Goal: Task Accomplishment & Management: Manage account settings

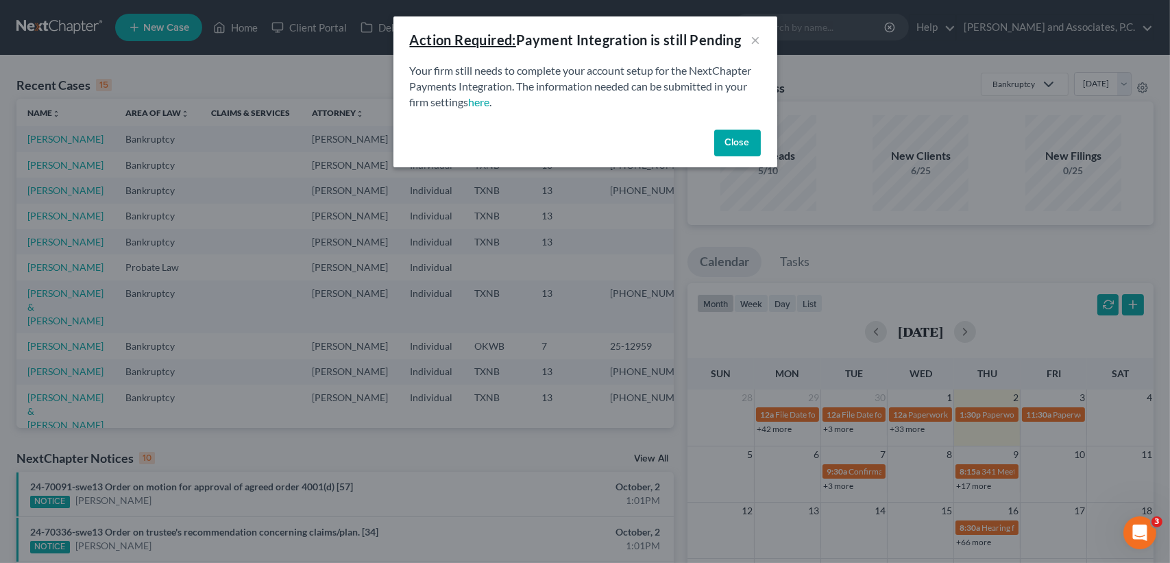
click at [736, 157] on div "Close" at bounding box center [585, 146] width 384 height 44
click at [747, 127] on div "Close" at bounding box center [585, 146] width 384 height 44
click at [749, 153] on button "Close" at bounding box center [737, 143] width 47 height 27
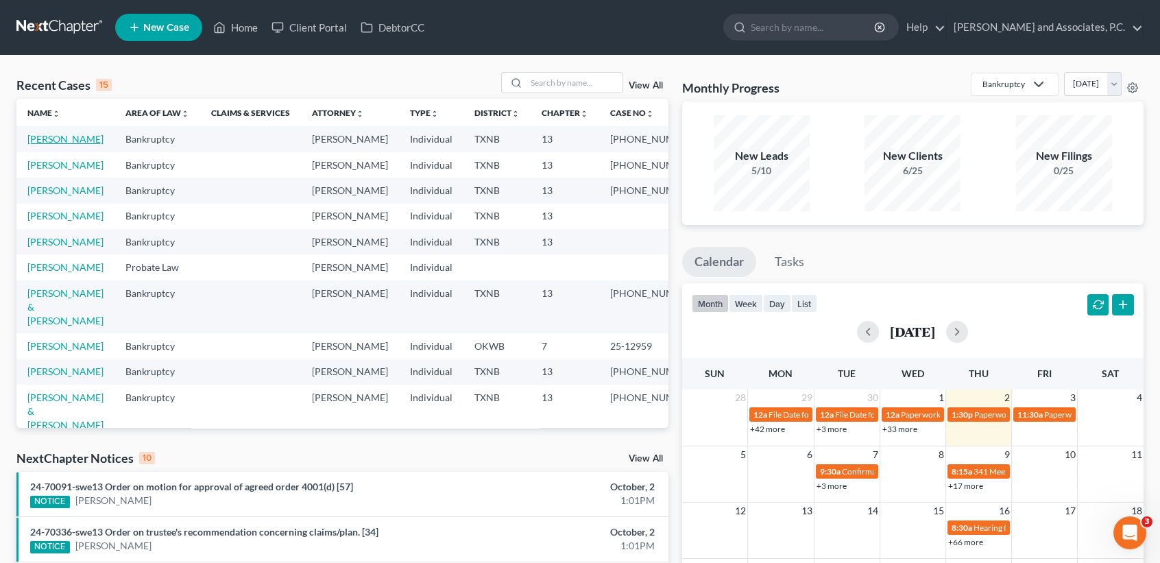
click at [51, 145] on link "[PERSON_NAME]" at bounding box center [65, 139] width 76 height 12
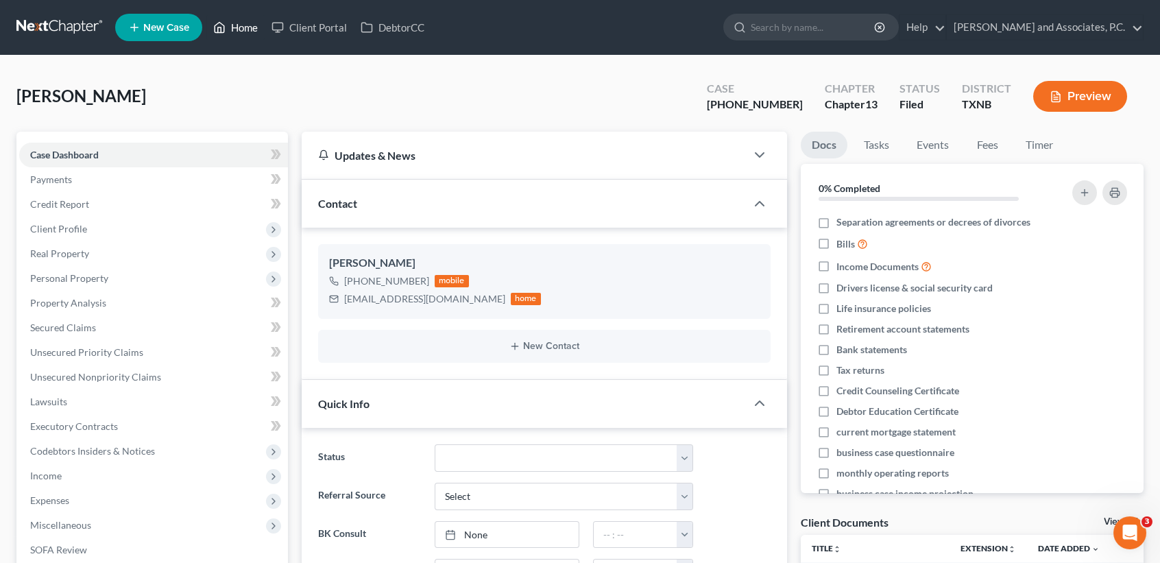
click at [247, 34] on link "Home" at bounding box center [235, 27] width 58 height 25
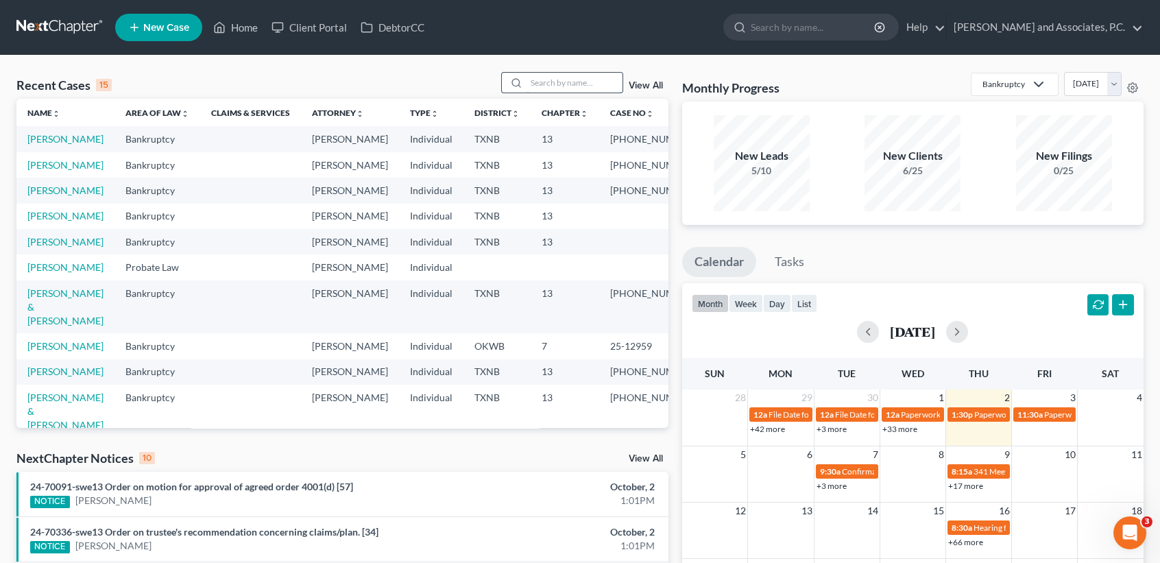
click at [581, 84] on input "search" at bounding box center [574, 83] width 96 height 20
type input "f"
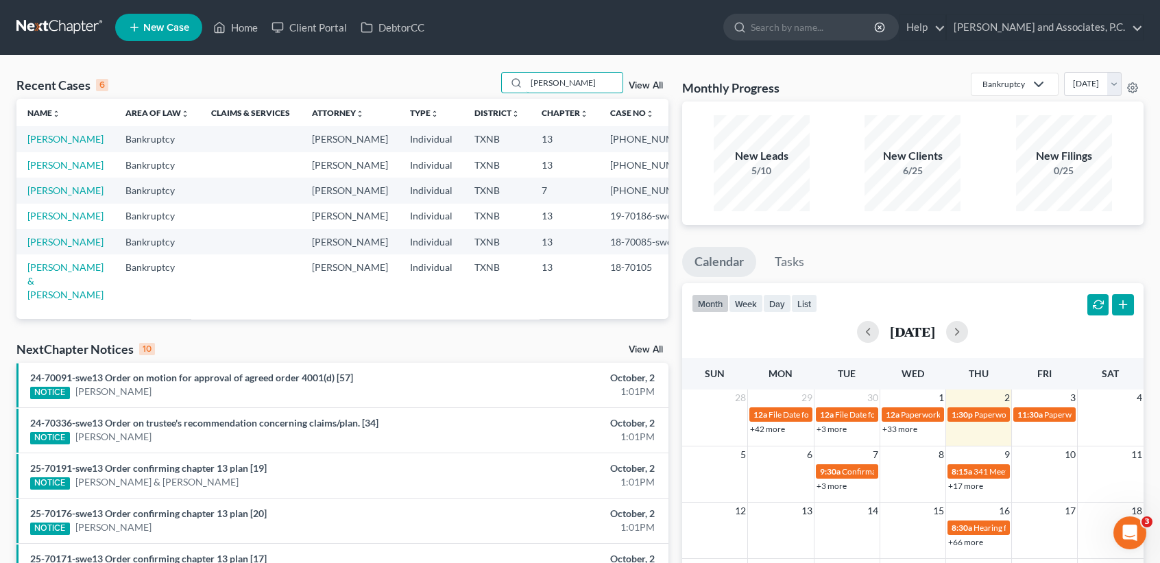
type input "turner"
click at [45, 152] on td "[PERSON_NAME]" at bounding box center [65, 138] width 98 height 25
click at [45, 145] on link "[PERSON_NAME]" at bounding box center [65, 139] width 76 height 12
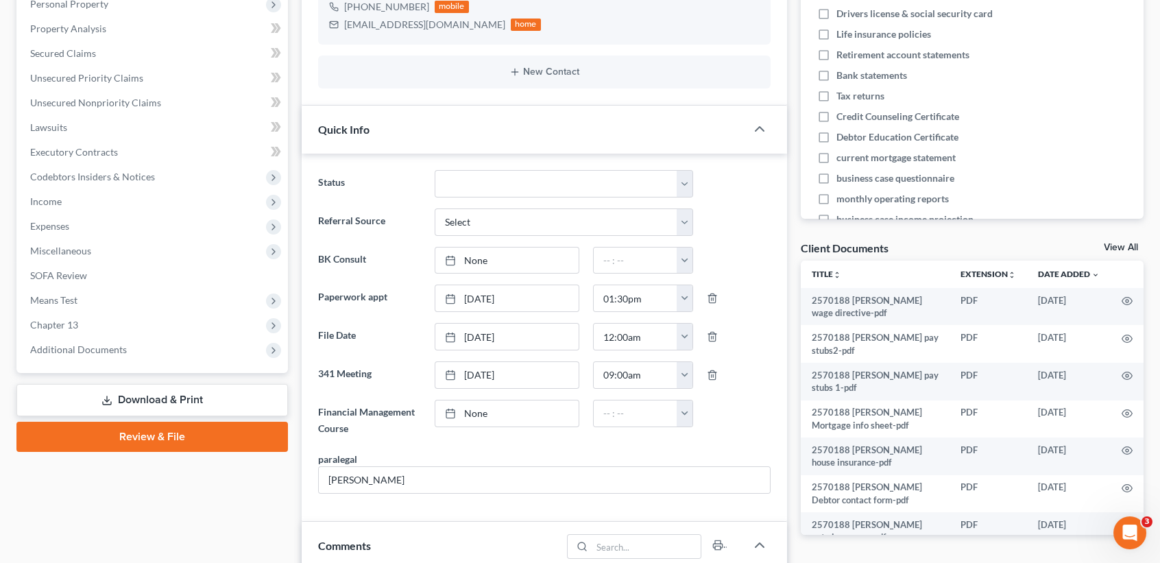
scroll to position [2643, 0]
click at [77, 353] on span "Additional Documents" at bounding box center [78, 349] width 97 height 12
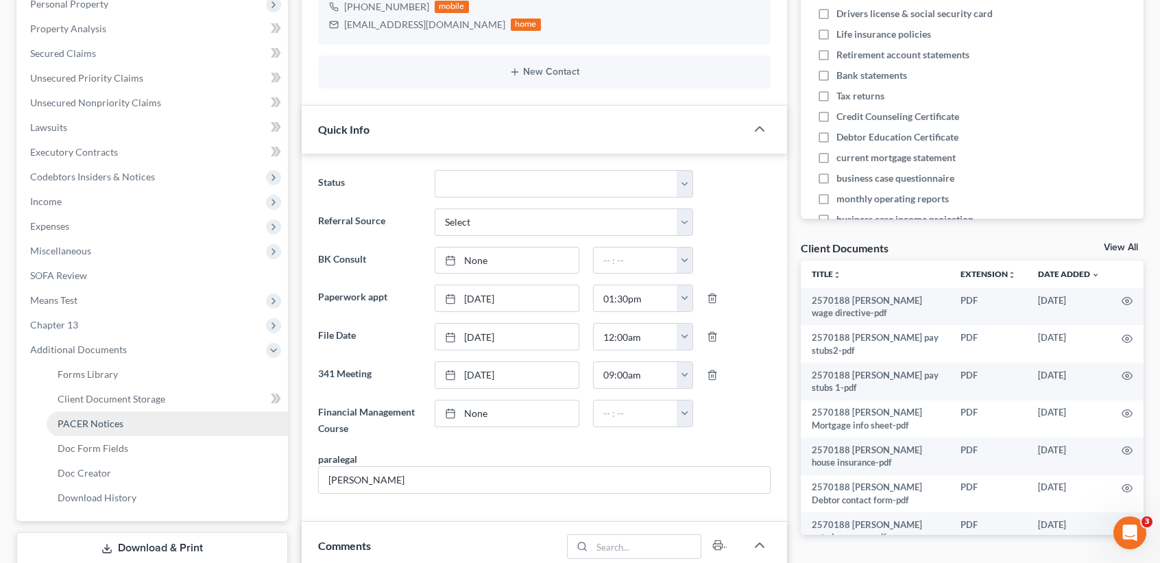
click at [94, 424] on span "PACER Notices" at bounding box center [91, 423] width 66 height 12
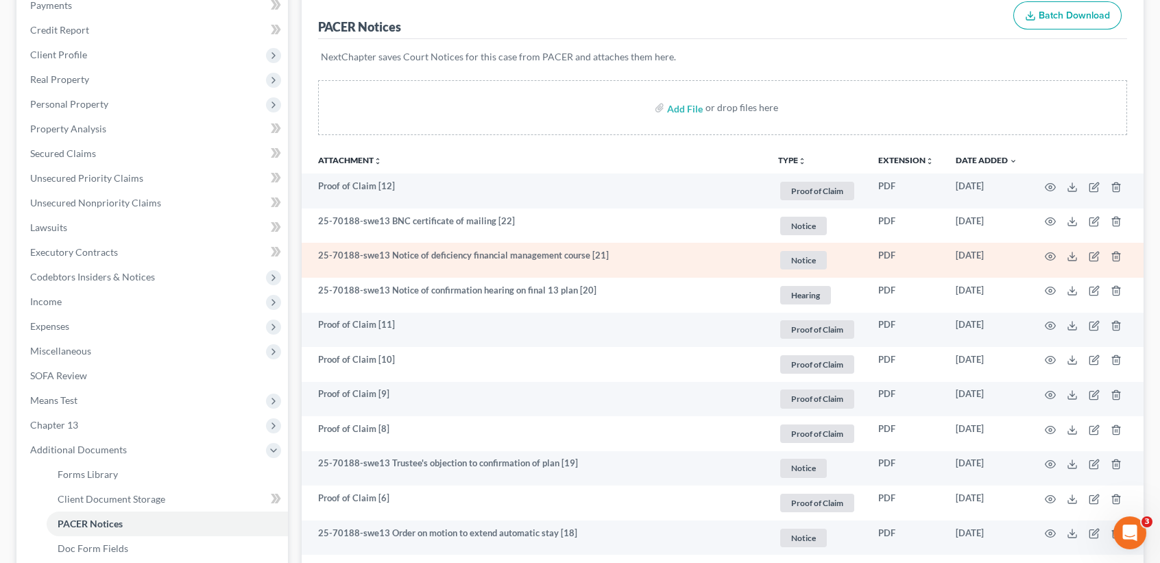
scroll to position [182, 0]
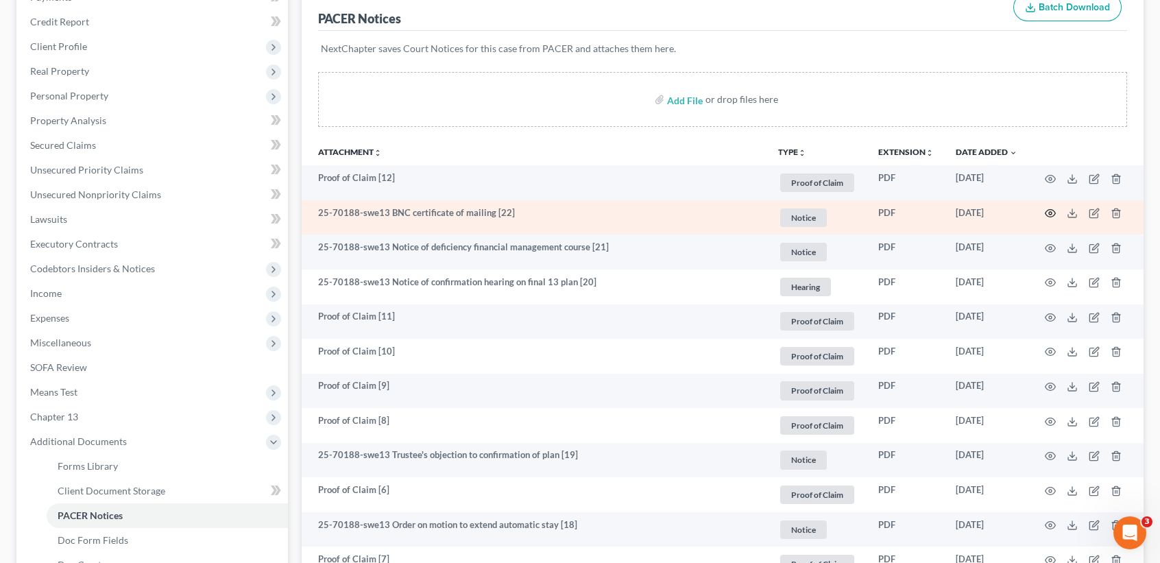
click at [1052, 214] on icon "button" at bounding box center [1050, 213] width 11 height 11
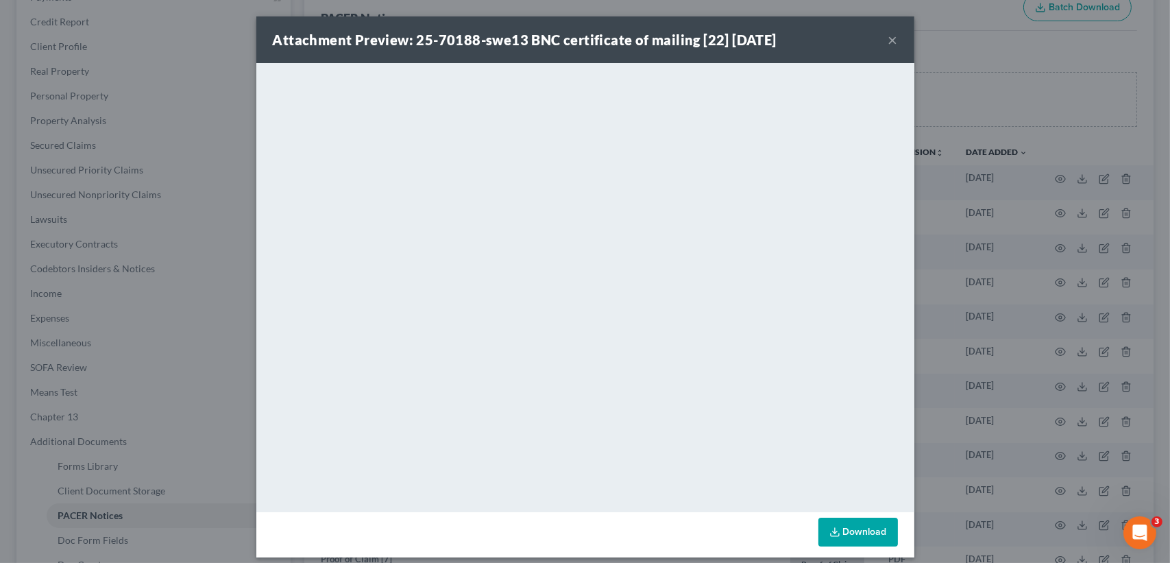
click at [890, 42] on button "×" at bounding box center [893, 40] width 10 height 16
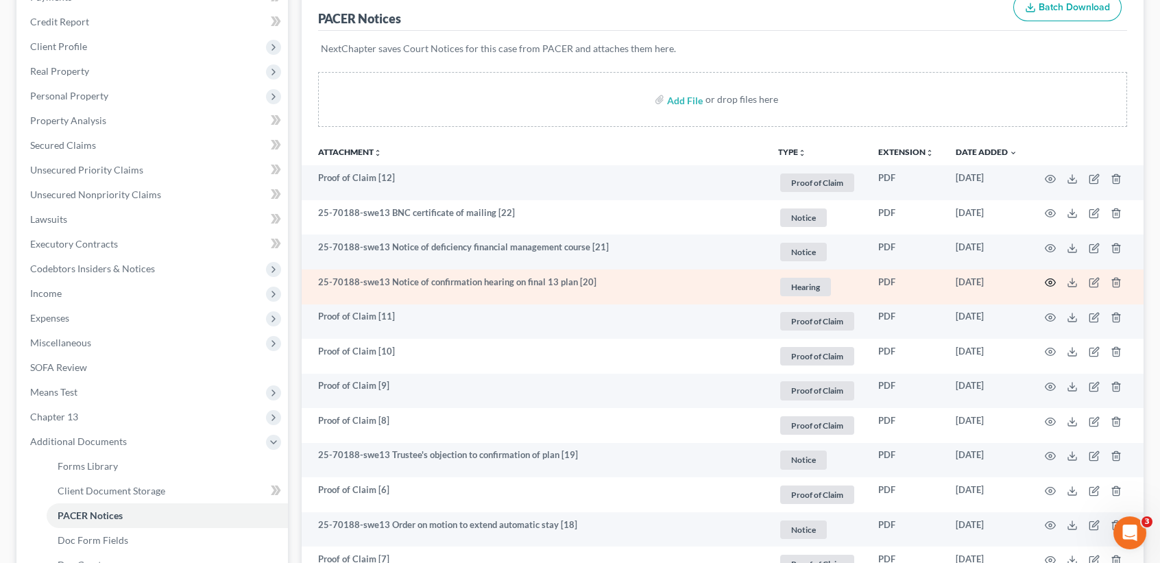
click at [1052, 282] on icon "button" at bounding box center [1050, 282] width 11 height 11
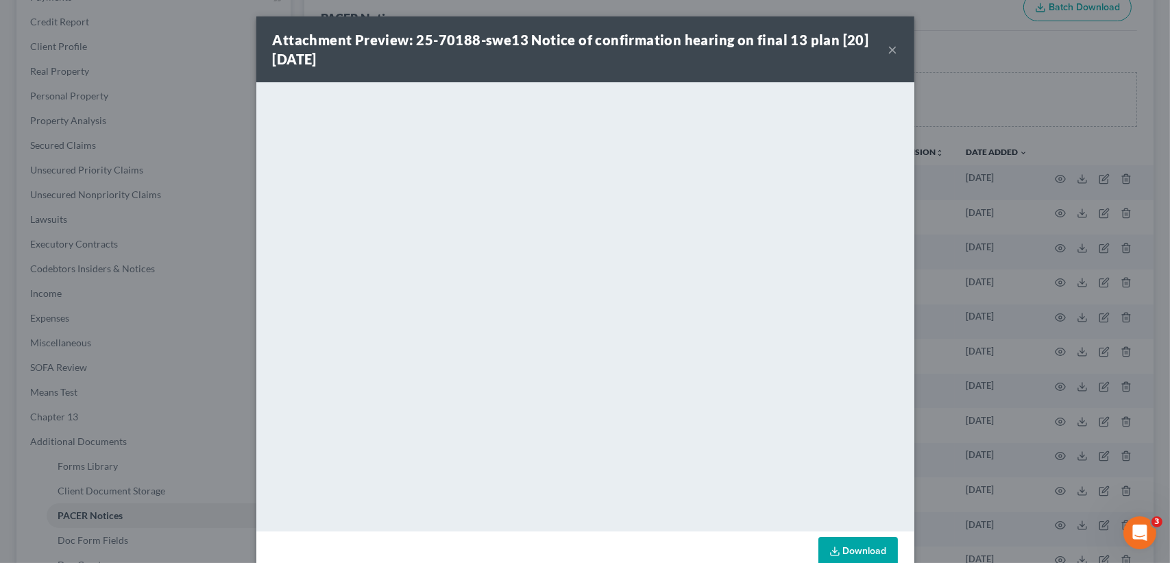
click at [888, 47] on button "×" at bounding box center [893, 49] width 10 height 16
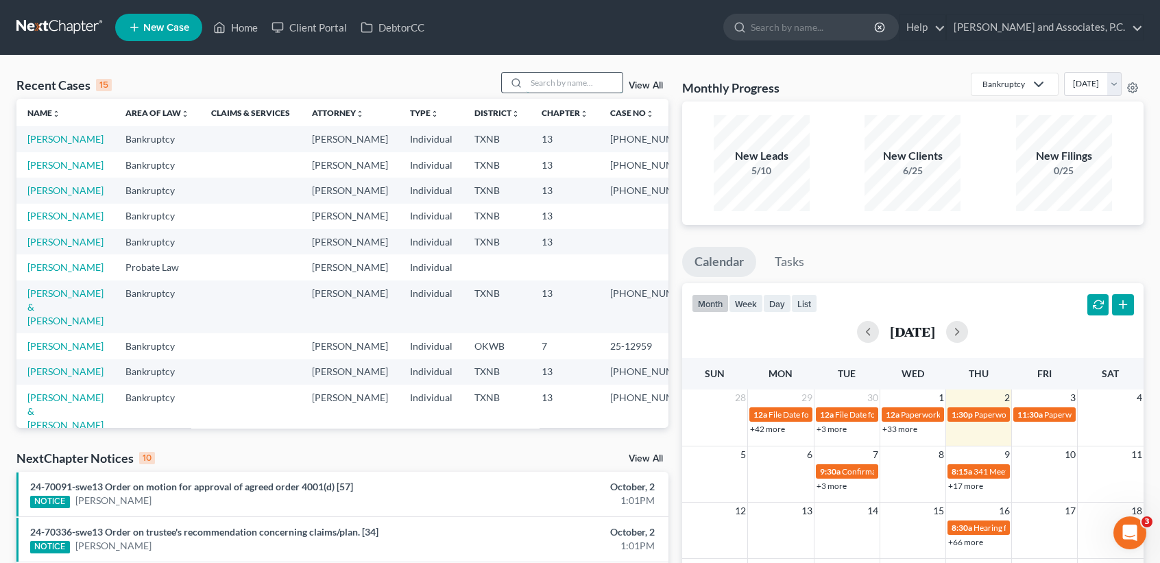
click at [537, 80] on input "search" at bounding box center [574, 83] width 96 height 20
click at [559, 81] on input "search" at bounding box center [574, 83] width 96 height 20
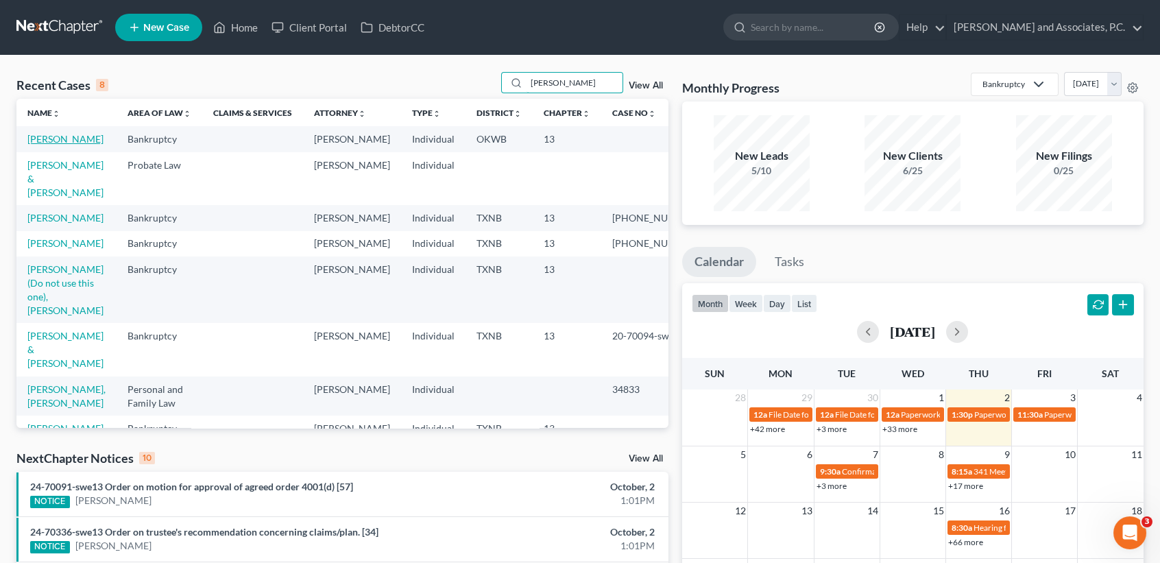
type input "hughes"
click at [36, 145] on link "Hughes, Gregory" at bounding box center [65, 139] width 76 height 12
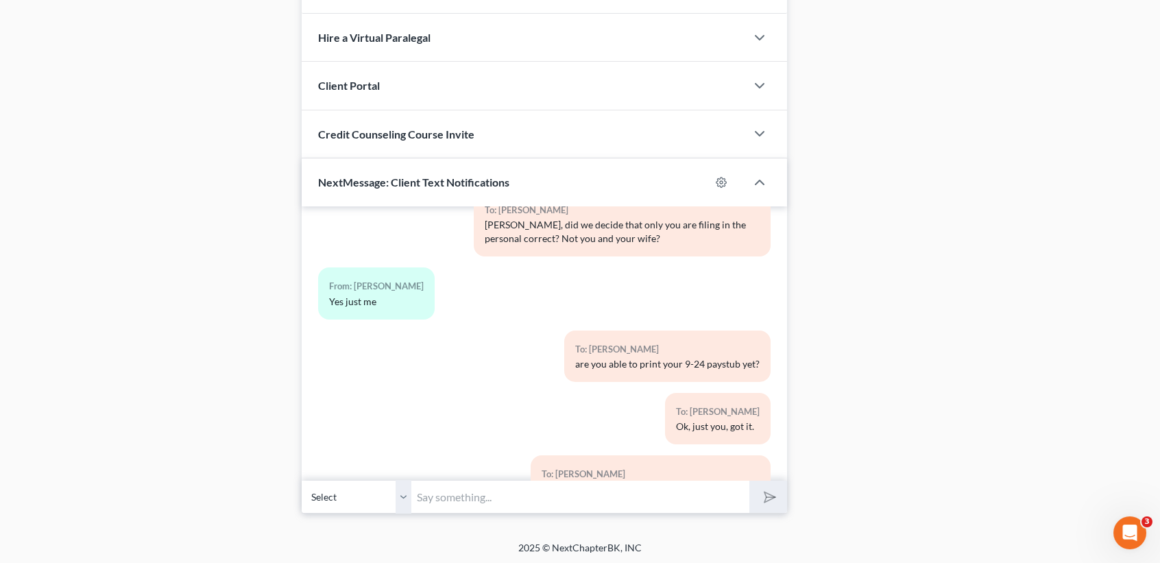
scroll to position [4812, 0]
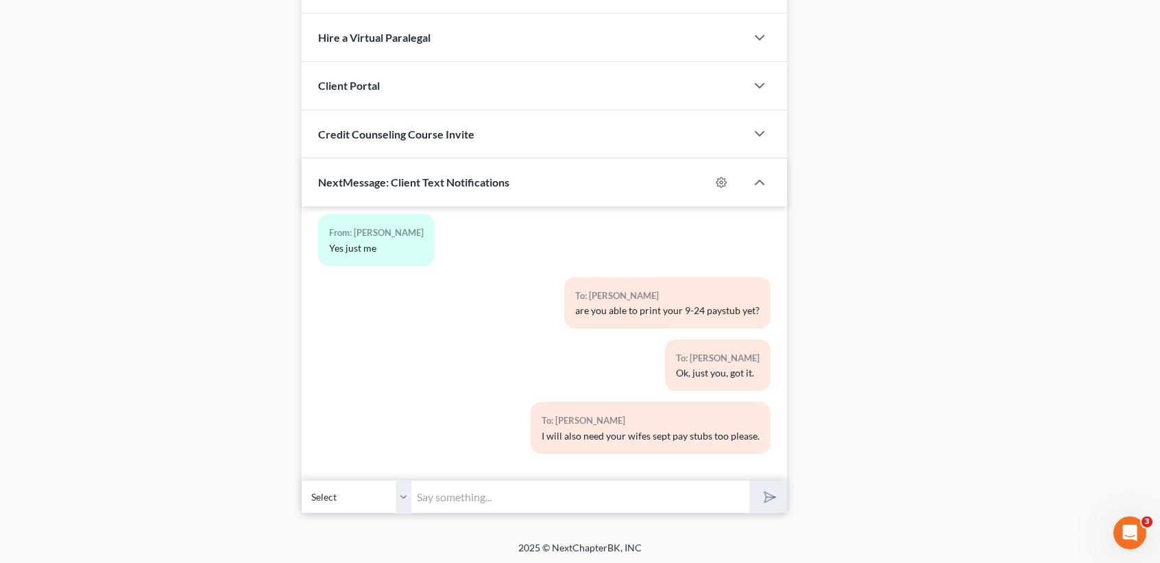
click at [546, 506] on input "text" at bounding box center [580, 497] width 338 height 34
type input "Hi Greg, do you know when you can have those pay stubs to me?"
click at [749, 481] on button "submit" at bounding box center [768, 497] width 38 height 32
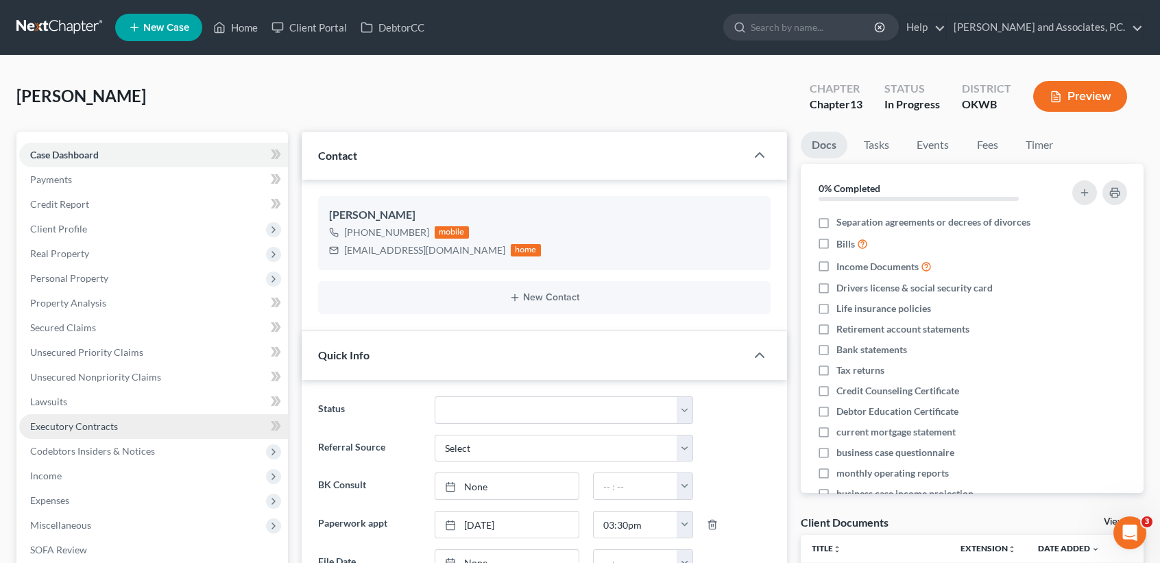
scroll to position [4898, 0]
click at [247, 44] on ul "New Case Home Client Portal DebtorCC - No Result - See all results Or Press Ent…" at bounding box center [629, 28] width 1028 height 36
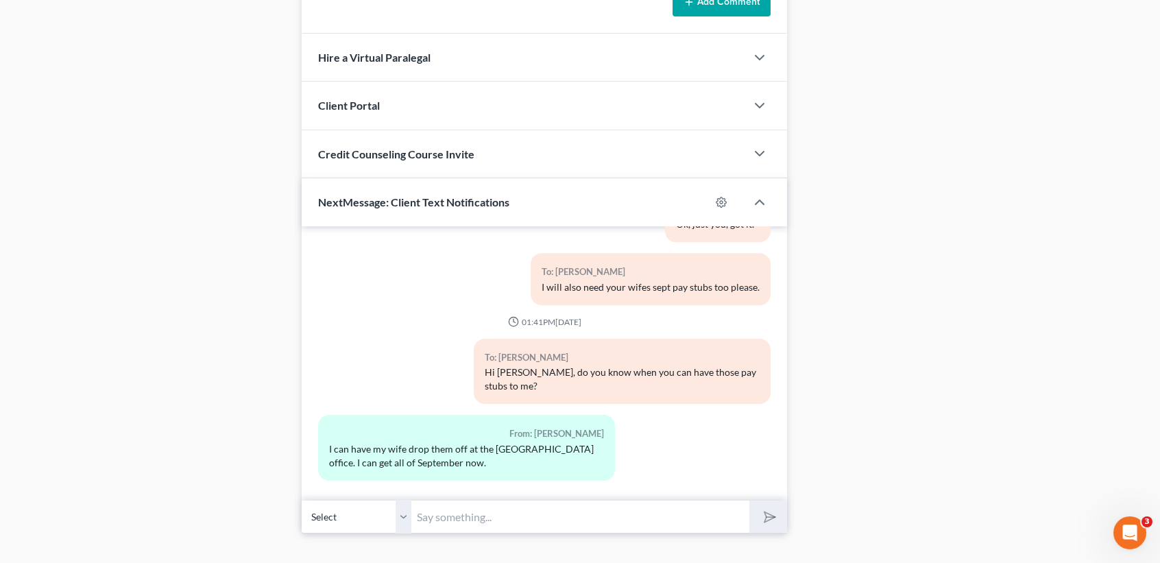
scroll to position [1136, 0]
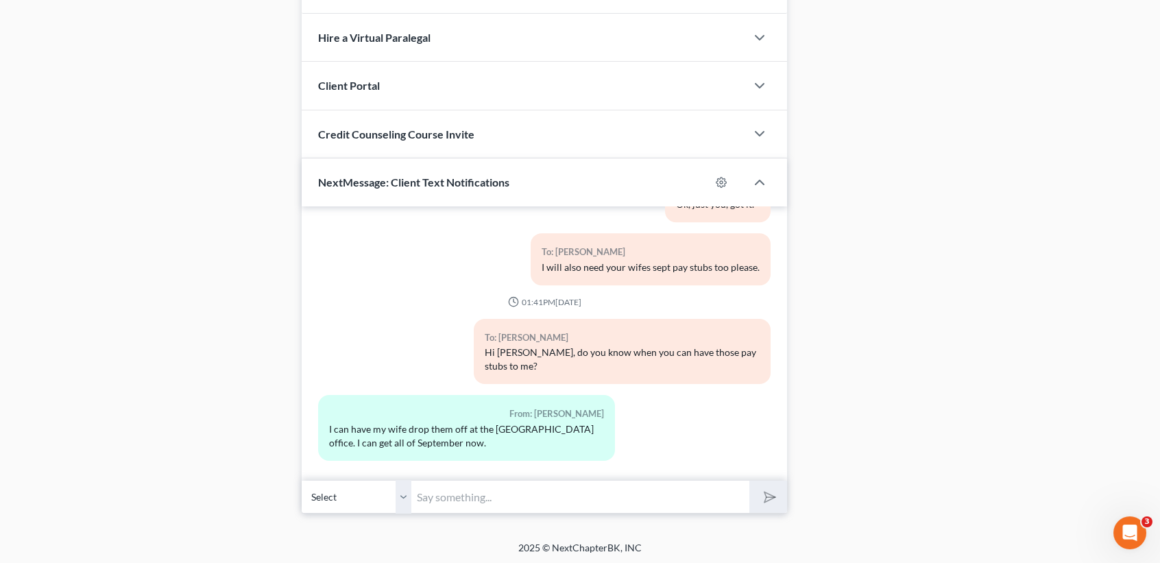
click at [474, 487] on input "text" at bounding box center [580, 497] width 338 height 34
type input "That will work! Thank you!"
click at [749, 481] on button "submit" at bounding box center [768, 497] width 38 height 32
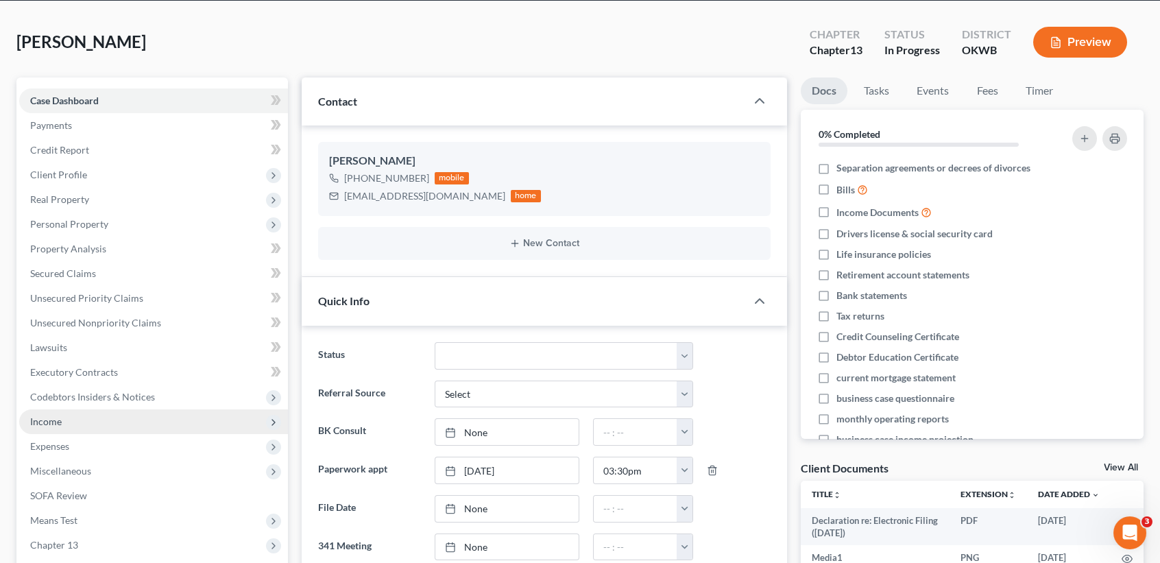
scroll to position [0, 0]
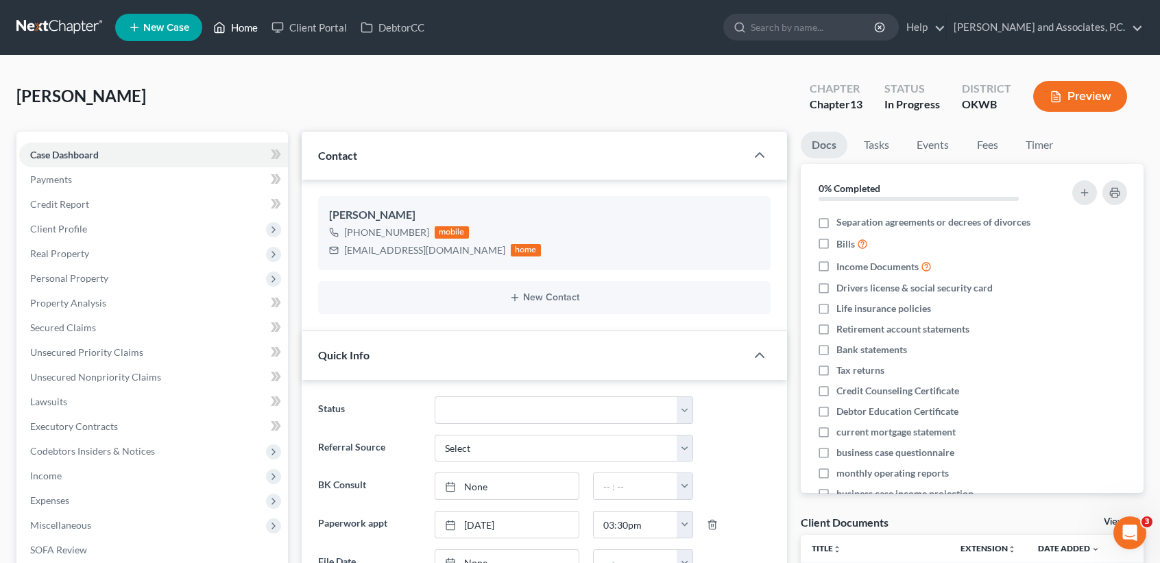
click at [214, 26] on icon at bounding box center [219, 27] width 12 height 16
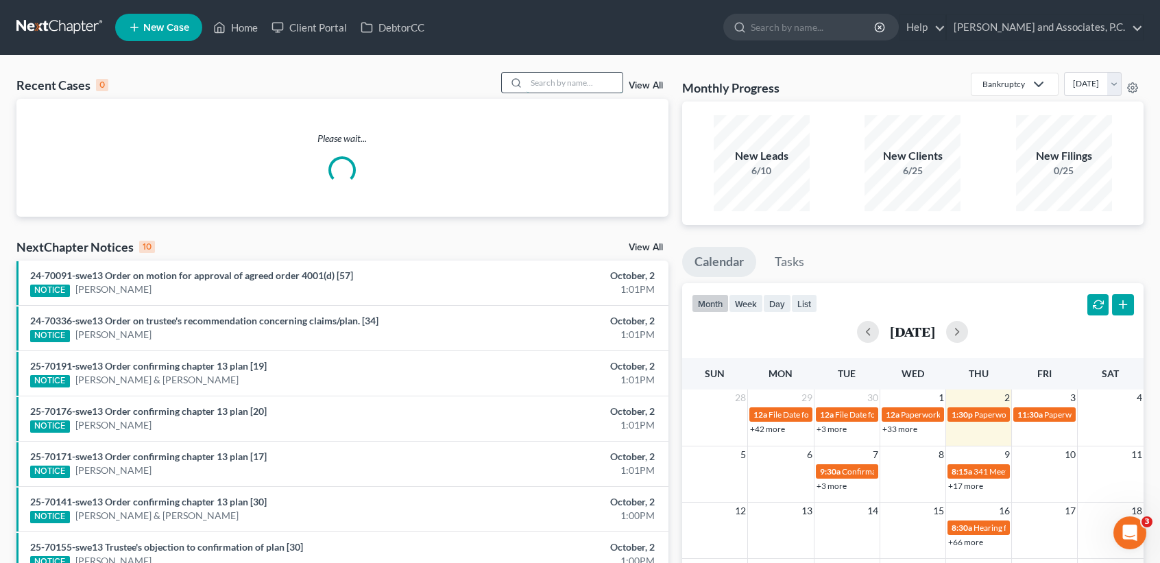
click at [580, 87] on input "search" at bounding box center [574, 83] width 96 height 20
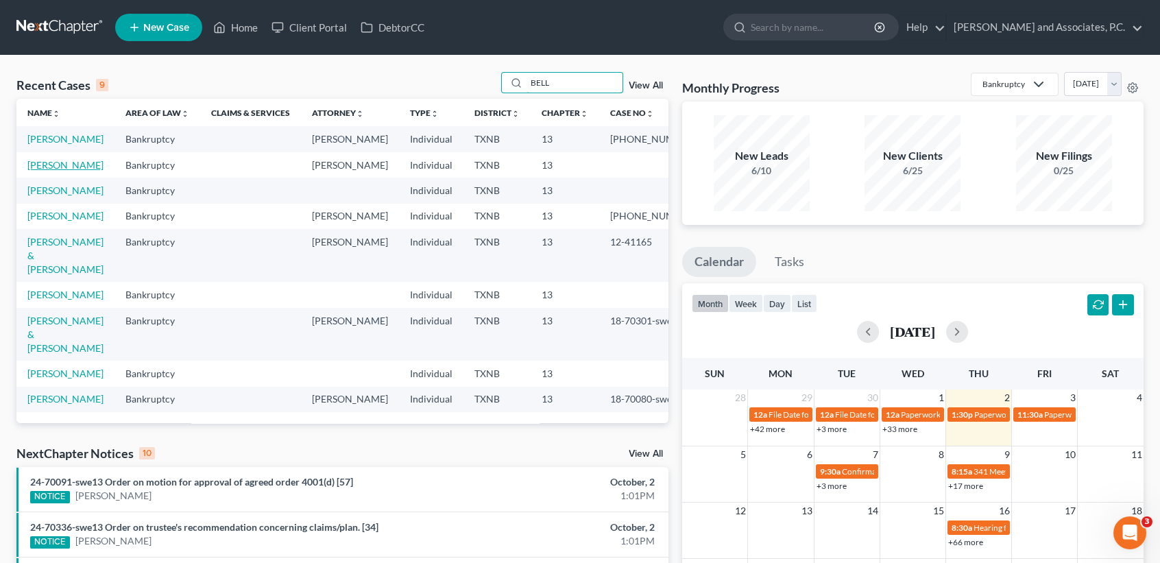
type input "BELL"
click at [56, 171] on link "Bell, Letisha" at bounding box center [65, 165] width 76 height 12
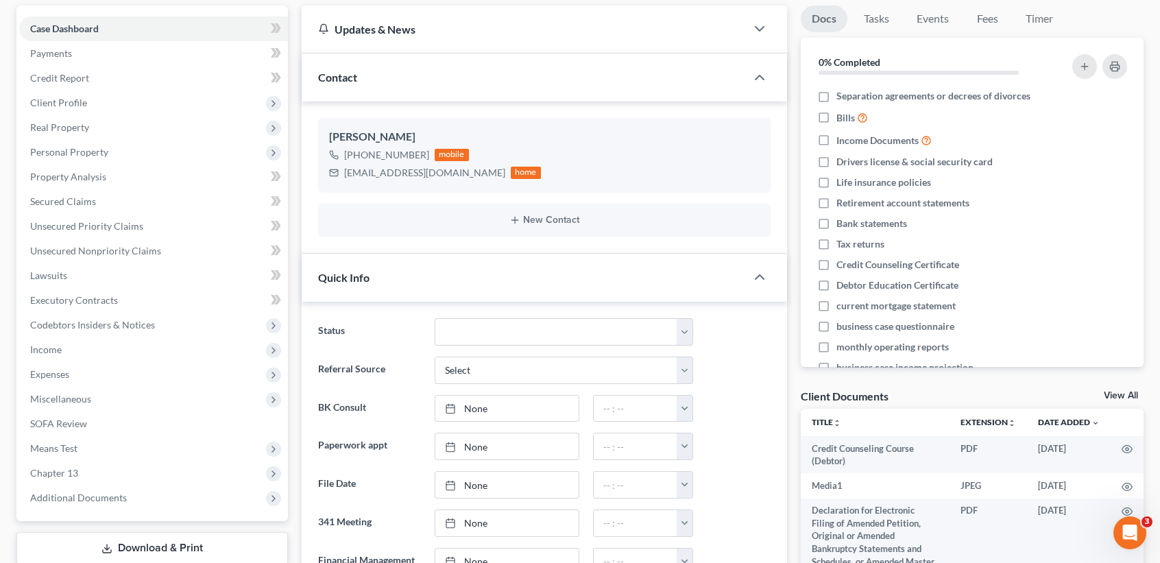
scroll to position [274, 0]
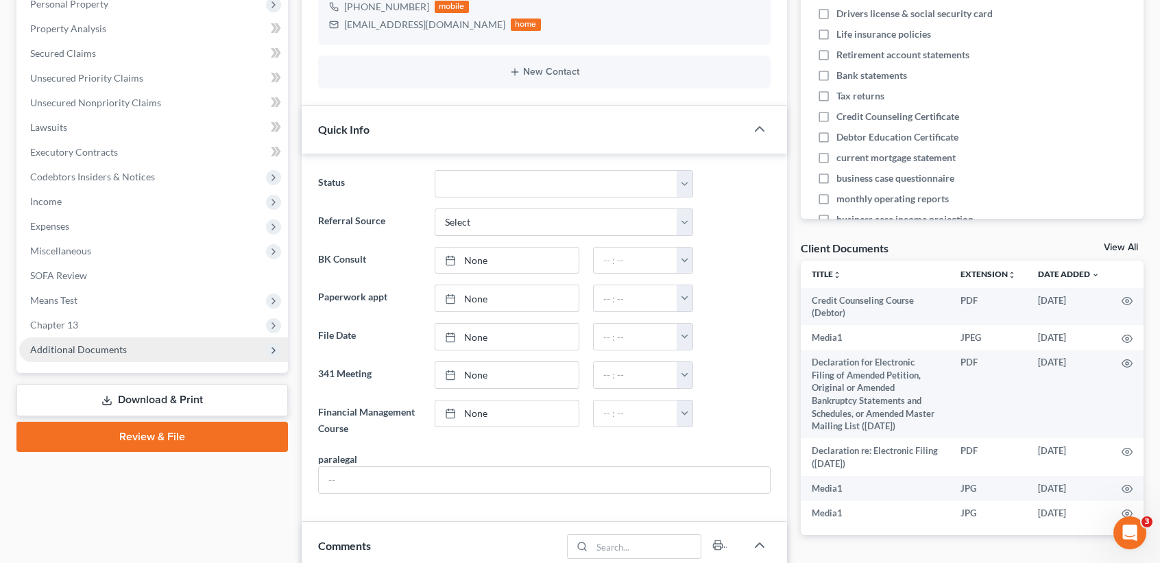
click at [110, 345] on span "Additional Documents" at bounding box center [78, 349] width 97 height 12
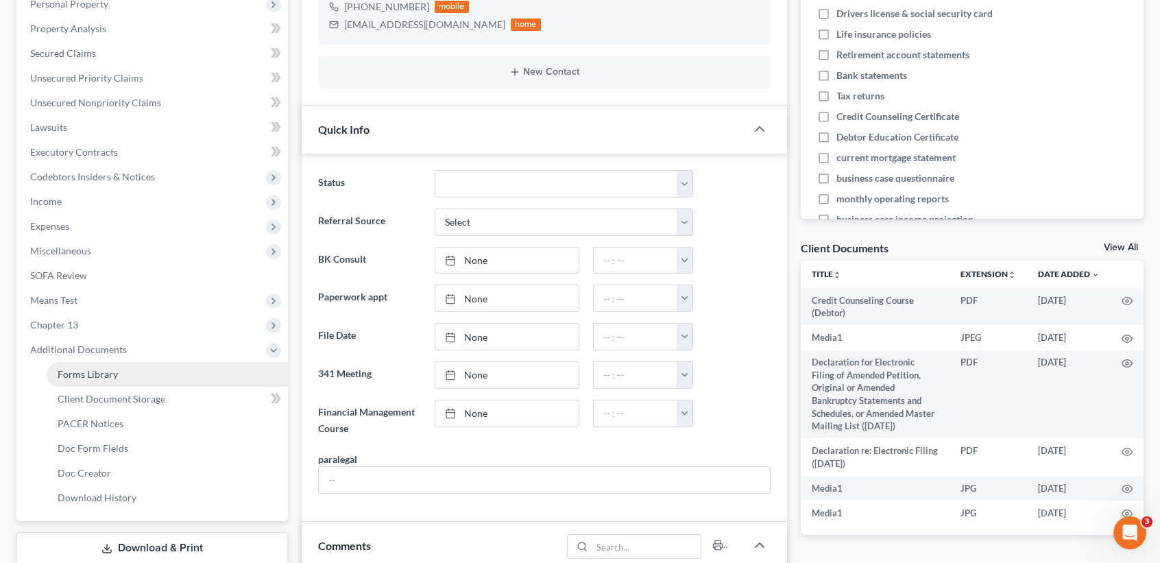
click at [106, 379] on link "Forms Library" at bounding box center [167, 374] width 241 height 25
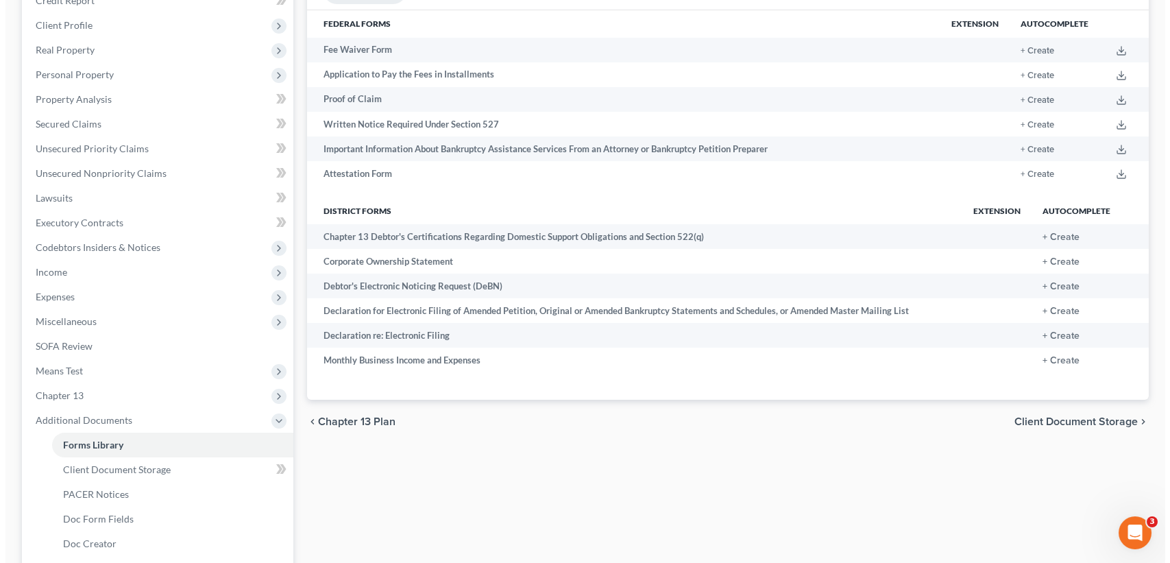
scroll to position [361, 0]
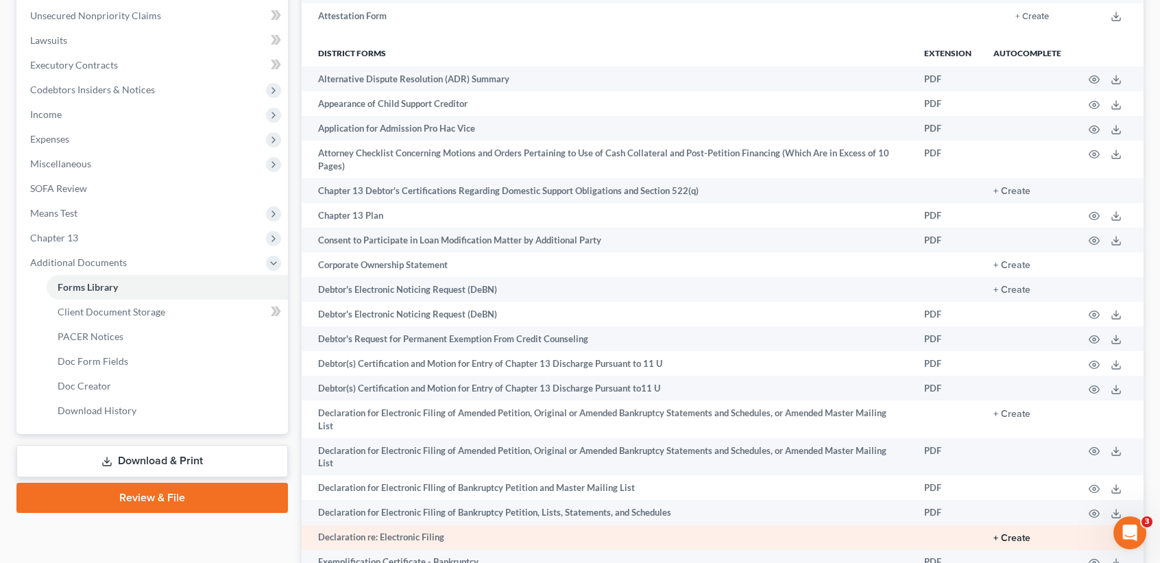
click at [1014, 539] on button "+ Create" at bounding box center [1011, 538] width 37 height 10
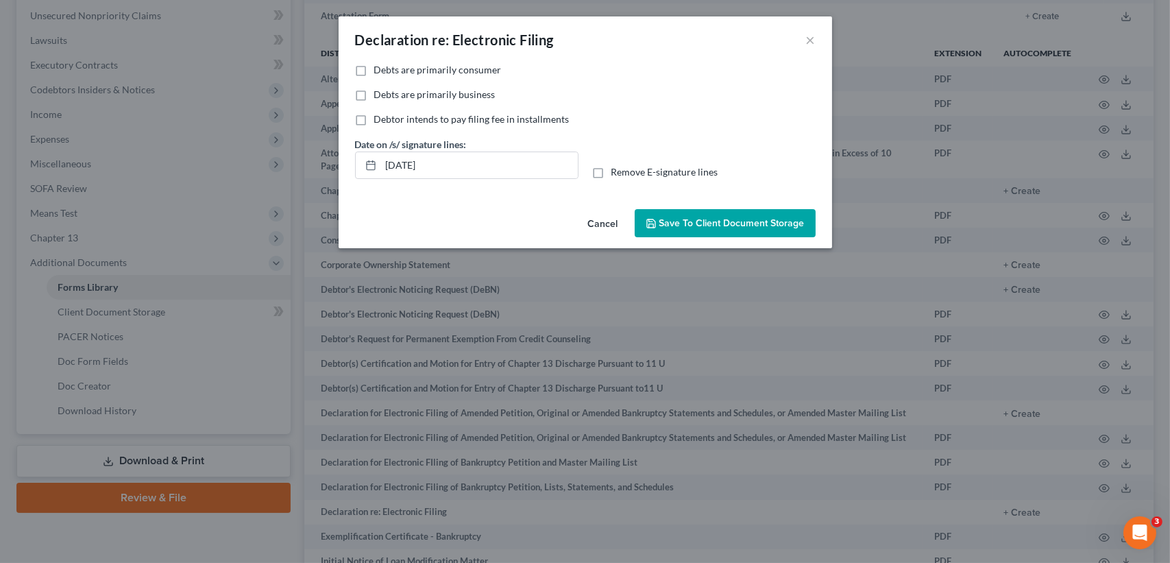
click at [465, 71] on span "Debts are primarily consumer" at bounding box center [438, 70] width 128 height 12
click at [389, 71] on input "Debts are primarily consumer" at bounding box center [384, 67] width 9 height 9
checkbox input "true"
click at [640, 169] on span "Remove E-signature lines" at bounding box center [664, 172] width 107 height 12
click at [626, 169] on input "Remove E-signature lines" at bounding box center [621, 169] width 9 height 9
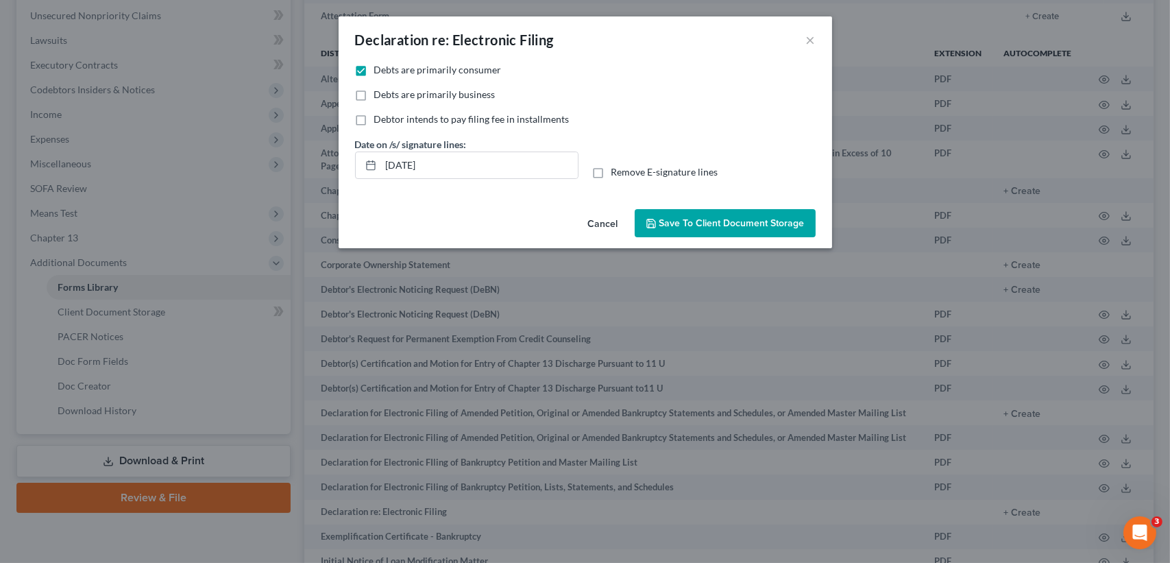
checkbox input "true"
click at [672, 228] on button "Save to Client Document Storage" at bounding box center [725, 223] width 181 height 29
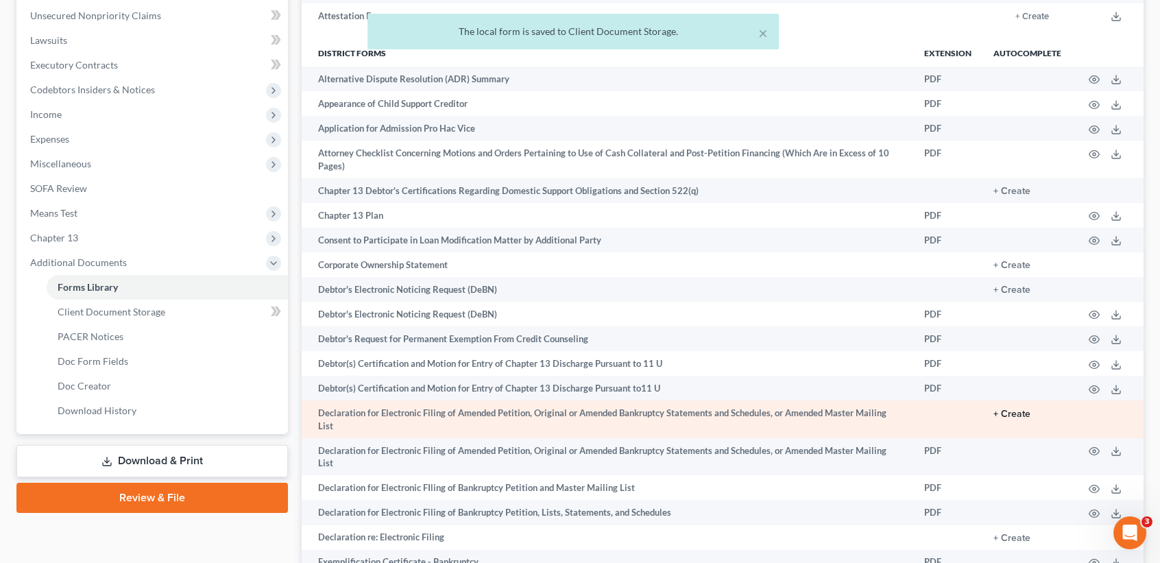
click at [1023, 414] on button "+ Create" at bounding box center [1011, 414] width 37 height 10
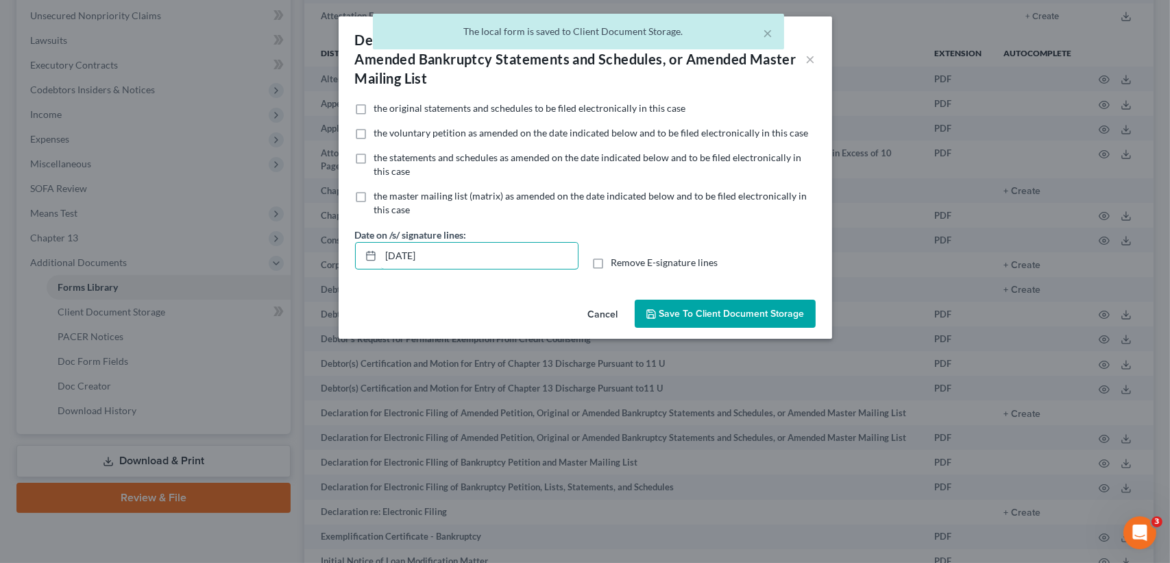
drag, startPoint x: 193, startPoint y: 261, endPoint x: 169, endPoint y: 269, distance: 25.4
click at [174, 266] on div "Declaration for Electronic Filing of Amended Petition, Original or Amended Bank…" at bounding box center [585, 281] width 1170 height 563
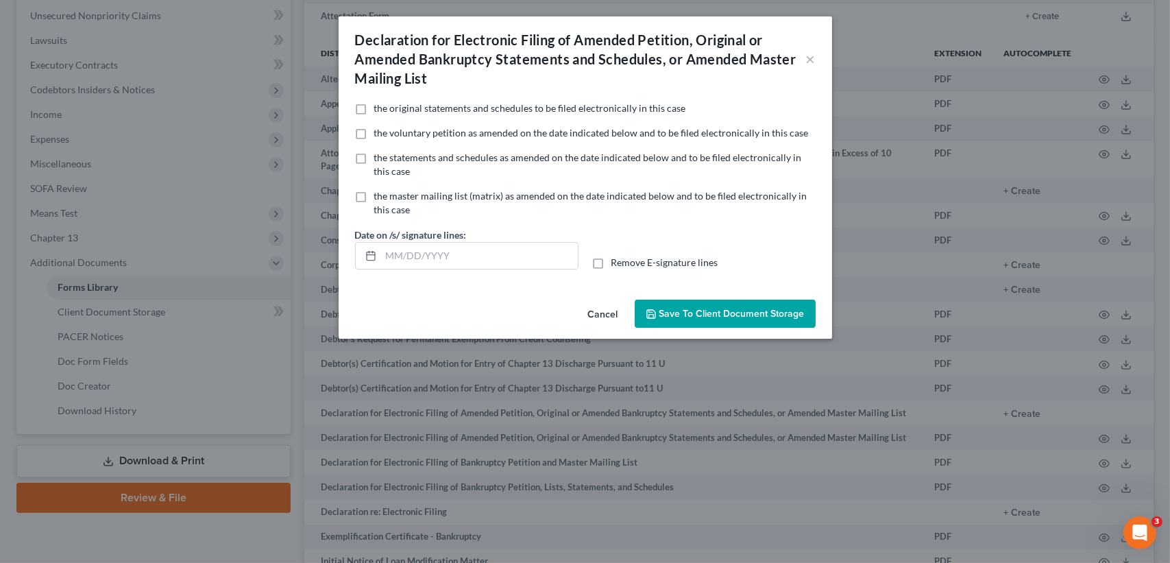
click at [624, 259] on span "Remove E-signature lines" at bounding box center [664, 262] width 107 height 12
click at [624, 259] on input "Remove E-signature lines" at bounding box center [621, 260] width 9 height 9
checkbox input "true"
click at [758, 304] on button "Save to Client Document Storage" at bounding box center [725, 314] width 181 height 29
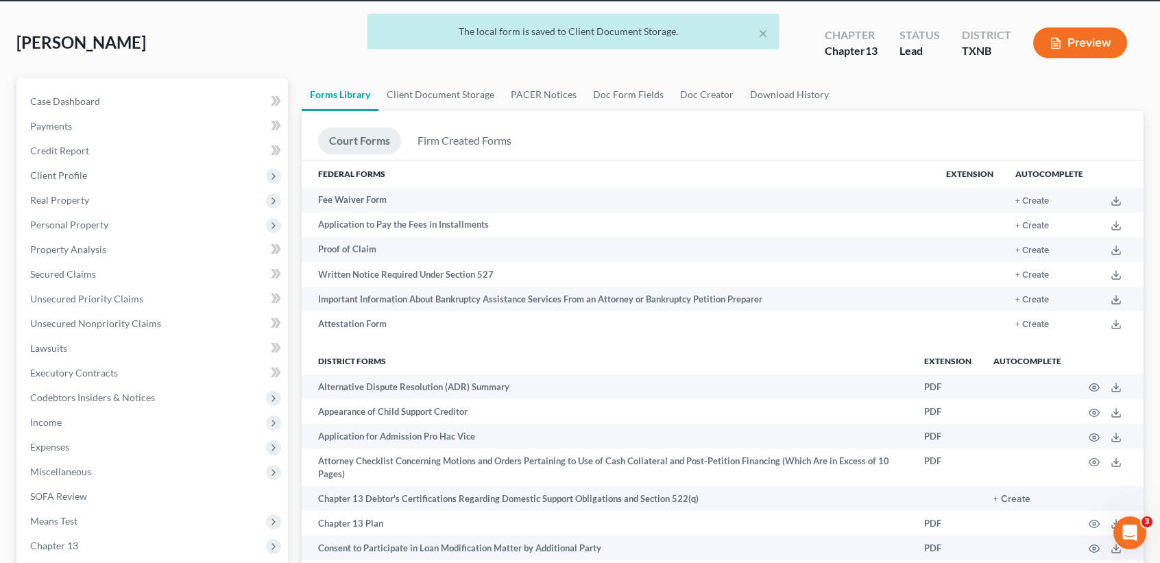
scroll to position [0, 0]
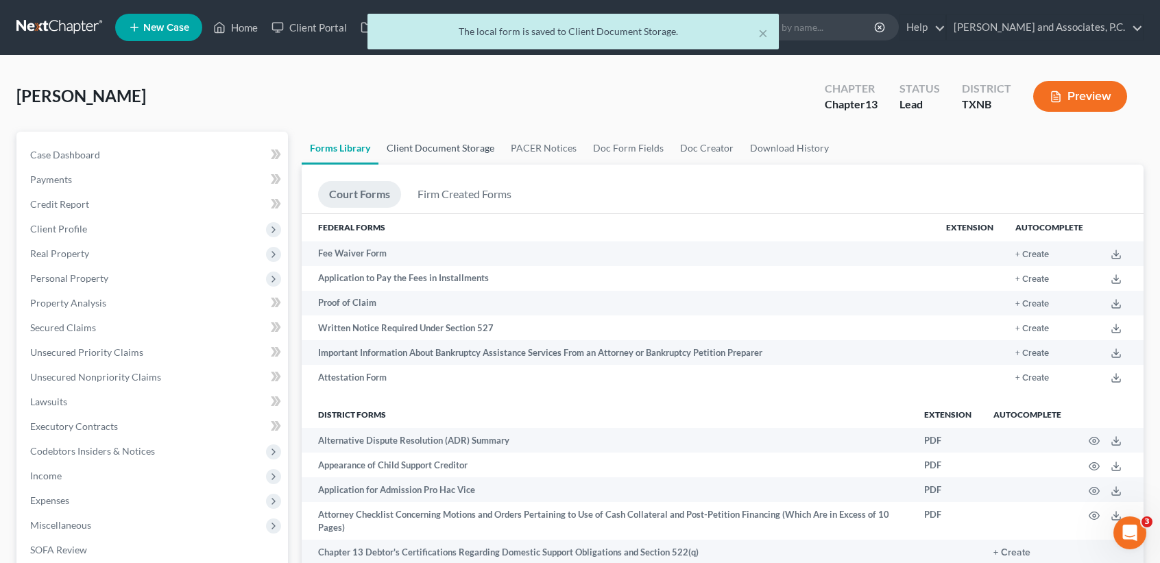
click at [459, 158] on link "Client Document Storage" at bounding box center [440, 148] width 124 height 33
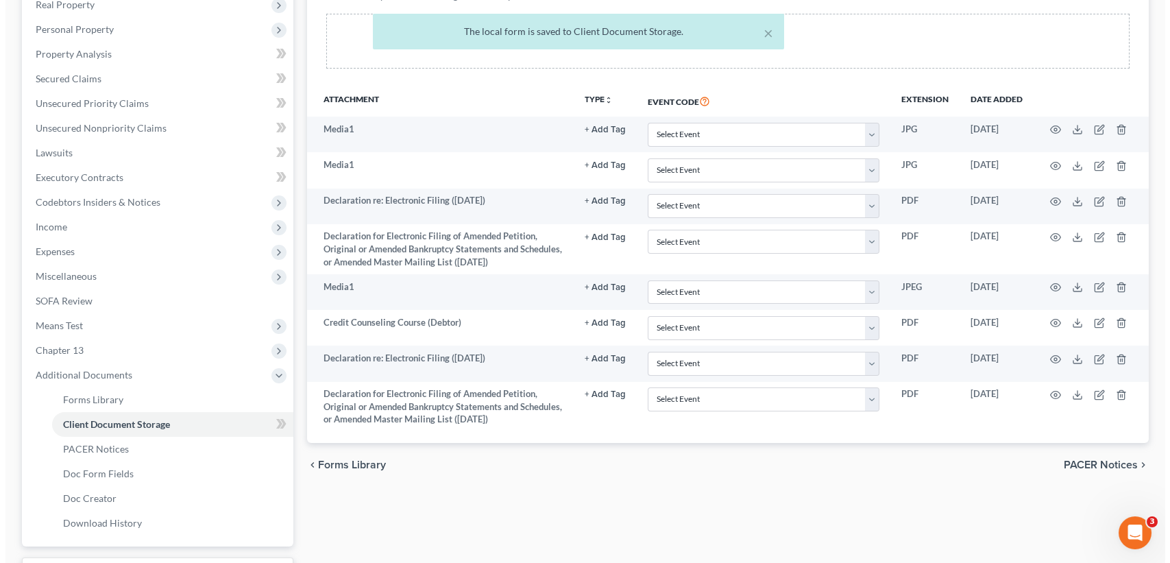
scroll to position [361, 0]
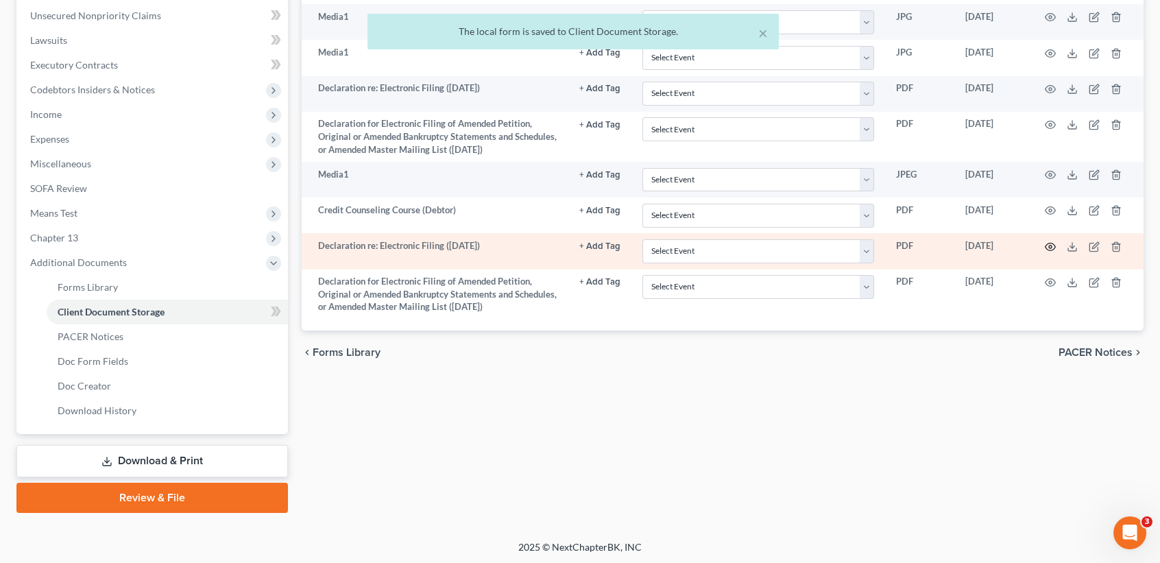
click at [1052, 248] on icon "button" at bounding box center [1050, 246] width 11 height 11
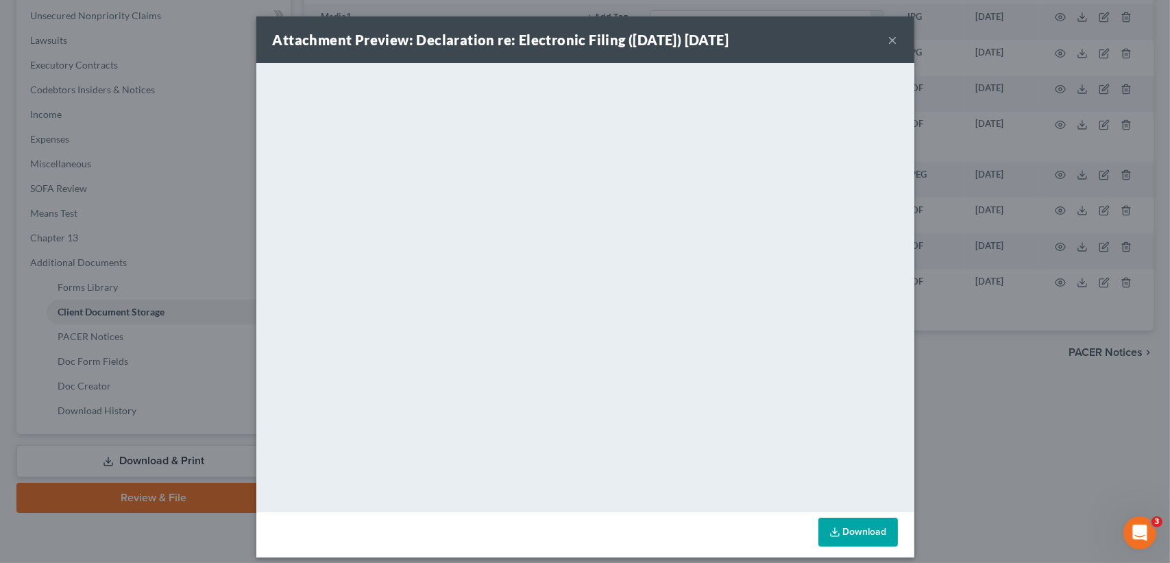
click at [888, 40] on button "×" at bounding box center [893, 40] width 10 height 16
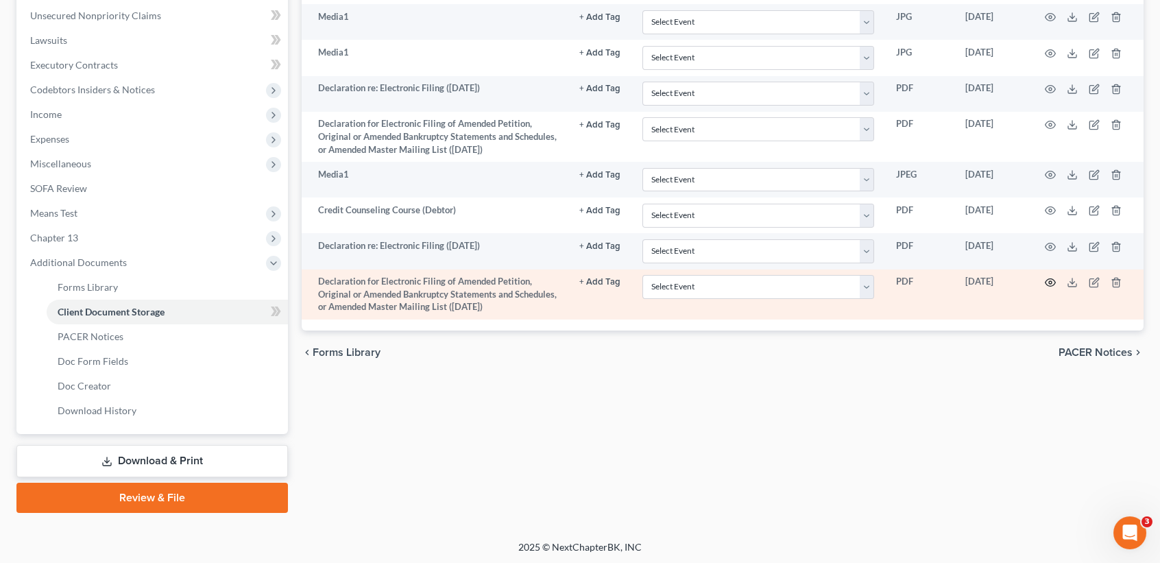
click at [1054, 286] on icon "button" at bounding box center [1050, 282] width 11 height 11
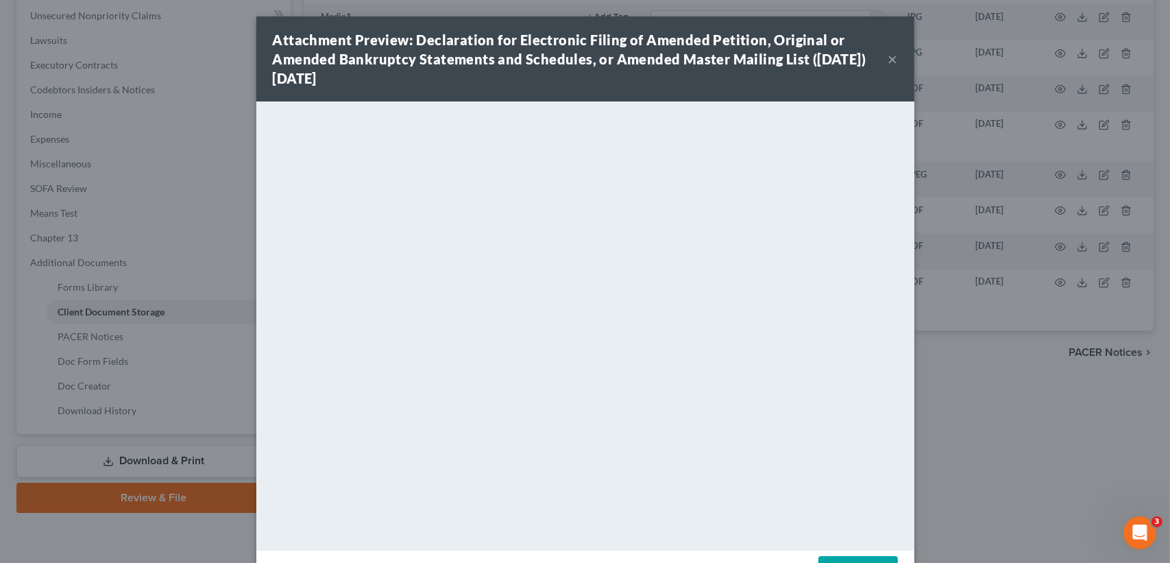
click at [889, 54] on button "×" at bounding box center [893, 59] width 10 height 16
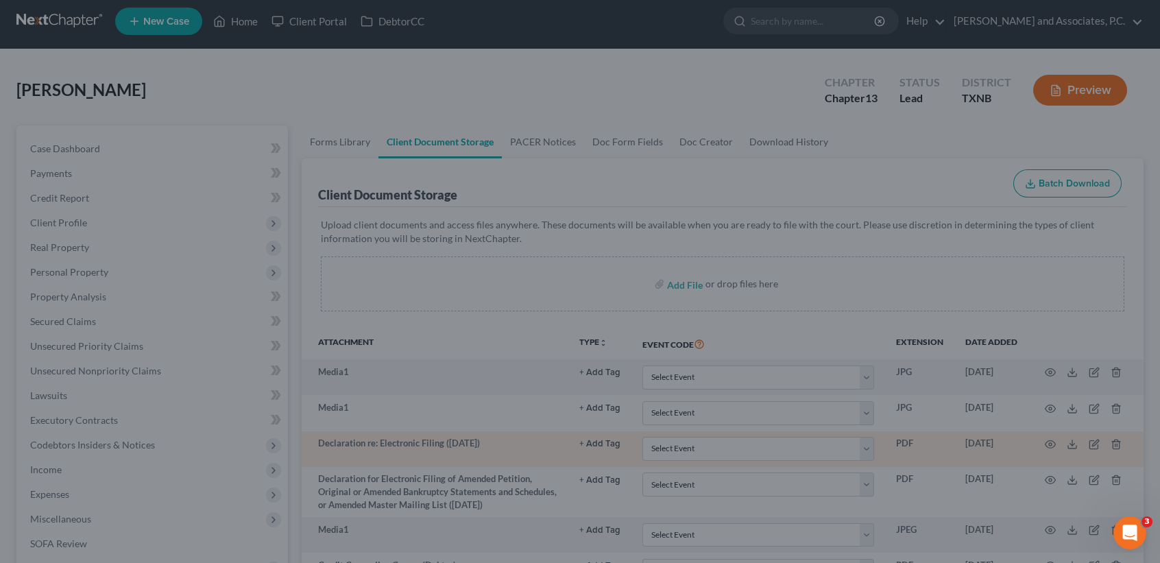
scroll to position [0, 0]
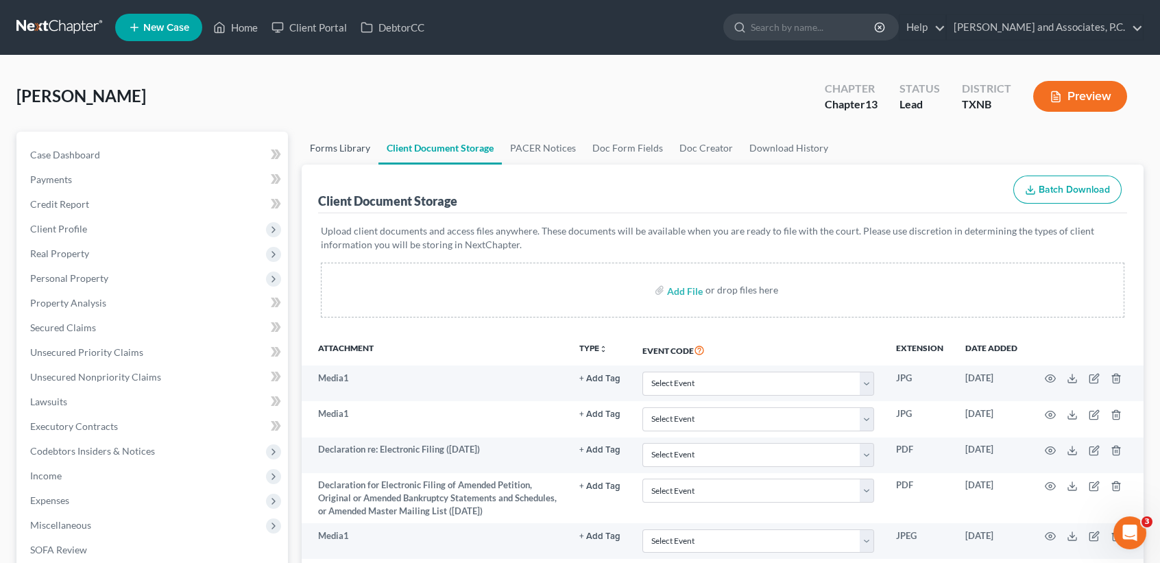
click at [349, 150] on link "Forms Library" at bounding box center [340, 148] width 77 height 33
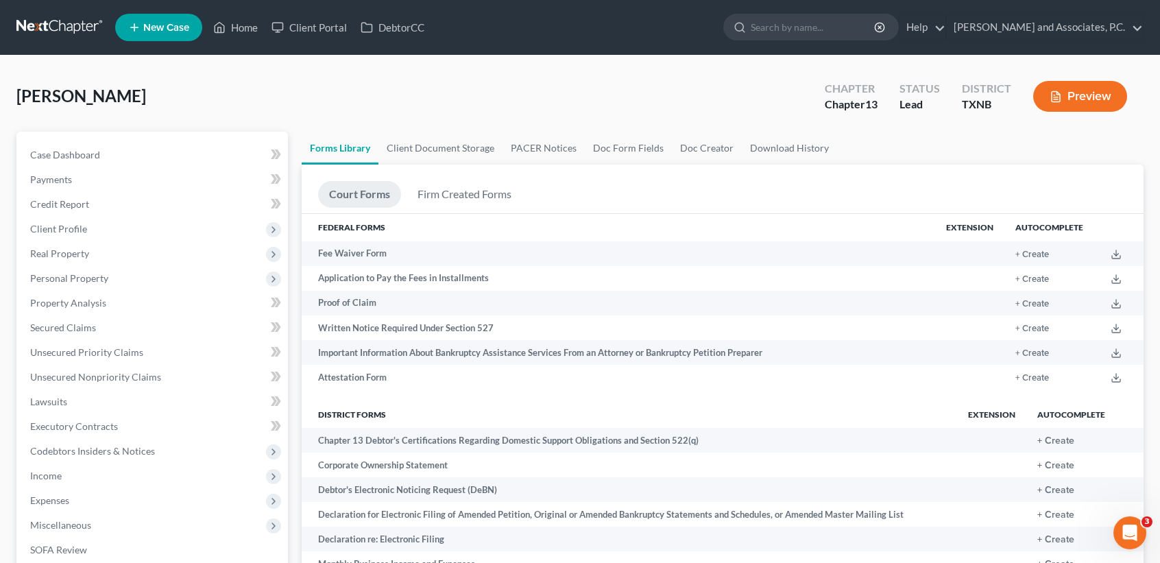
click at [448, 178] on div "Court Forms Firm Created Forms Federal Forms Extension Autocomplete Fee Waiver …" at bounding box center [723, 384] width 842 height 439
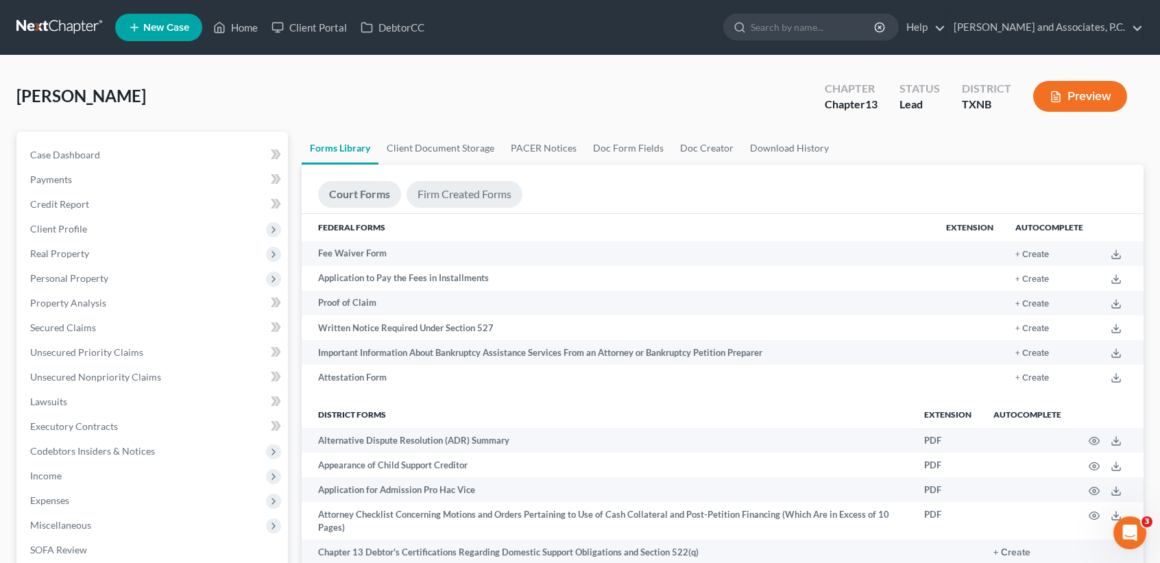
click at [452, 186] on link "Firm Created Forms" at bounding box center [465, 194] width 116 height 27
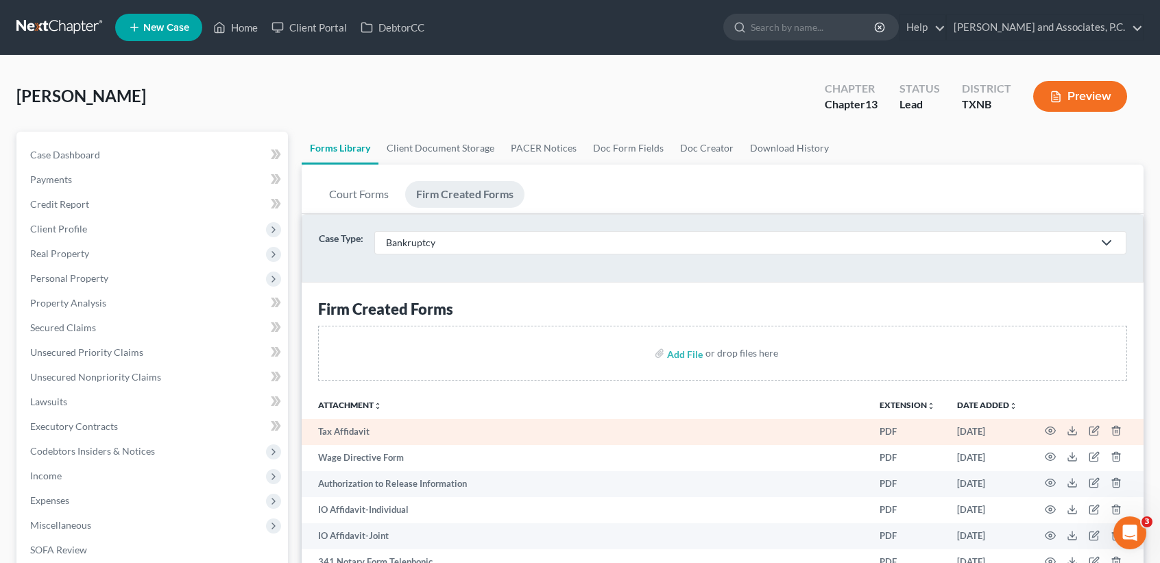
click at [1043, 429] on td at bounding box center [1085, 432] width 115 height 26
click at [1051, 428] on icon "button" at bounding box center [1050, 430] width 11 height 11
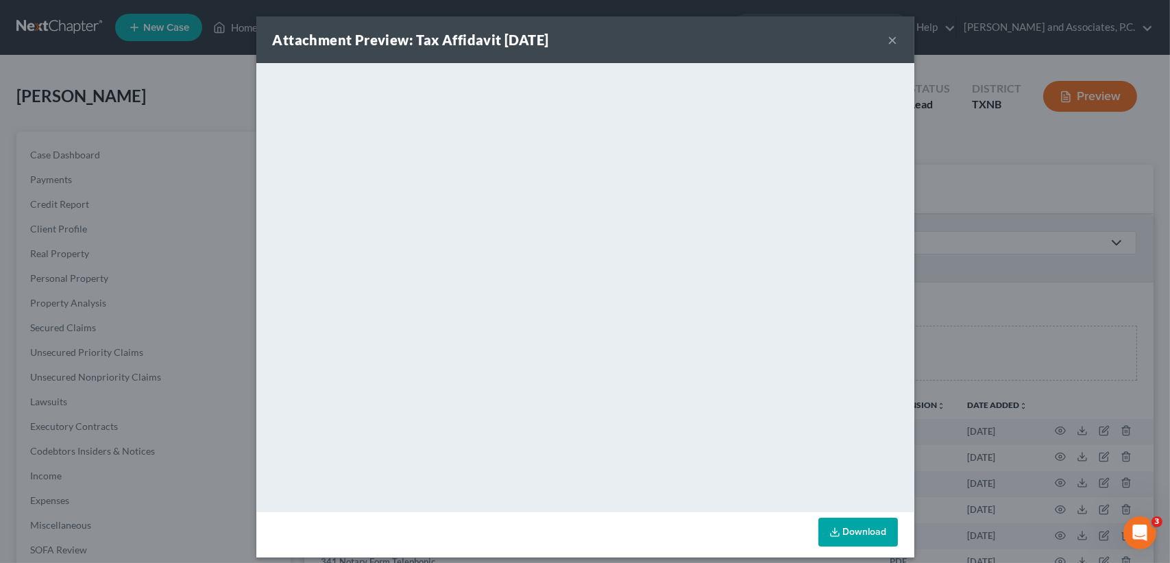
click at [892, 38] on button "×" at bounding box center [893, 40] width 10 height 16
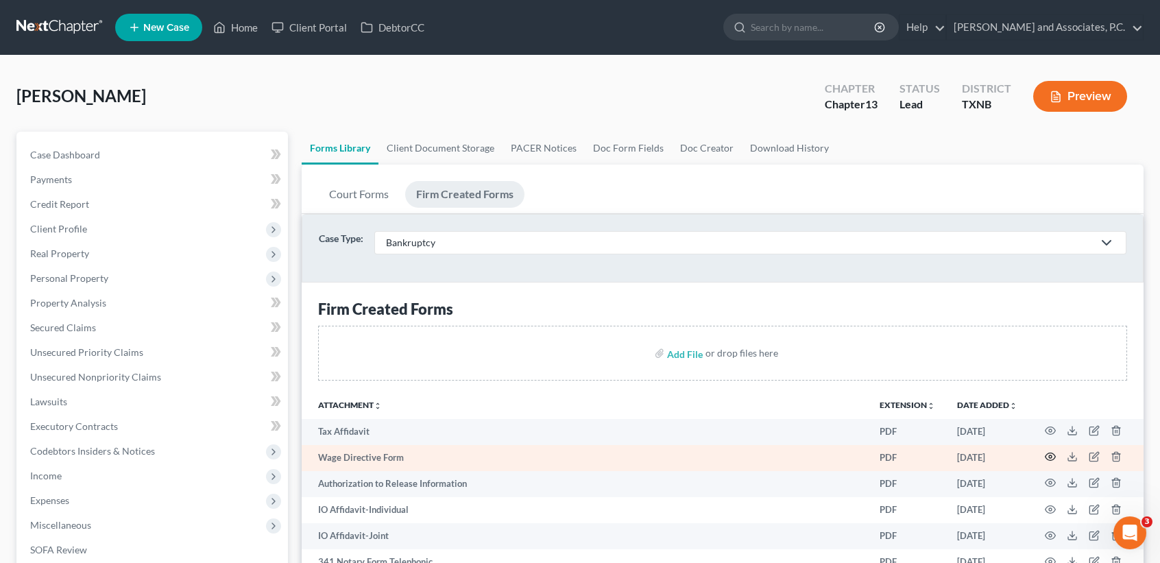
click at [1047, 457] on icon "button" at bounding box center [1050, 456] width 11 height 11
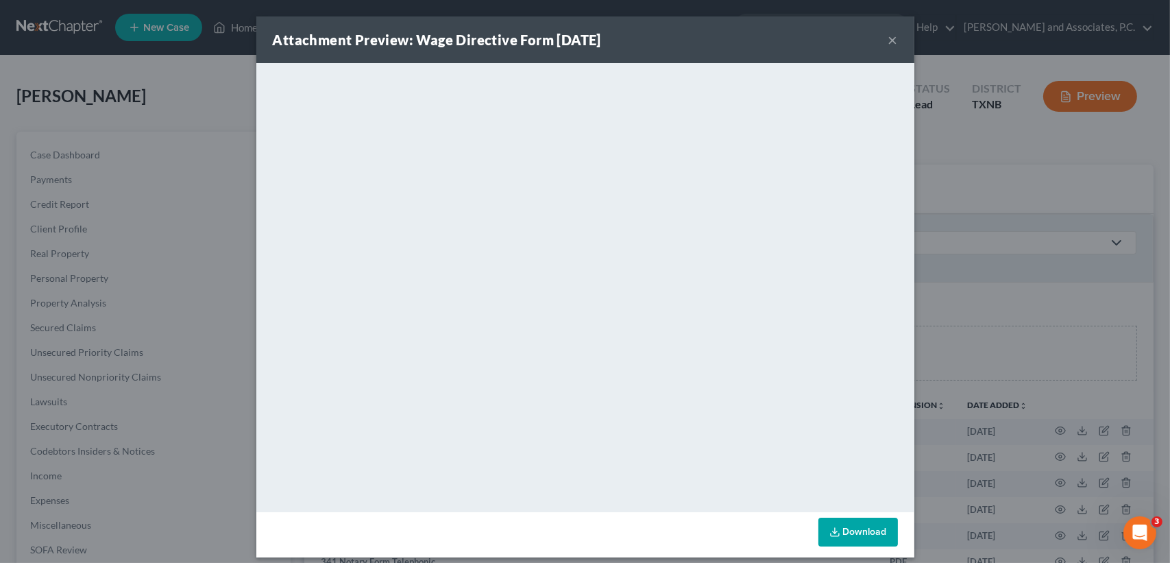
click at [888, 34] on button "×" at bounding box center [893, 40] width 10 height 16
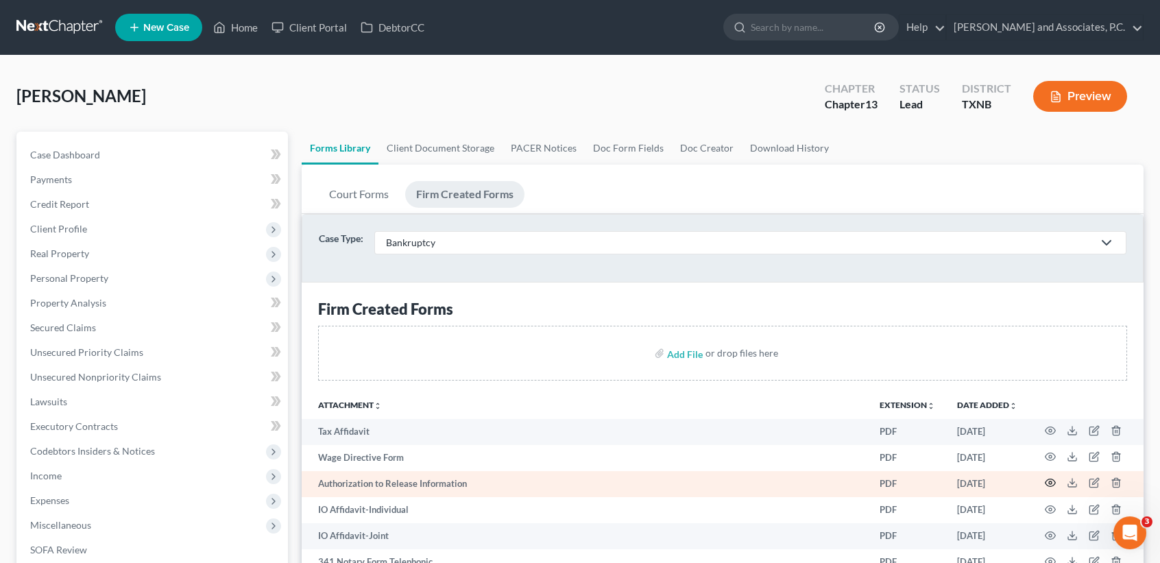
click at [1050, 479] on icon "button" at bounding box center [1050, 483] width 10 height 8
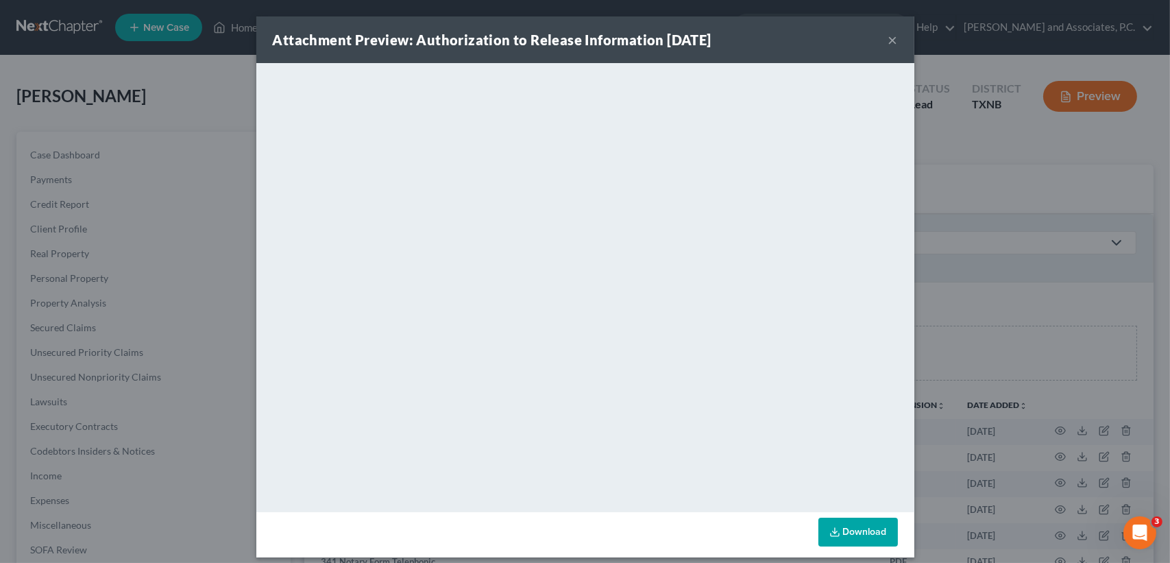
click at [888, 41] on button "×" at bounding box center [893, 40] width 10 height 16
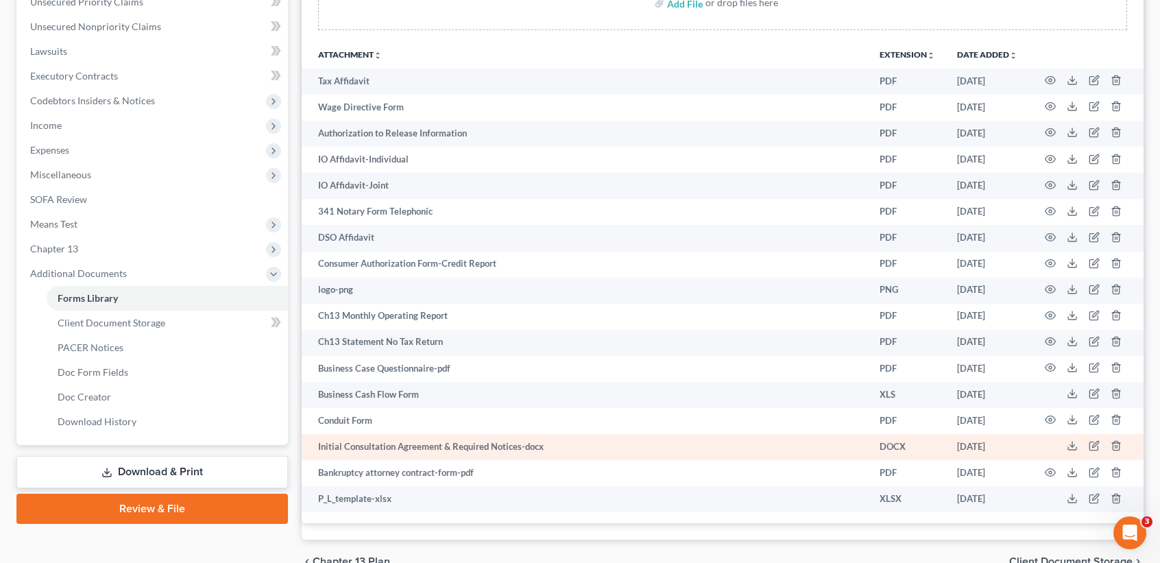
scroll to position [365, 0]
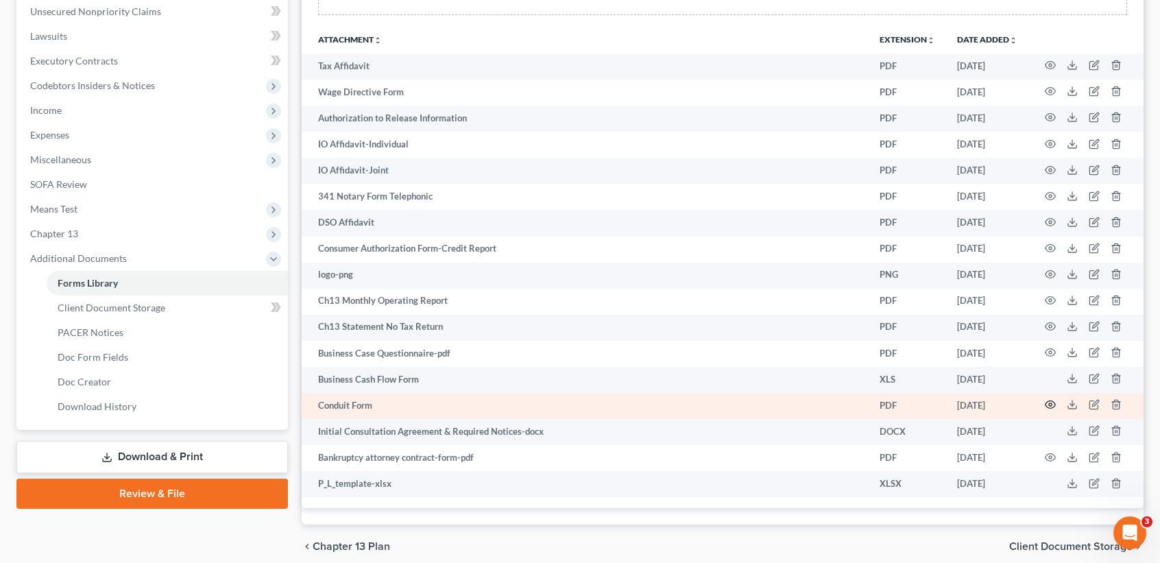
click at [1050, 399] on icon "button" at bounding box center [1050, 404] width 11 height 11
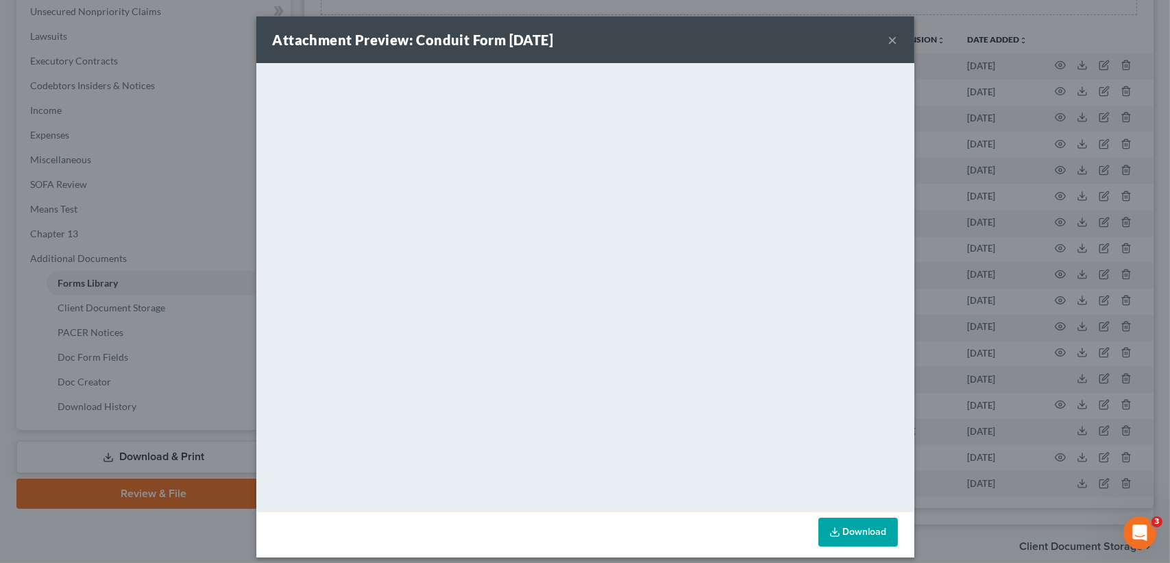
click at [888, 42] on button "×" at bounding box center [893, 40] width 10 height 16
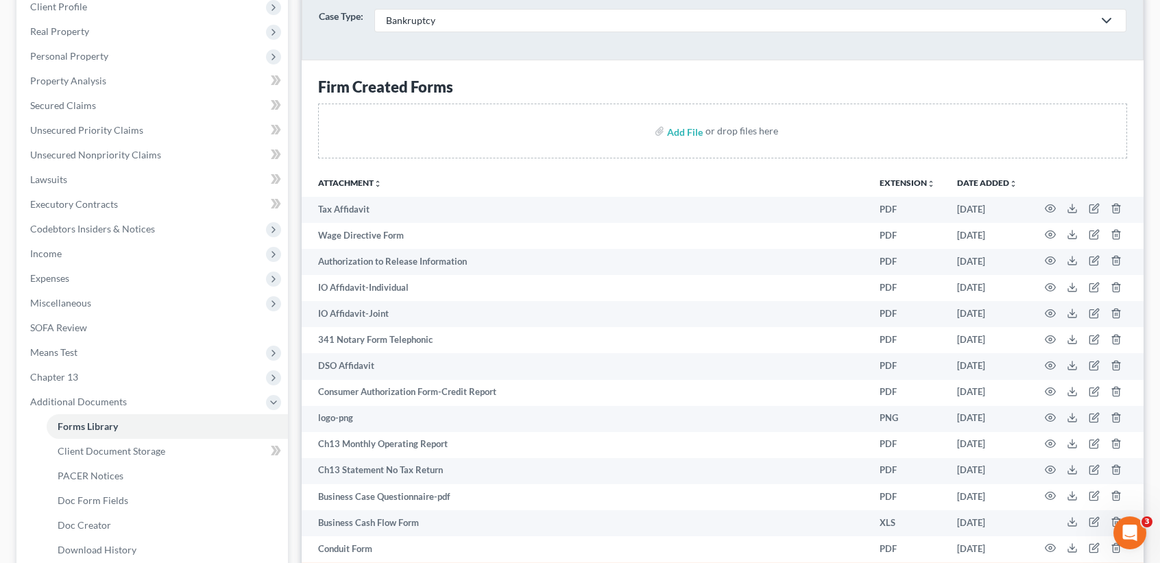
scroll to position [0, 0]
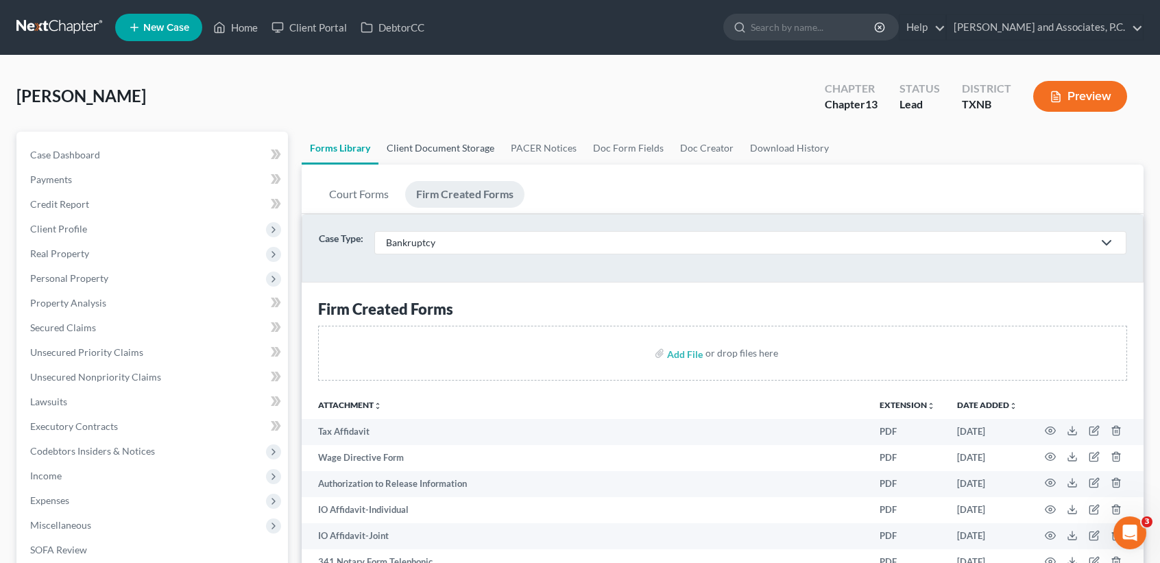
click at [448, 155] on link "Client Document Storage" at bounding box center [440, 148] width 124 height 33
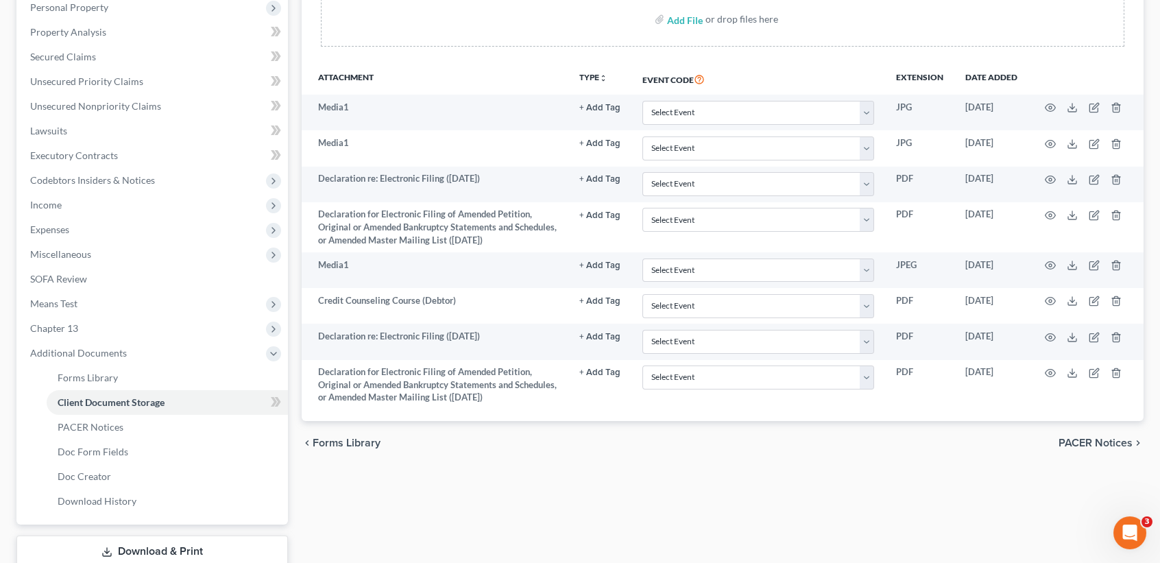
scroll to position [361, 0]
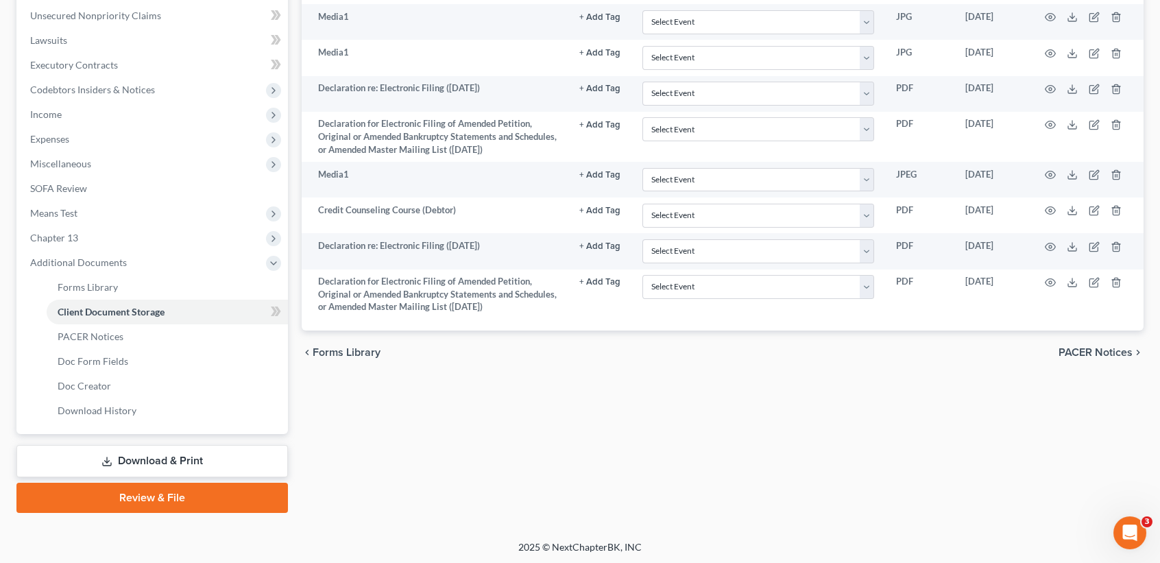
click at [127, 450] on link "Download & Print" at bounding box center [151, 461] width 271 height 32
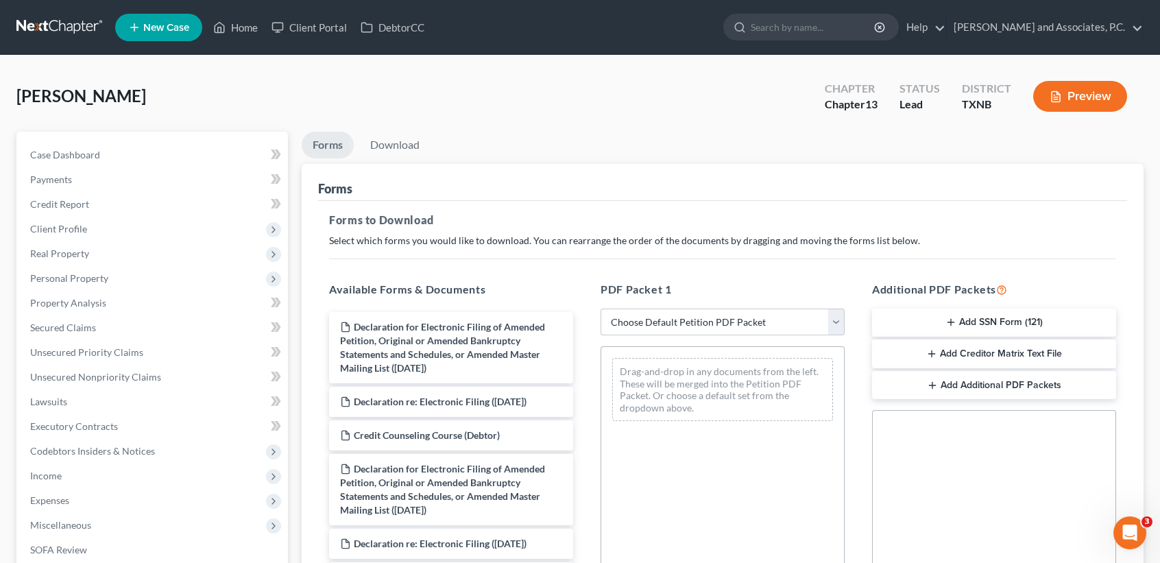
click at [735, 316] on select "Choose Default Petition PDF Packet Complete Bankruptcy Petition (all forms and …" at bounding box center [723, 321] width 244 height 27
select select "3"
click at [601, 308] on select "Choose Default Petition PDF Packet Complete Bankruptcy Petition (all forms and …" at bounding box center [723, 321] width 244 height 27
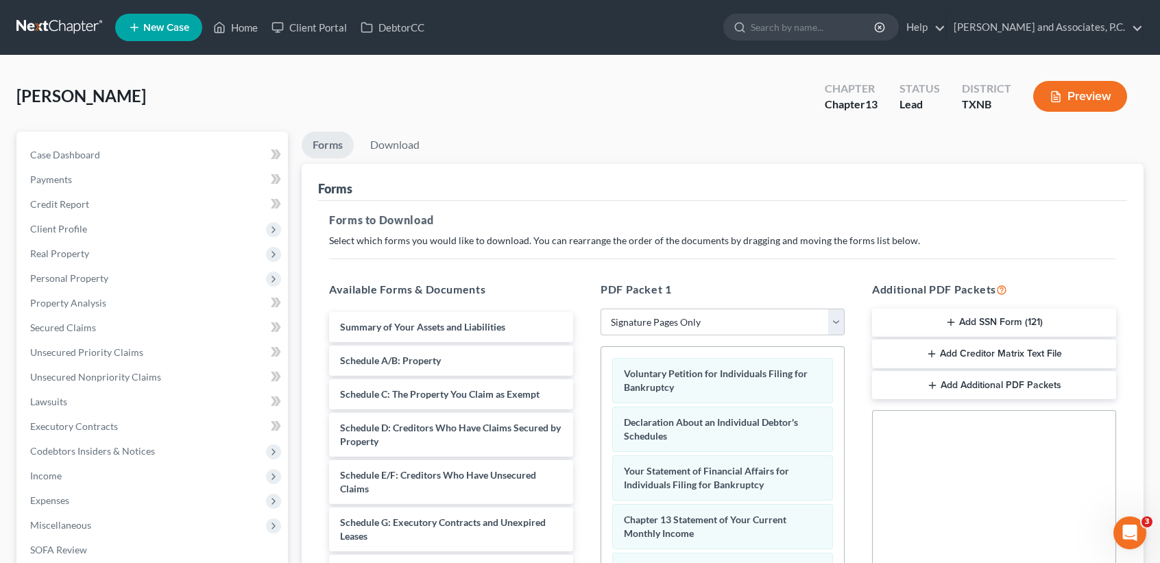
click at [976, 330] on button "Add SSN Form (121)" at bounding box center [994, 322] width 244 height 29
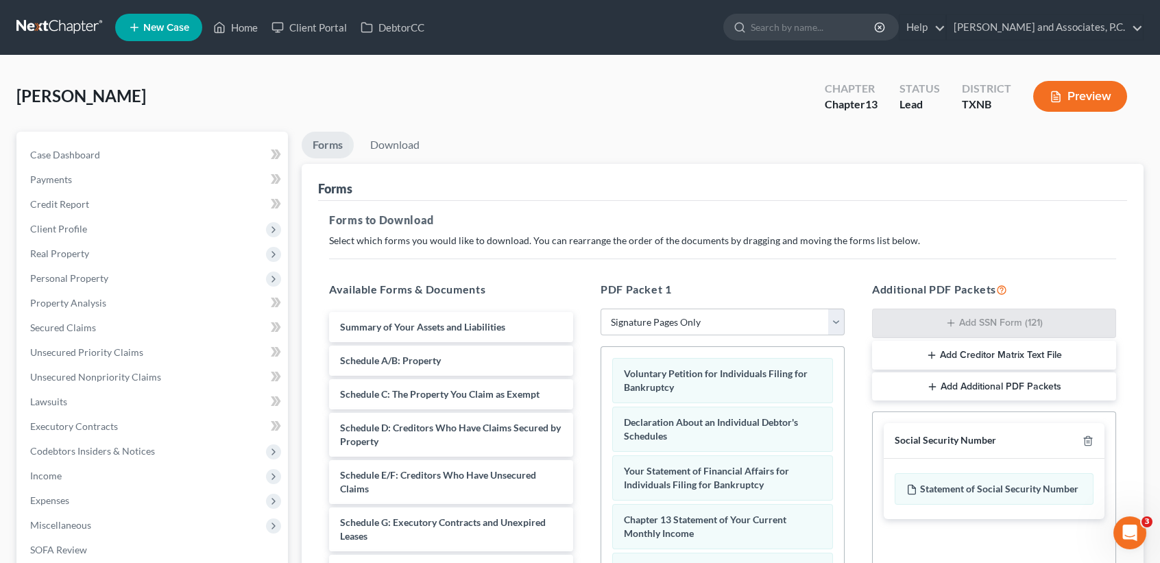
scroll to position [282, 0]
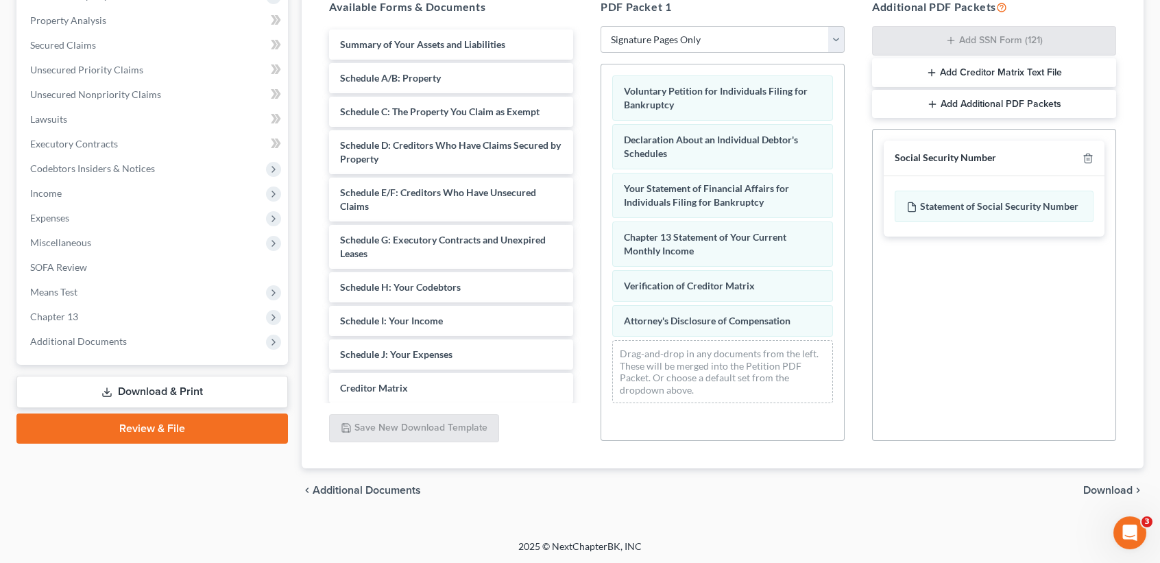
click at [1100, 485] on span "Download" at bounding box center [1107, 490] width 49 height 11
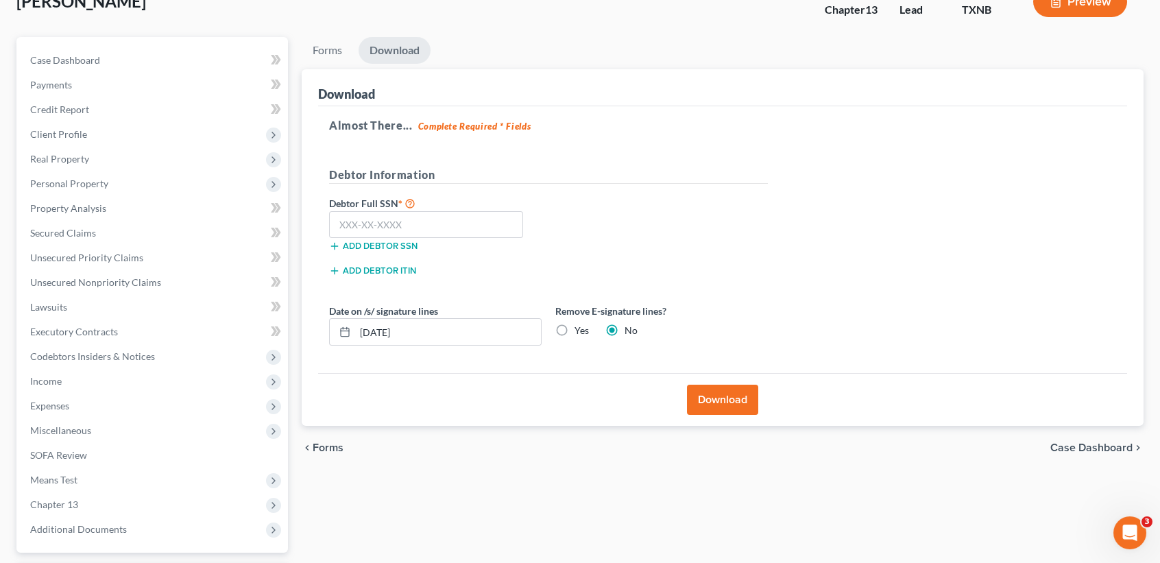
scroll to position [0, 0]
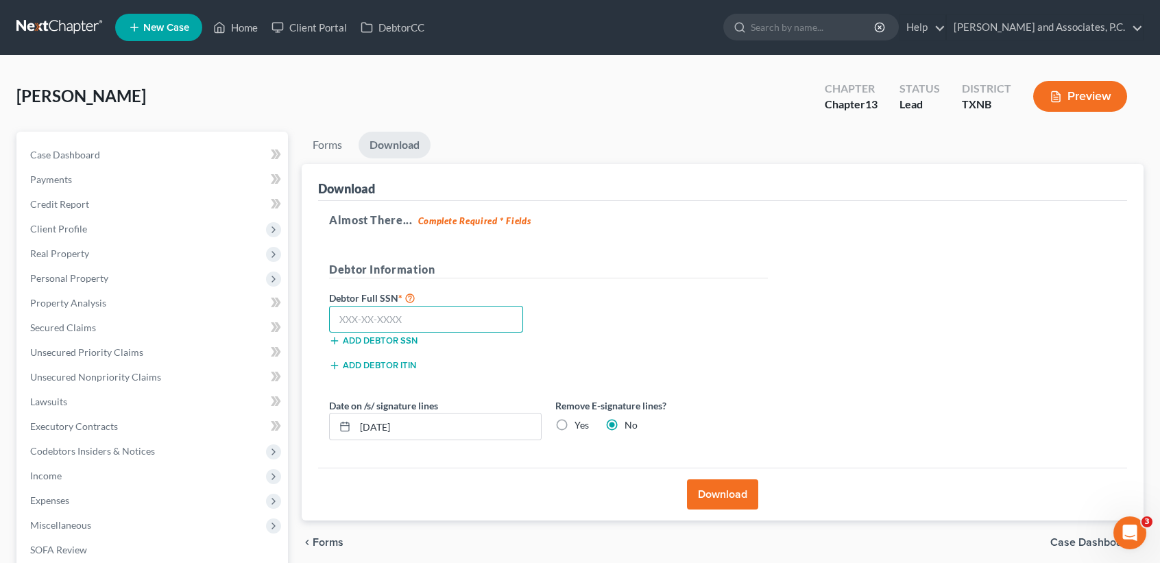
click at [448, 315] on input "text" at bounding box center [426, 319] width 194 height 27
type input "462-93-4904"
click at [375, 335] on button "Add debtor SSN" at bounding box center [373, 340] width 88 height 11
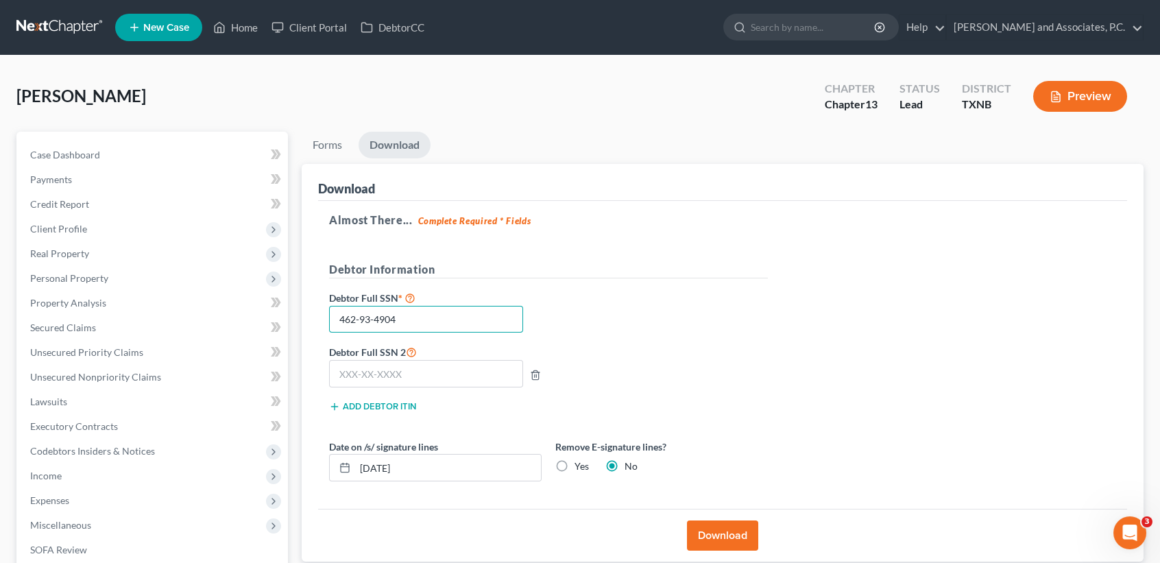
click at [450, 320] on input "462-93-4904" at bounding box center [426, 319] width 194 height 27
click at [534, 374] on icon "button" at bounding box center [535, 375] width 11 height 11
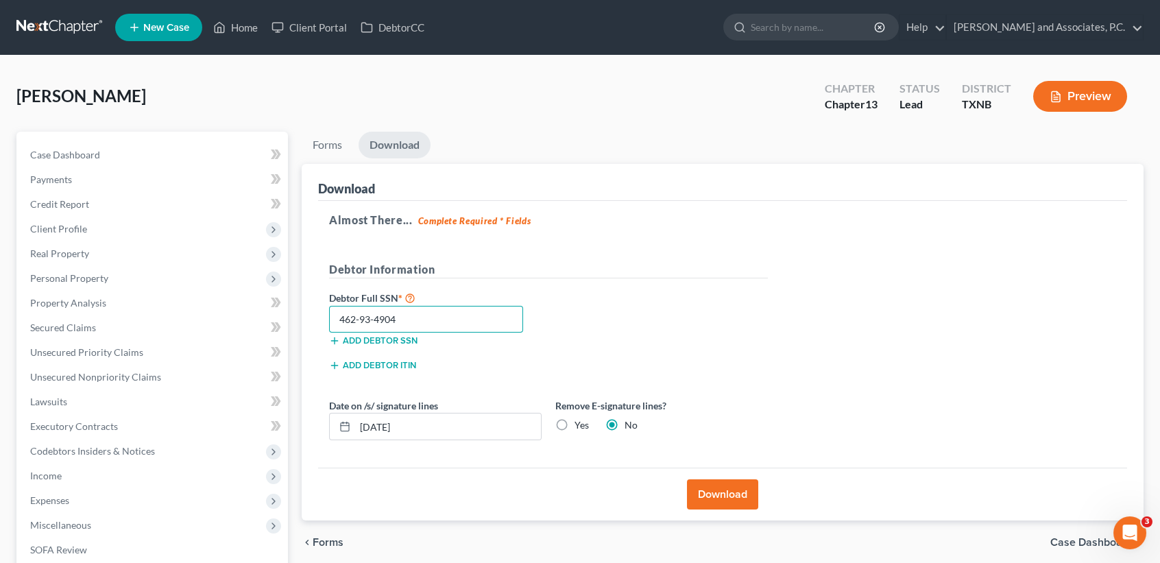
click at [469, 320] on input "462-93-4904" at bounding box center [426, 319] width 194 height 27
click at [574, 423] on label "Yes" at bounding box center [581, 425] width 14 height 14
click at [580, 423] on input "Yes" at bounding box center [584, 422] width 9 height 9
radio input "true"
radio input "false"
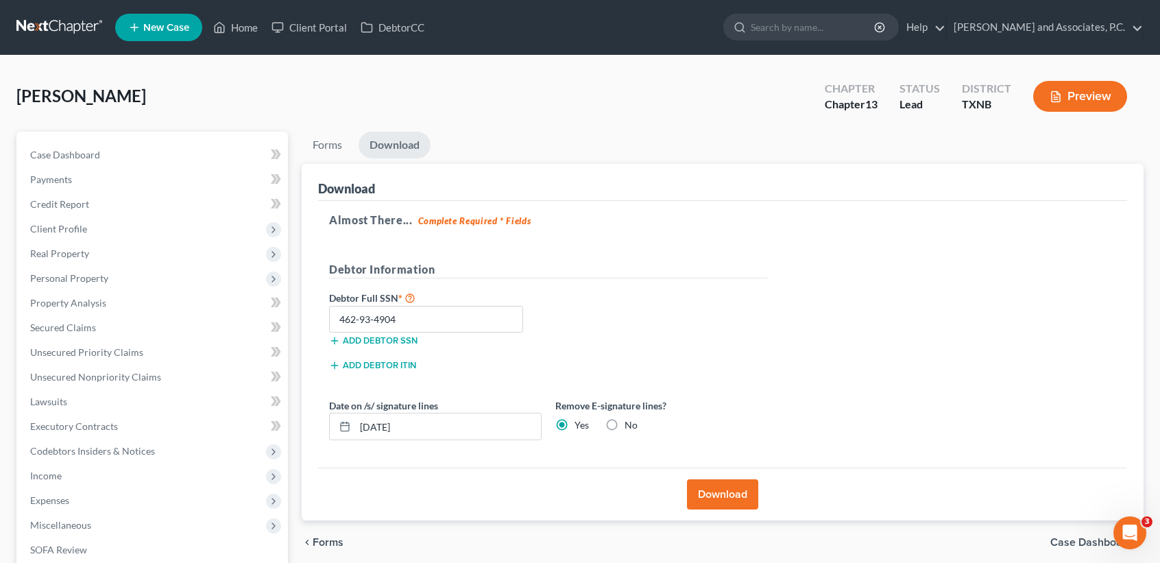
click at [716, 485] on button "Download" at bounding box center [722, 494] width 71 height 30
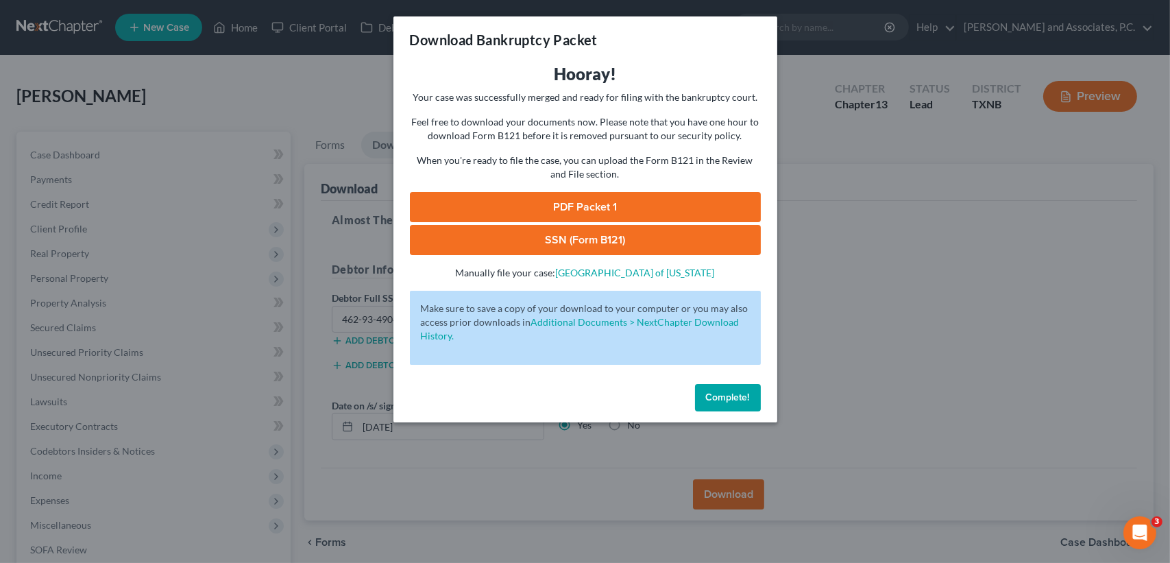
click at [594, 248] on link "SSN (Form B121)" at bounding box center [585, 240] width 351 height 30
click at [627, 207] on link "PDF Packet 1" at bounding box center [585, 207] width 351 height 30
click at [740, 399] on span "Complete!" at bounding box center [728, 397] width 44 height 12
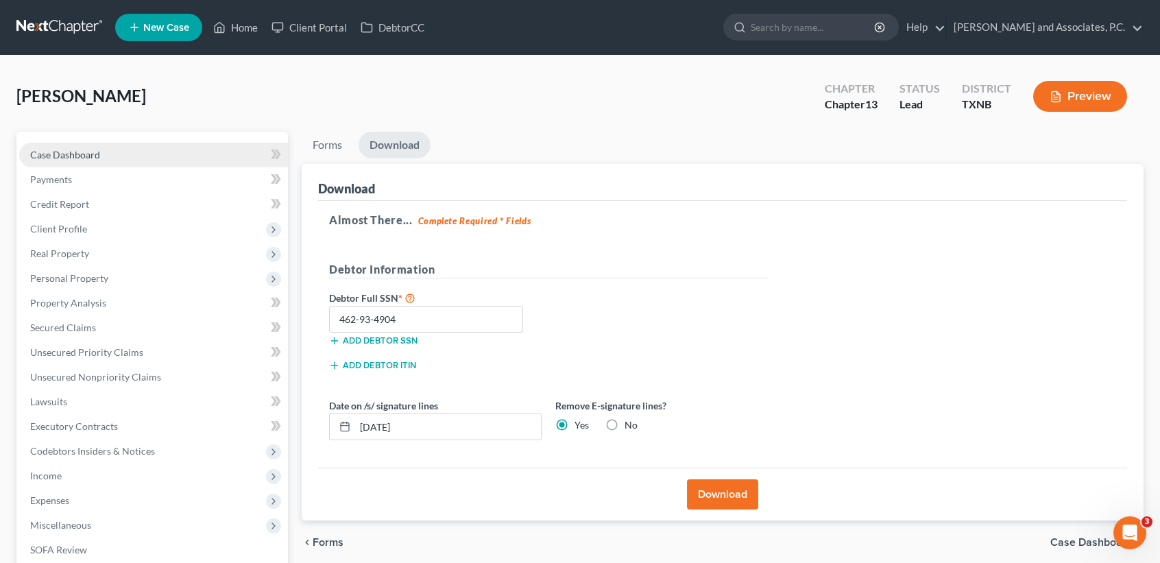
click at [44, 149] on span "Case Dashboard" at bounding box center [65, 155] width 70 height 12
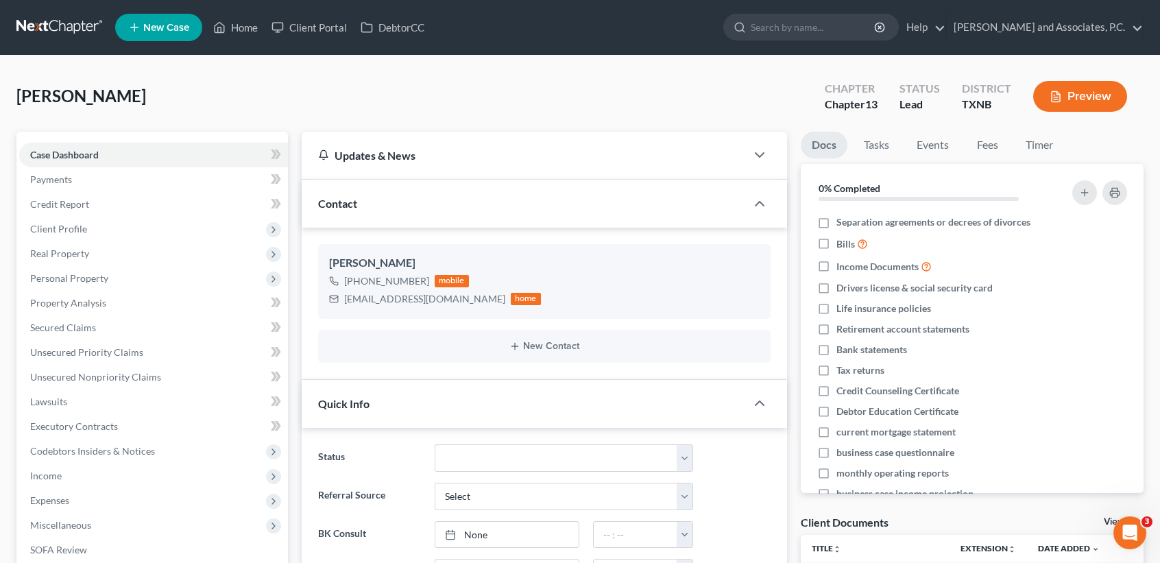
scroll to position [80, 0]
click at [213, 24] on link "Home" at bounding box center [235, 27] width 58 height 25
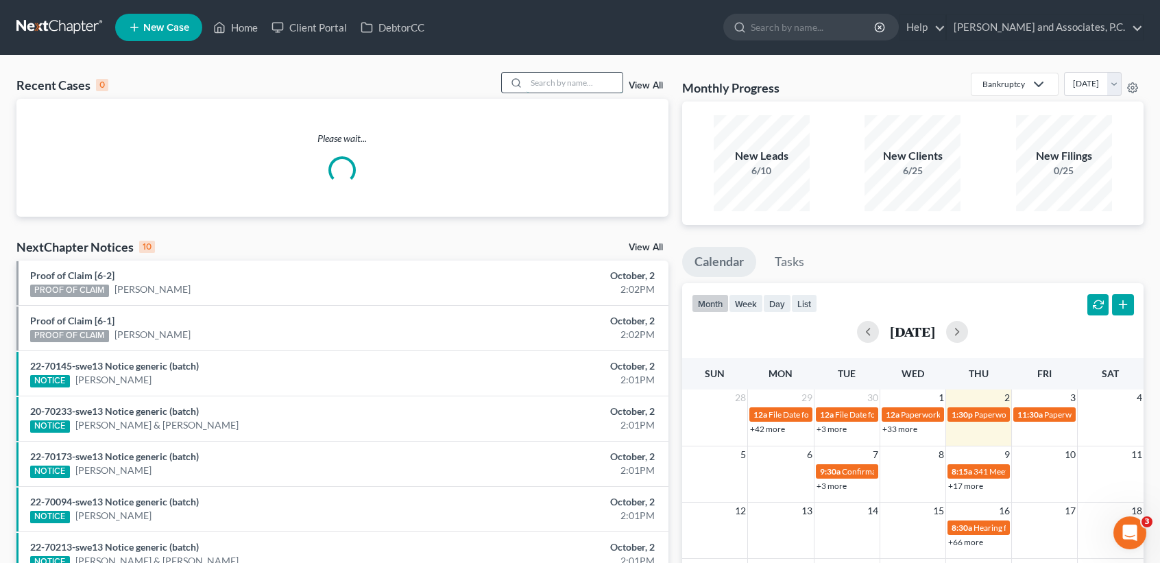
click at [606, 90] on input "search" at bounding box center [574, 83] width 96 height 20
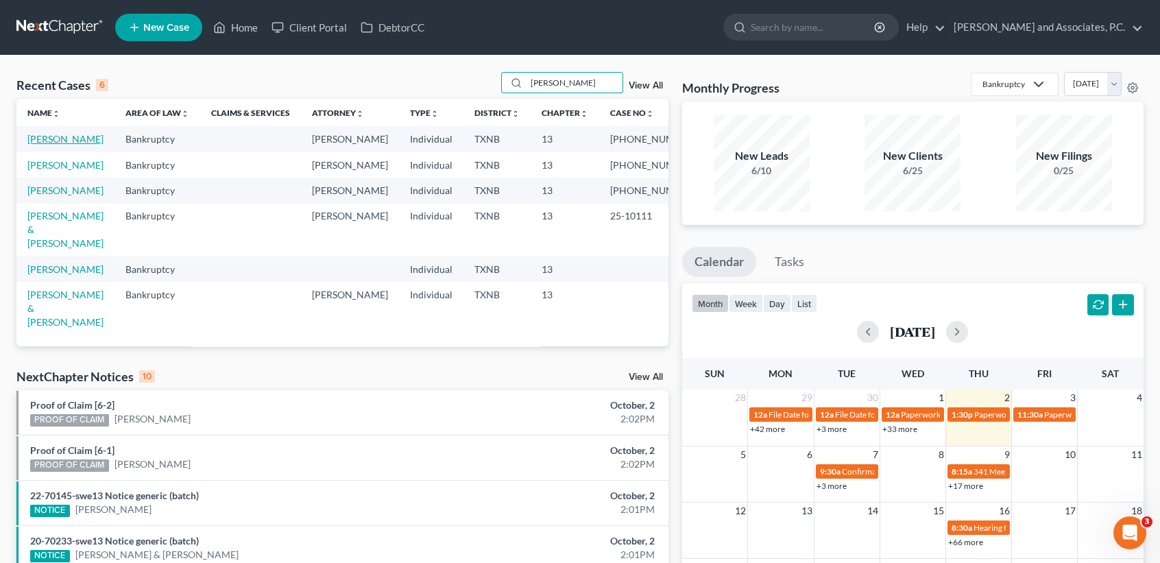
type input "weaver"
click at [67, 143] on link "[PERSON_NAME]" at bounding box center [65, 139] width 76 height 12
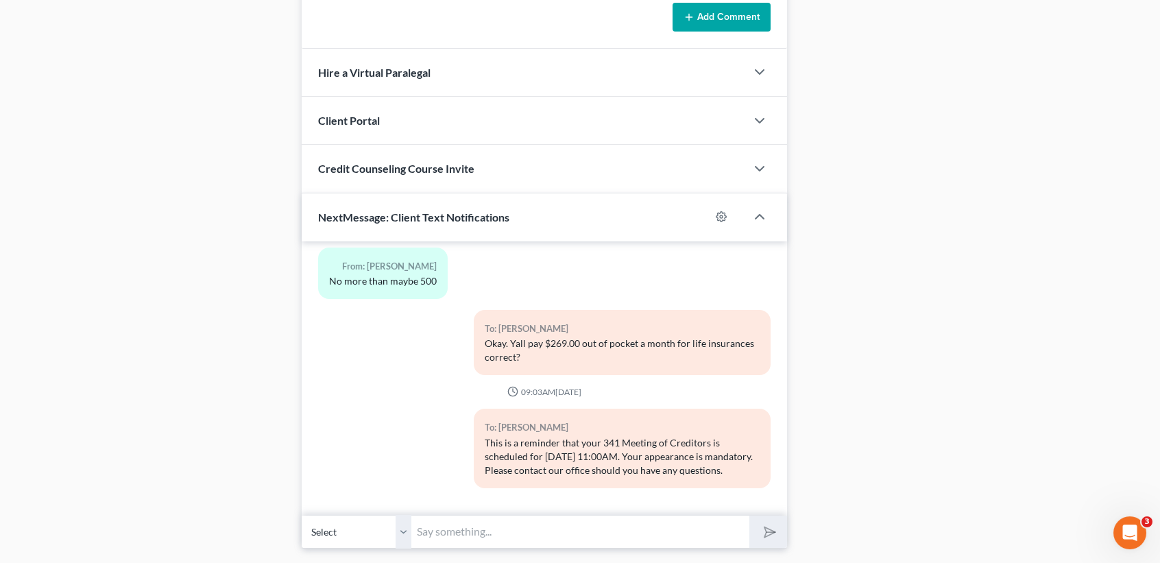
scroll to position [1251, 0]
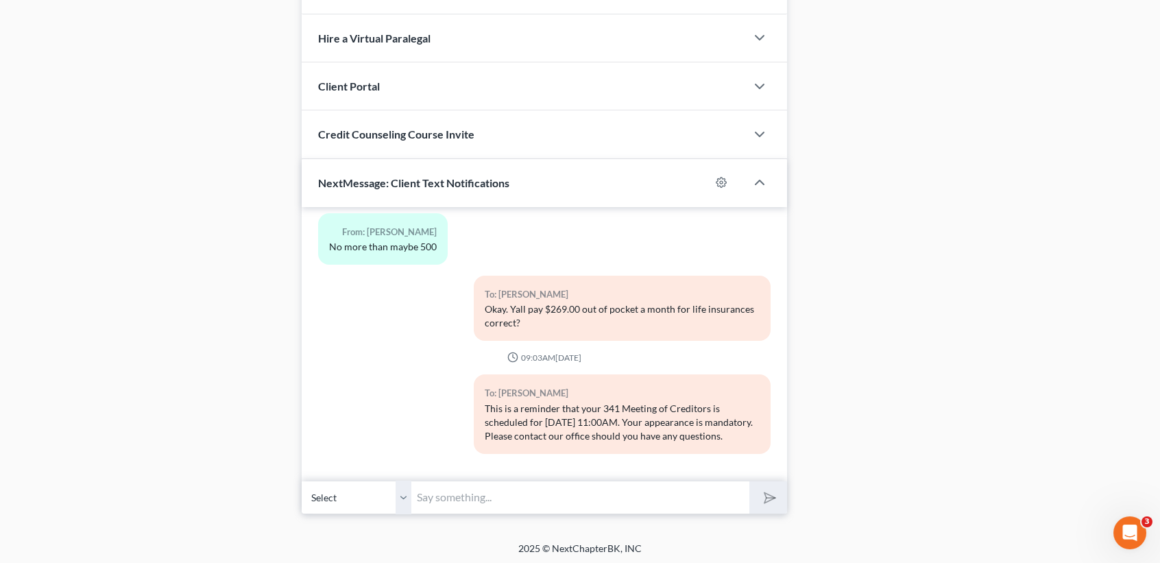
click at [500, 490] on input "text" at bounding box center [580, 498] width 338 height 34
type input "<"
type input "Mrs. Weaver, this is Desiree at MJW's. Amy is about to file yalls modifcations …"
click at [749, 481] on button "submit" at bounding box center [768, 497] width 38 height 32
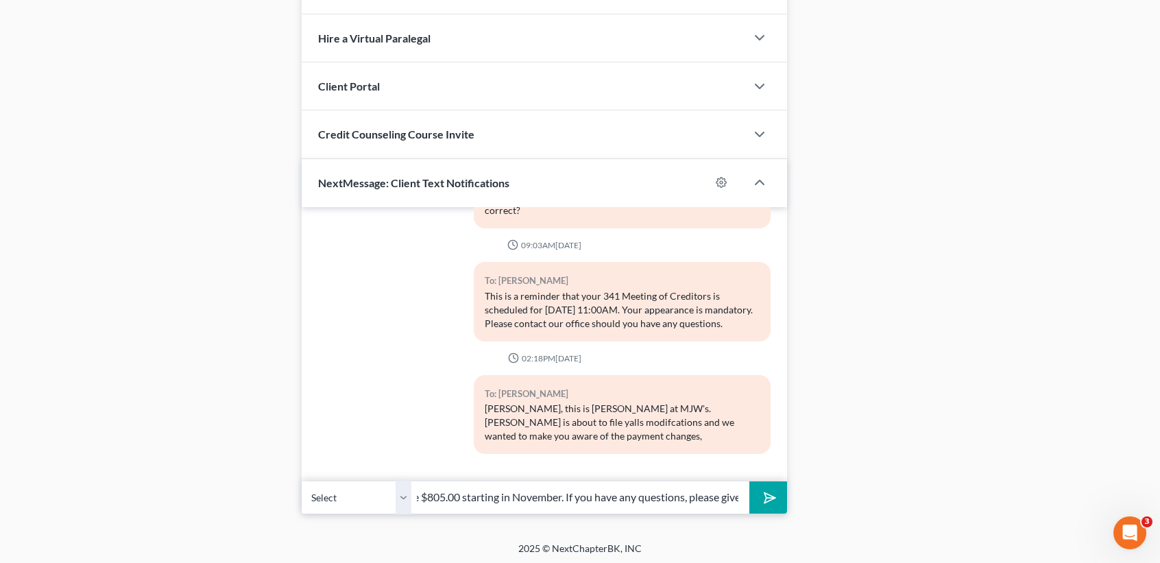
scroll to position [0, 450]
type input "Your payment will be $386.00 starting in November and Larrys new payment will b…"
click at [749, 481] on button "submit" at bounding box center [768, 497] width 38 height 32
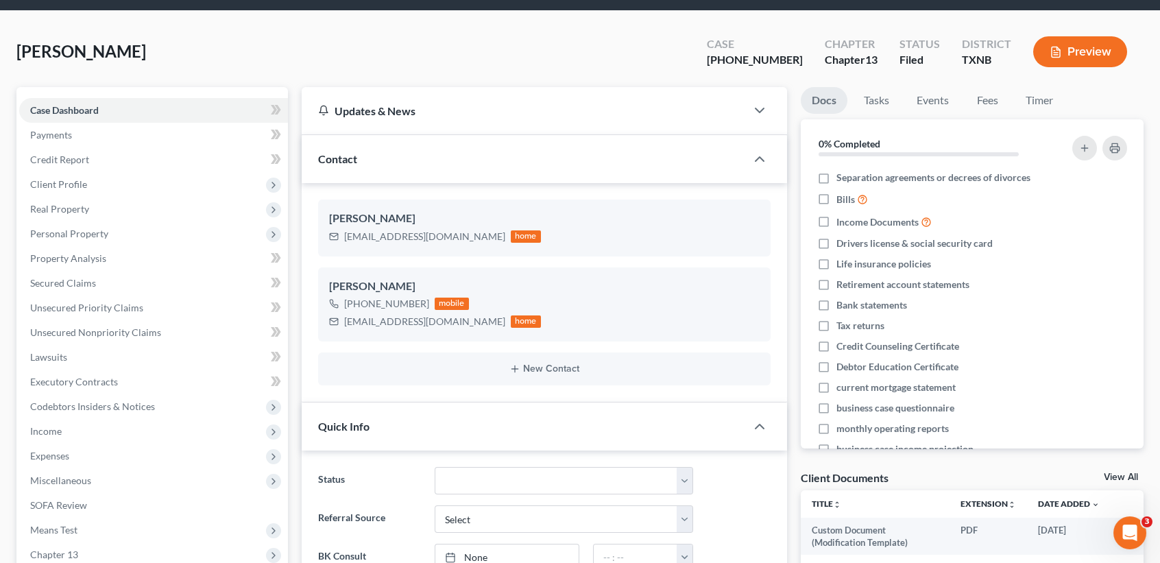
scroll to position [0, 0]
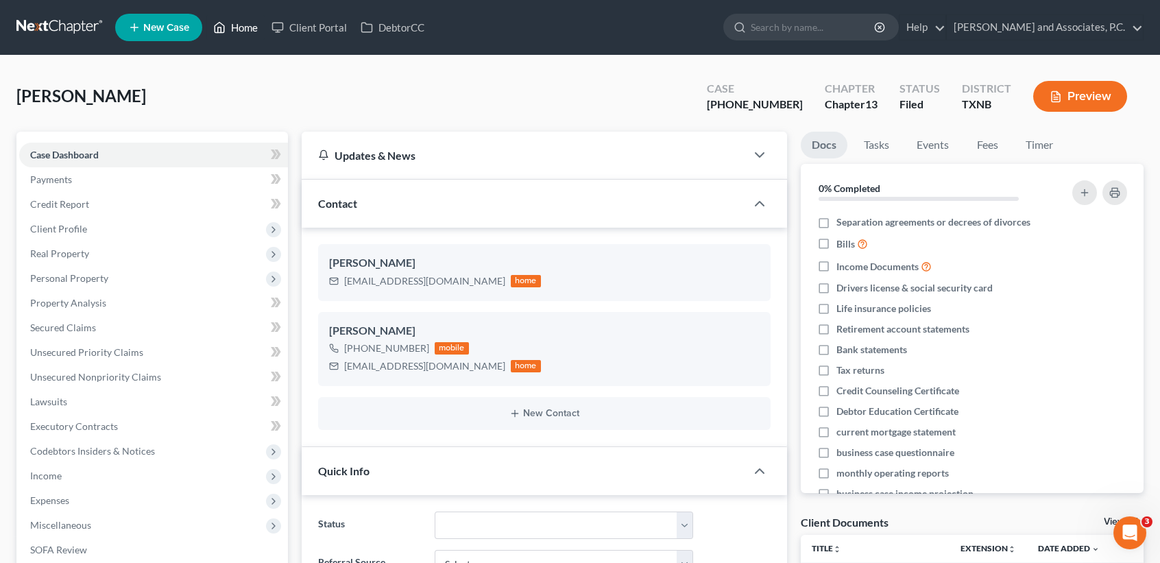
click at [254, 25] on link "Home" at bounding box center [235, 27] width 58 height 25
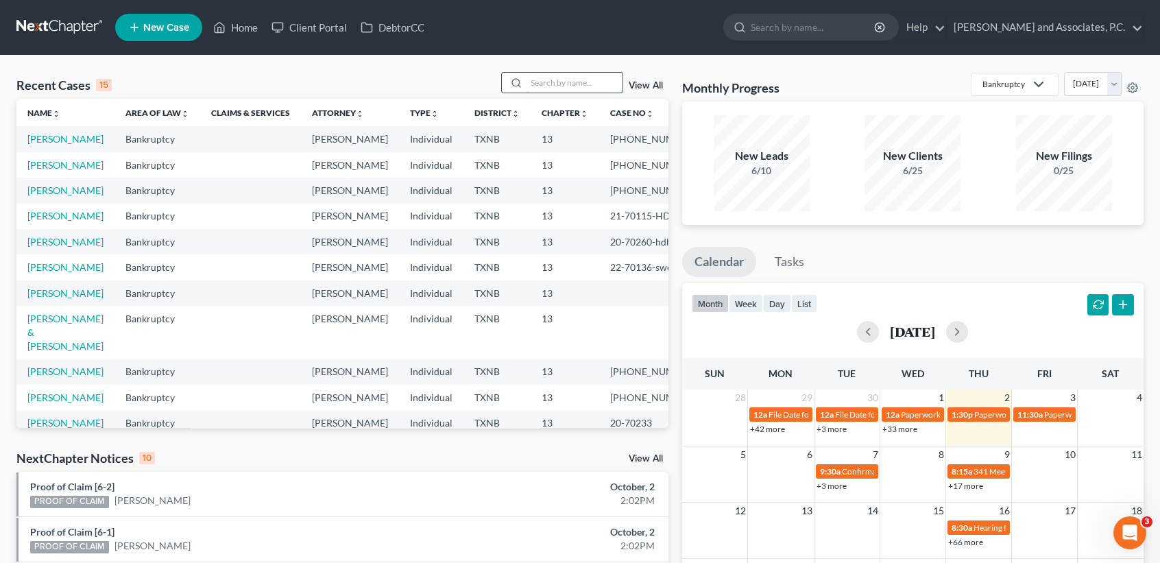
click at [534, 77] on input "search" at bounding box center [574, 83] width 96 height 20
type input "c"
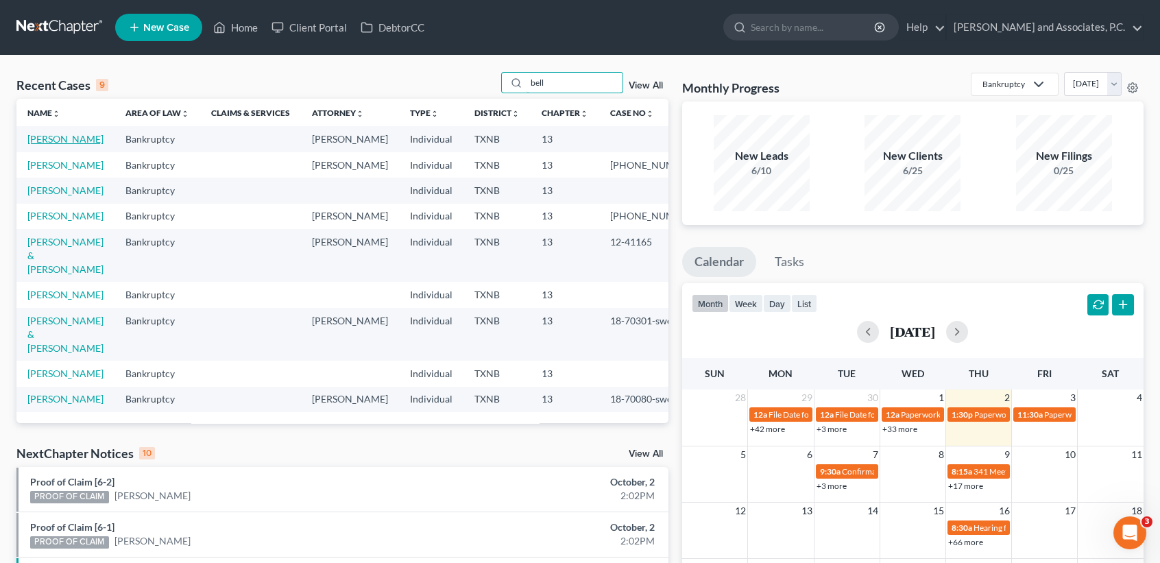
type input "bell"
click at [61, 141] on link "Bell, Letisha" at bounding box center [65, 139] width 76 height 12
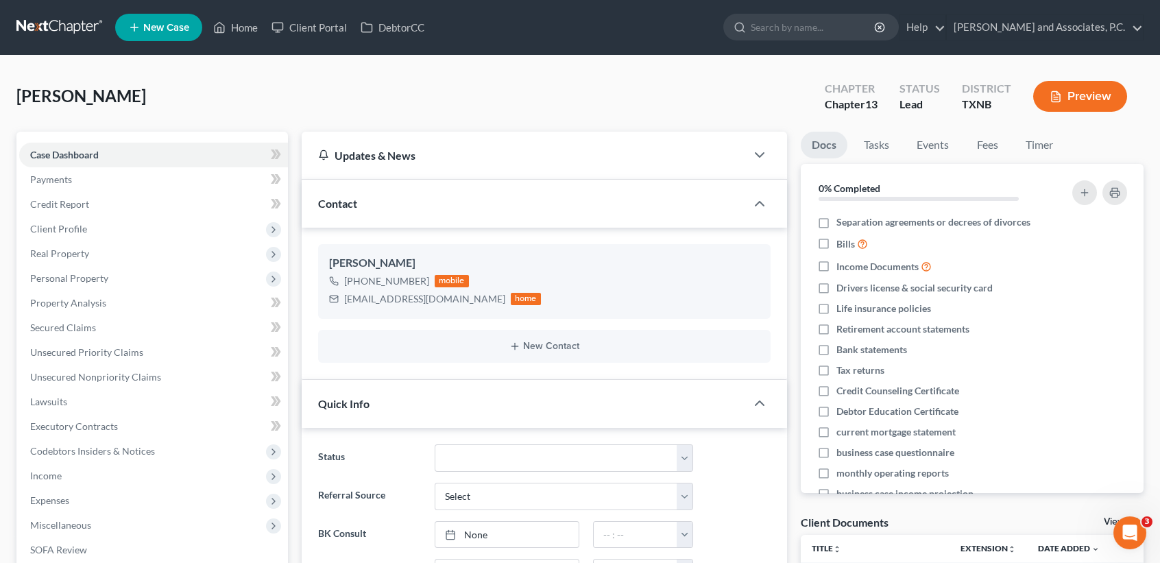
scroll to position [2604, 0]
click at [974, 143] on link "Fees" at bounding box center [987, 145] width 44 height 27
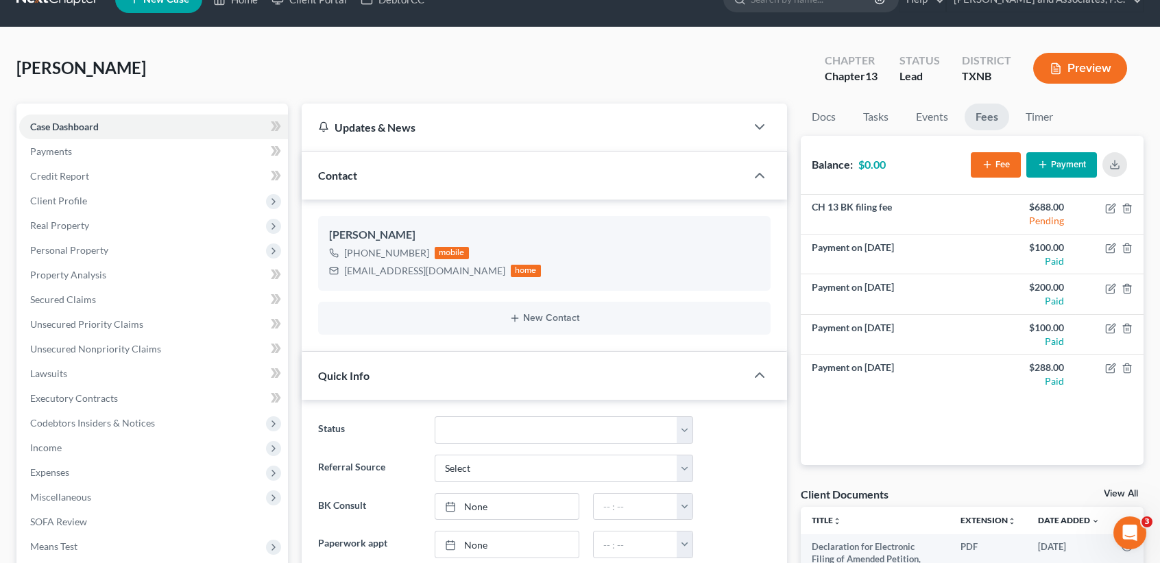
scroll to position [0, 0]
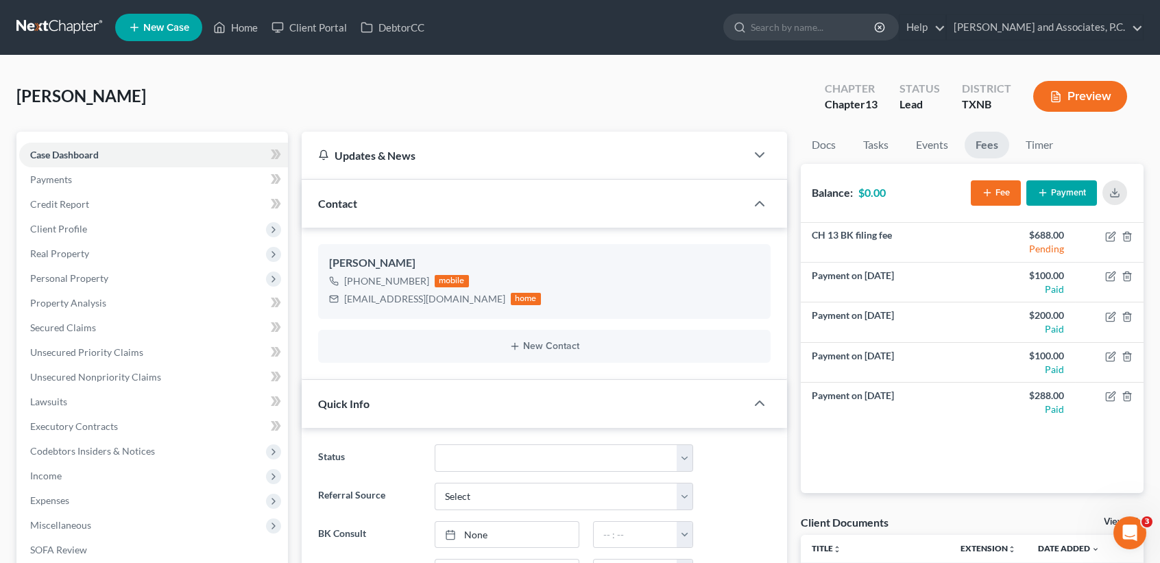
click at [477, 83] on div "Bell, Letisha Upgraded Chapter Chapter 13 Status Lead District TXNB Preview" at bounding box center [579, 102] width 1127 height 60
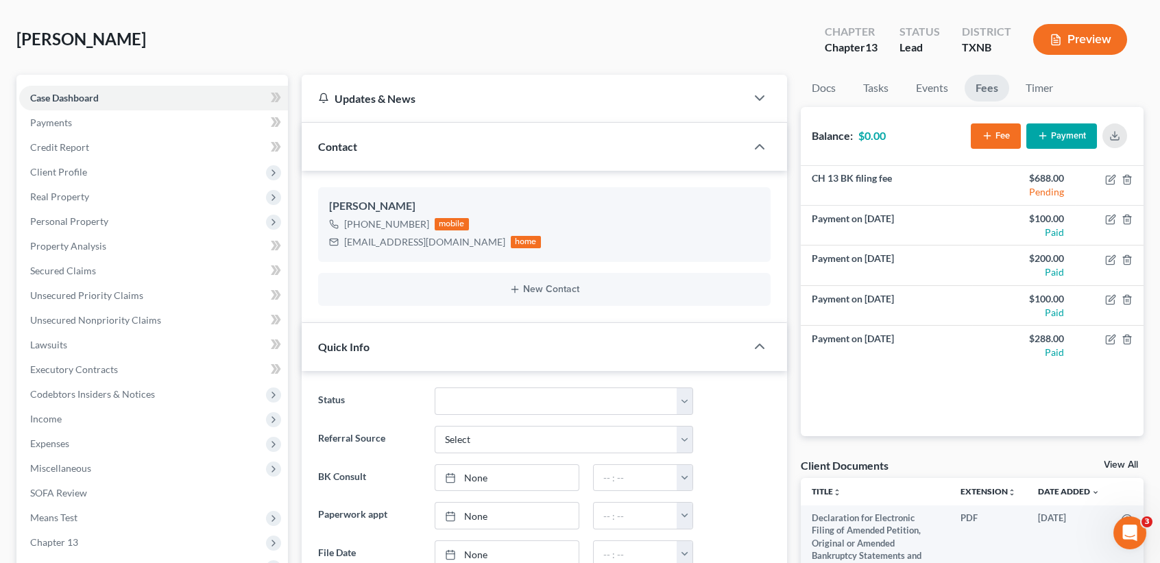
scroll to position [274, 0]
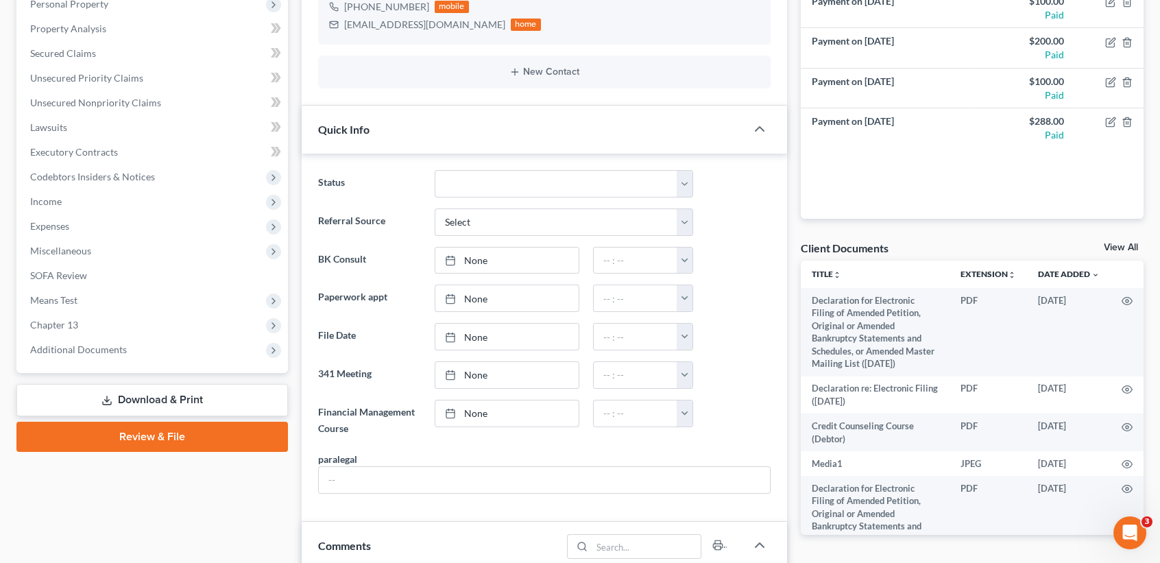
click at [1113, 245] on link "View All" at bounding box center [1121, 248] width 34 height 10
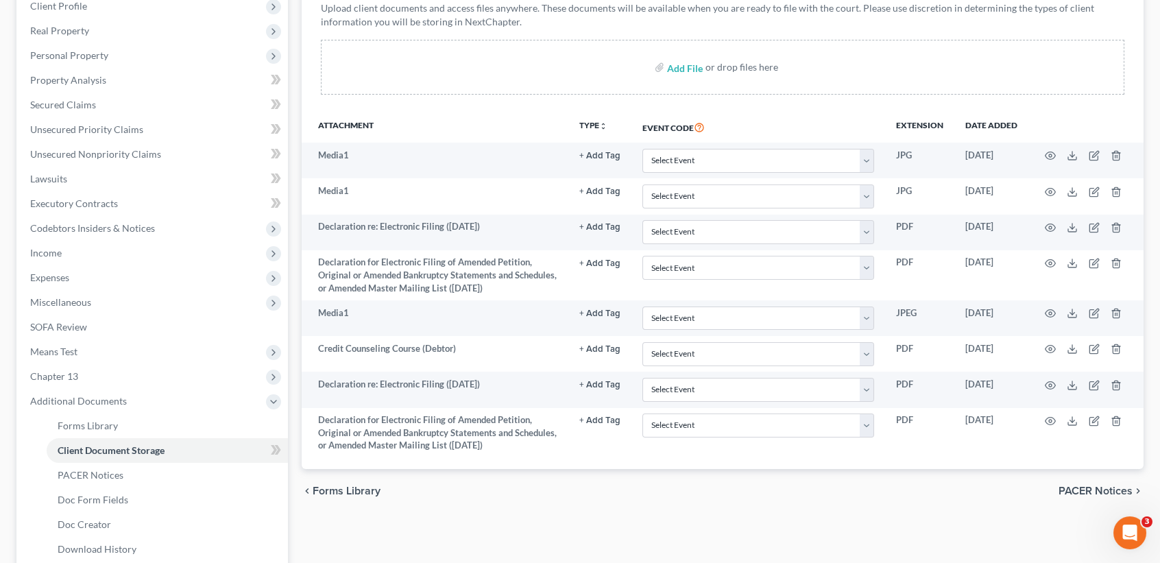
scroll to position [361, 0]
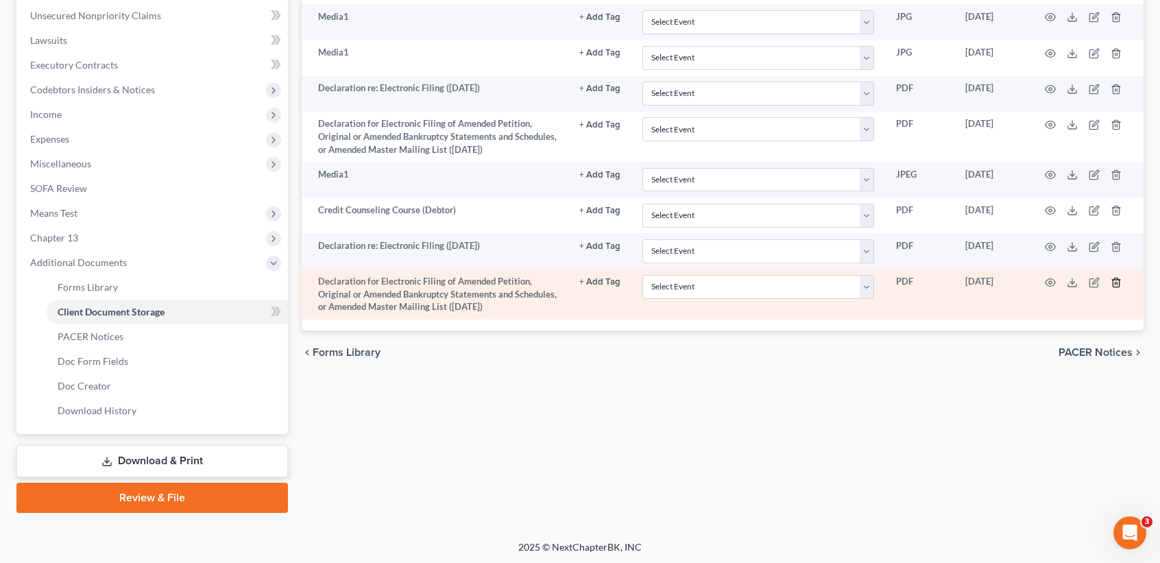
click at [1119, 287] on icon "button" at bounding box center [1116, 282] width 6 height 9
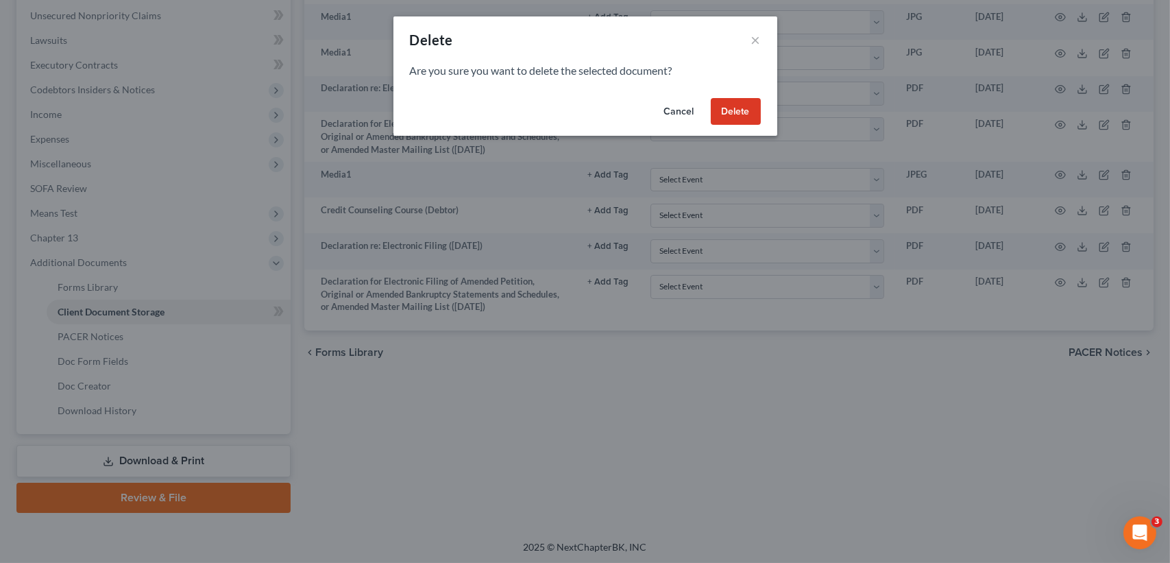
click at [720, 113] on button "Delete" at bounding box center [736, 111] width 50 height 27
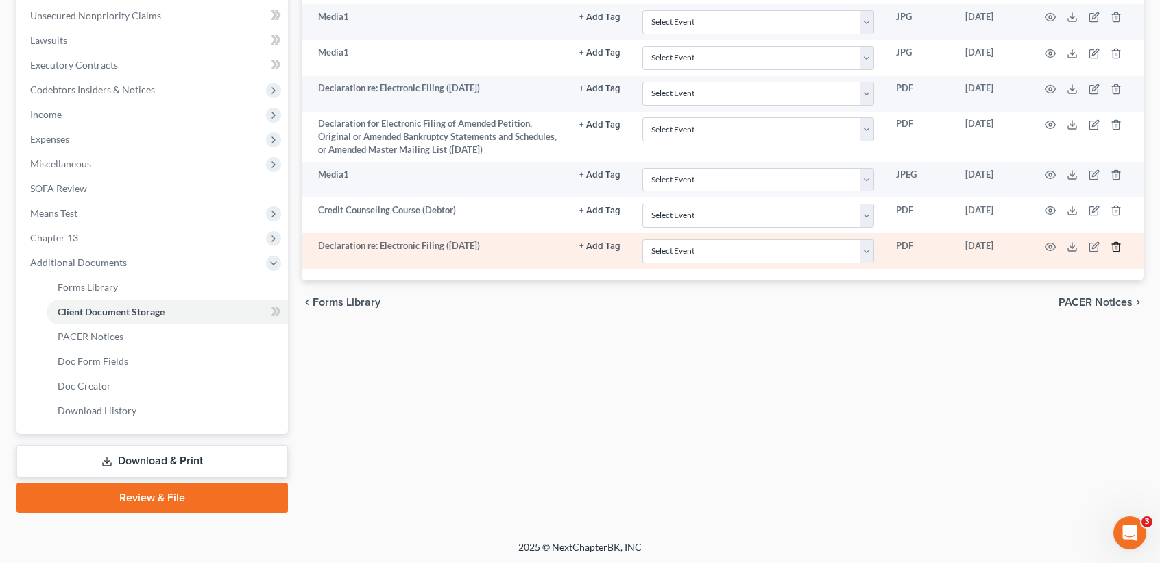
click at [1117, 249] on line "button" at bounding box center [1117, 247] width 0 height 3
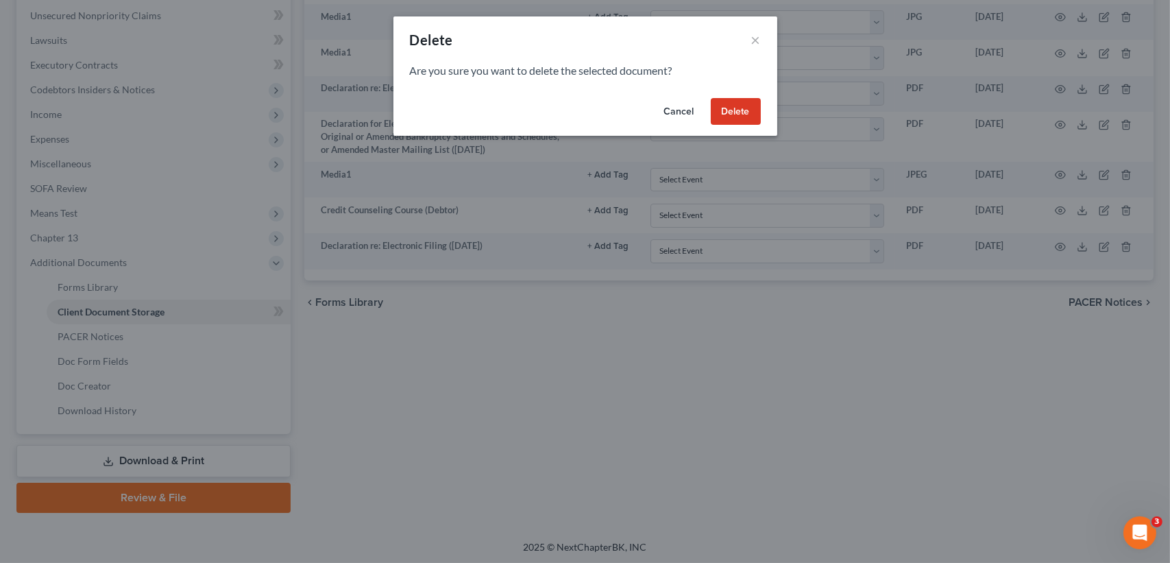
click at [736, 118] on button "Delete" at bounding box center [736, 111] width 50 height 27
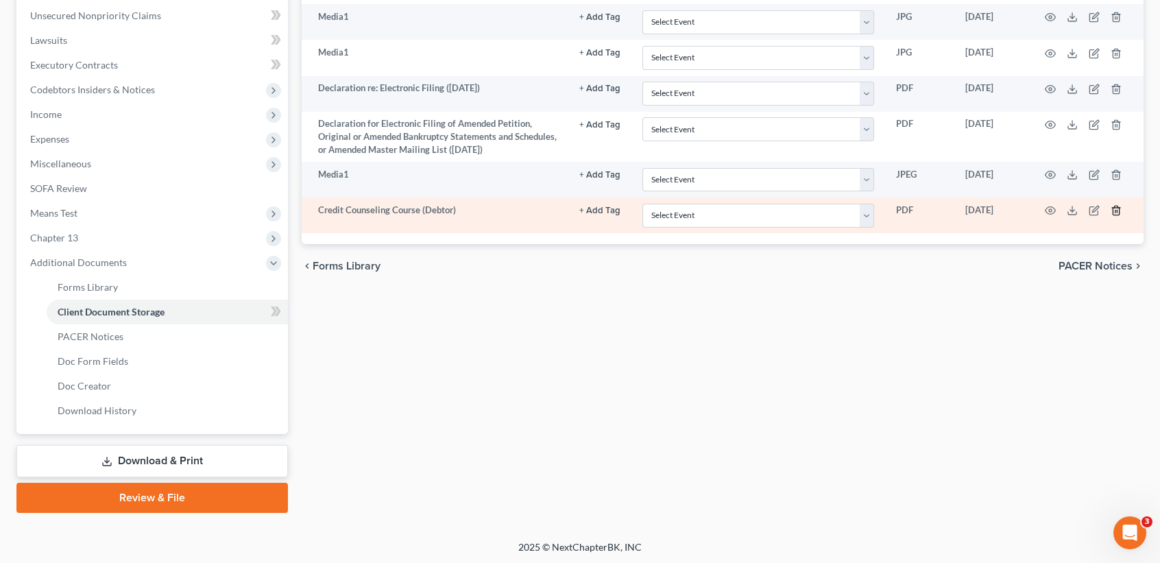
click at [1120, 211] on icon "button" at bounding box center [1116, 210] width 11 height 11
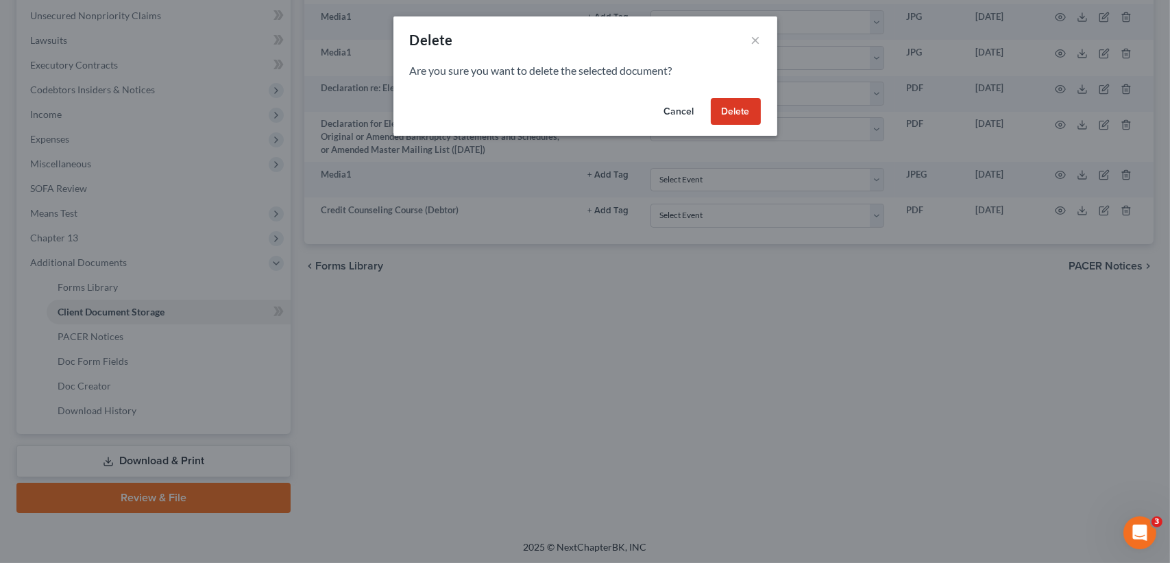
click at [750, 117] on button "Delete" at bounding box center [736, 111] width 50 height 27
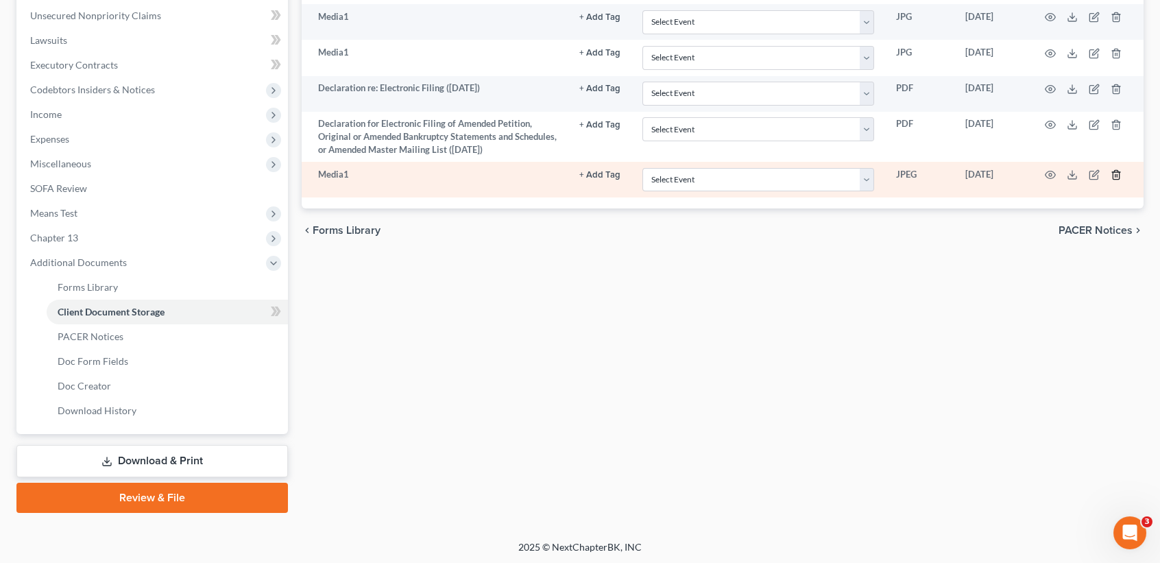
click at [1115, 173] on icon "button" at bounding box center [1116, 174] width 11 height 11
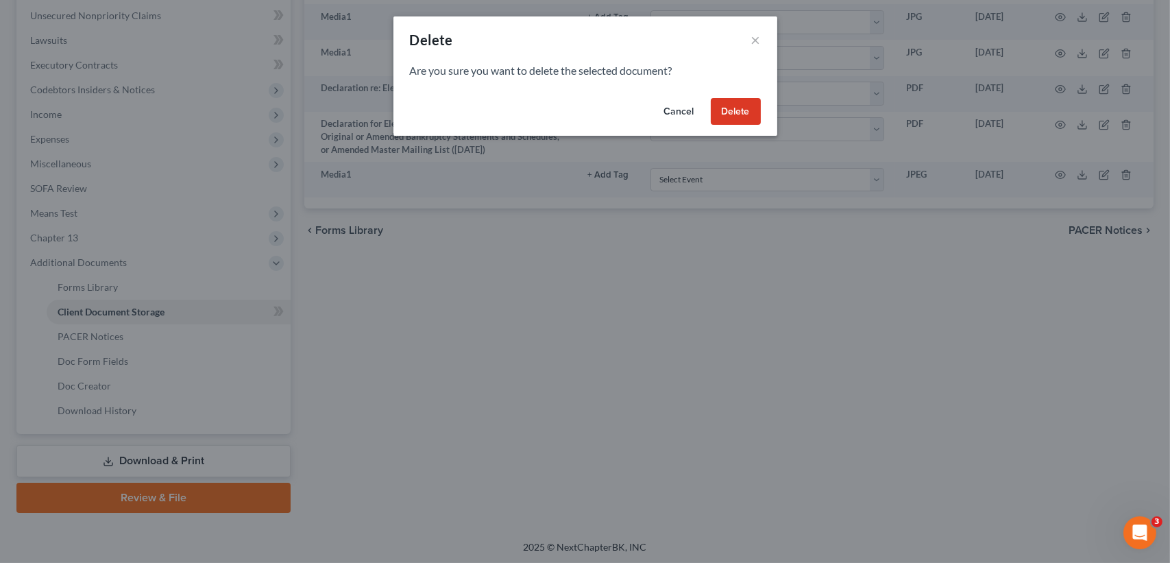
click at [740, 119] on button "Delete" at bounding box center [736, 111] width 50 height 27
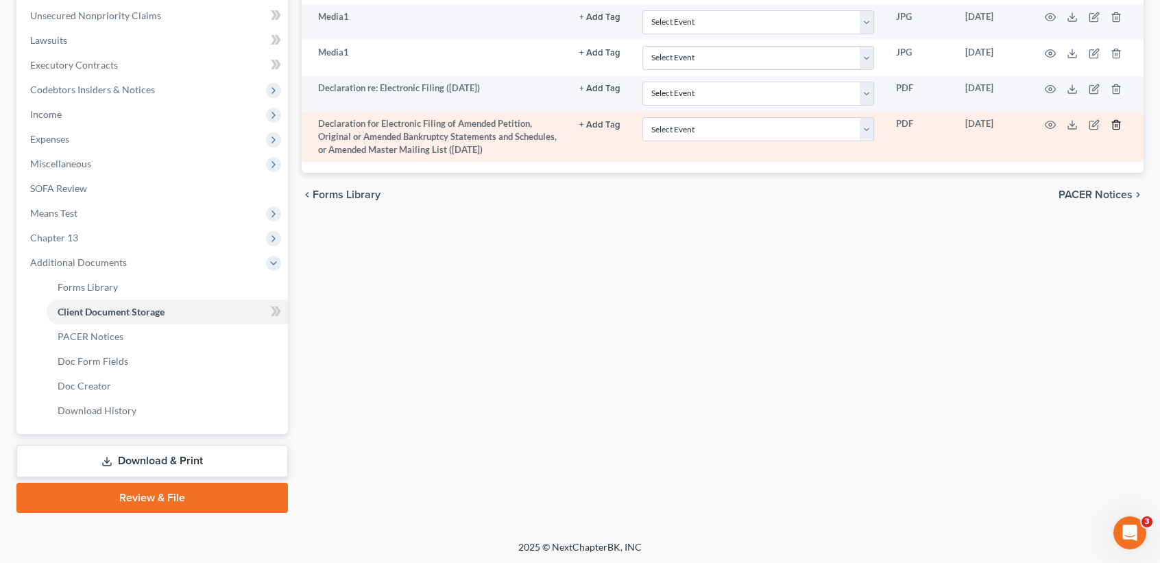
click at [1121, 125] on icon "button" at bounding box center [1116, 124] width 11 height 11
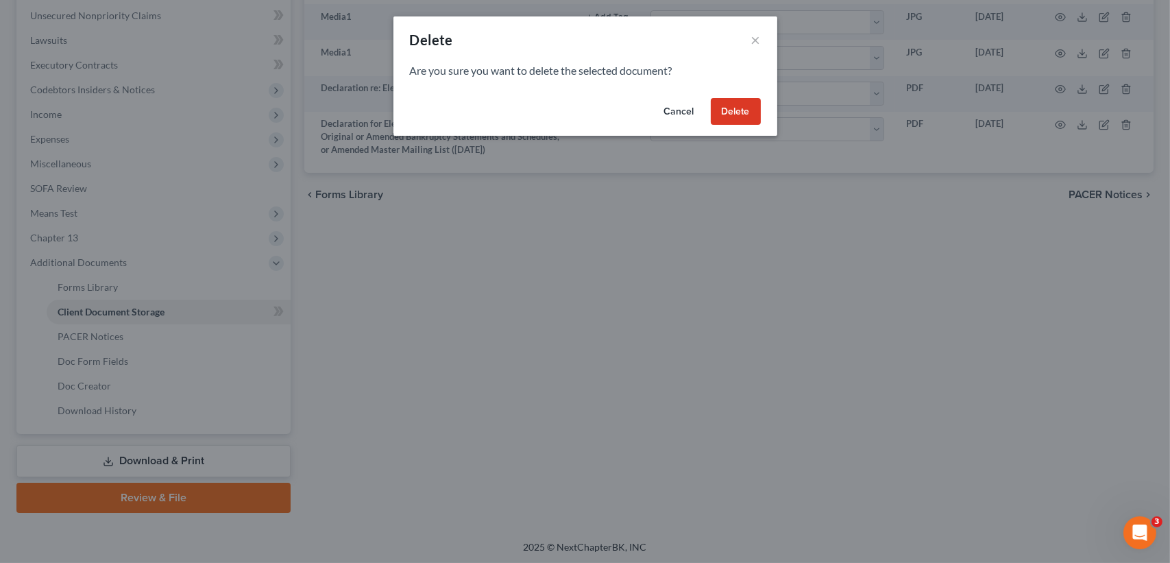
click at [733, 117] on button "Delete" at bounding box center [736, 111] width 50 height 27
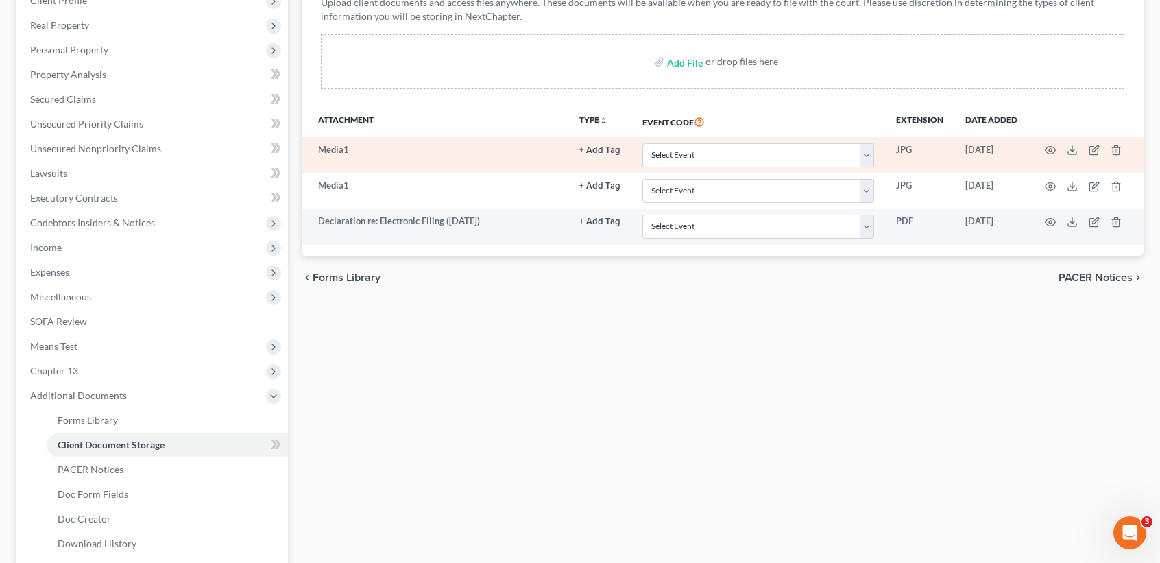
scroll to position [87, 0]
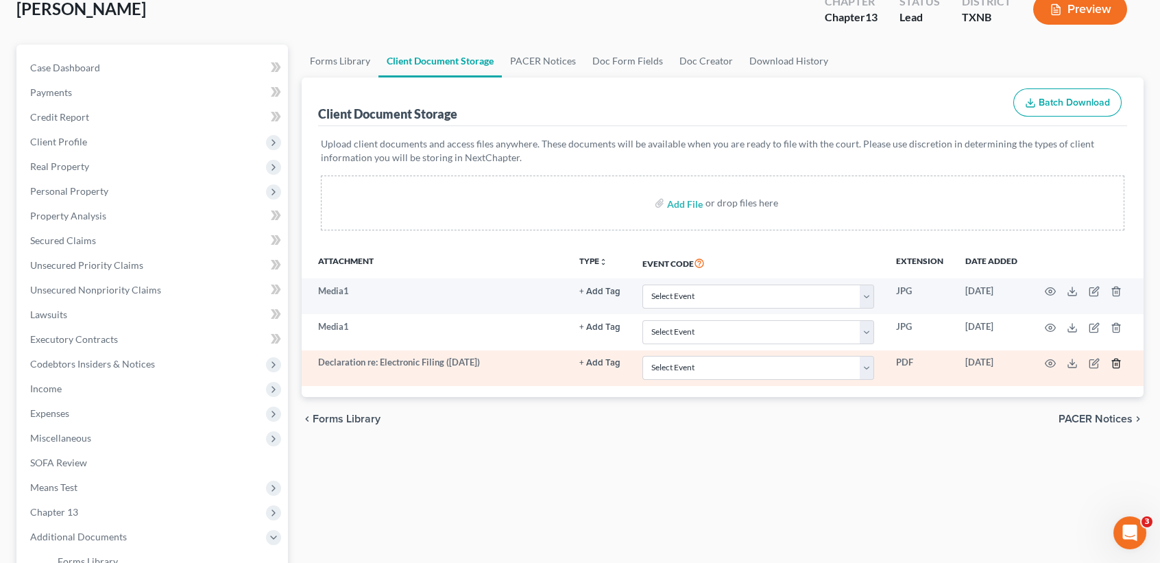
click at [1114, 362] on icon "button" at bounding box center [1116, 363] width 11 height 11
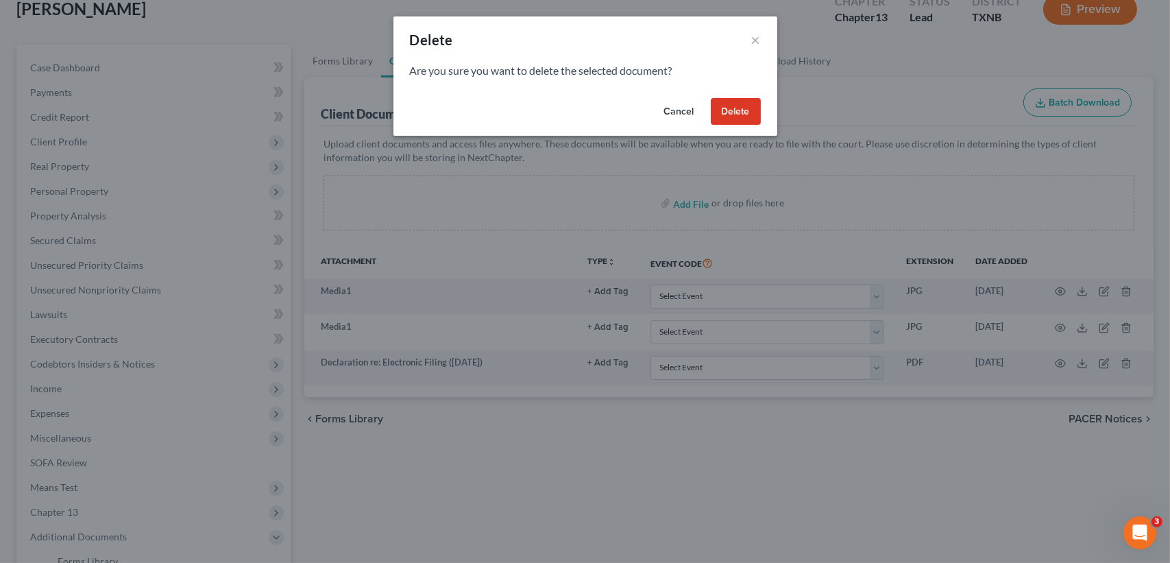
click at [742, 116] on button "Delete" at bounding box center [736, 111] width 50 height 27
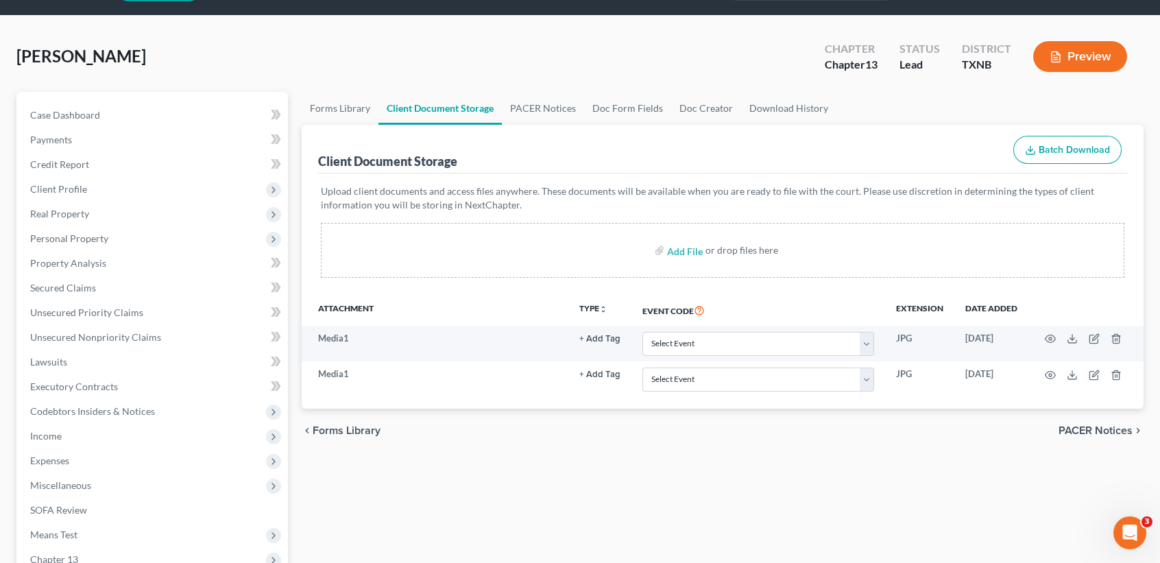
scroll to position [0, 0]
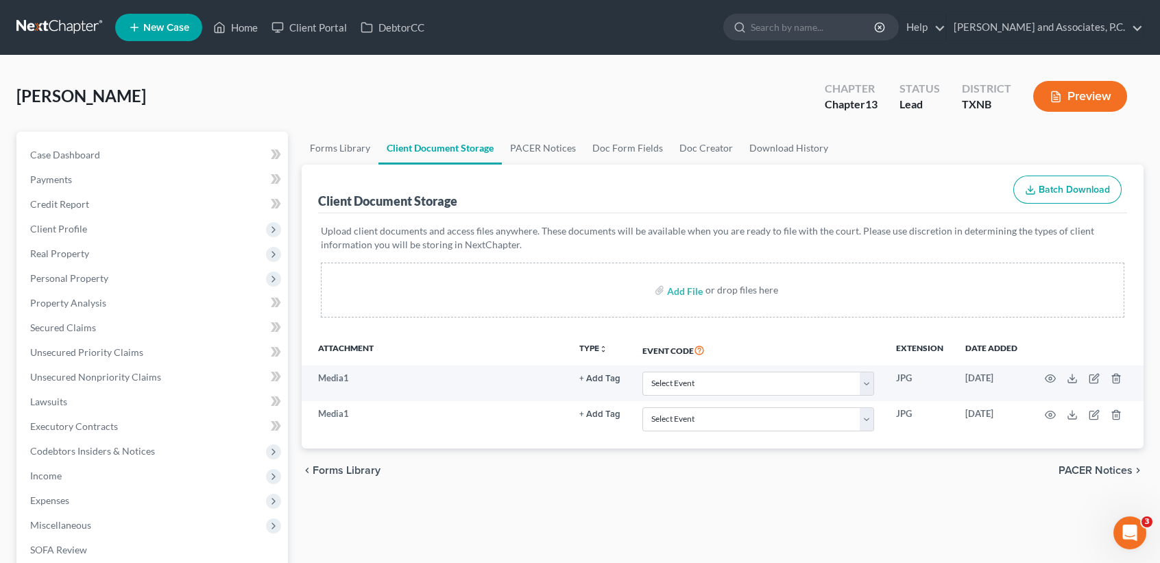
click at [40, 138] on div "Case Dashboard Payments Invoices Payments Payments Credit Report Client Profile…" at bounding box center [151, 464] width 271 height 664
click at [40, 151] on span "Case Dashboard" at bounding box center [65, 155] width 70 height 12
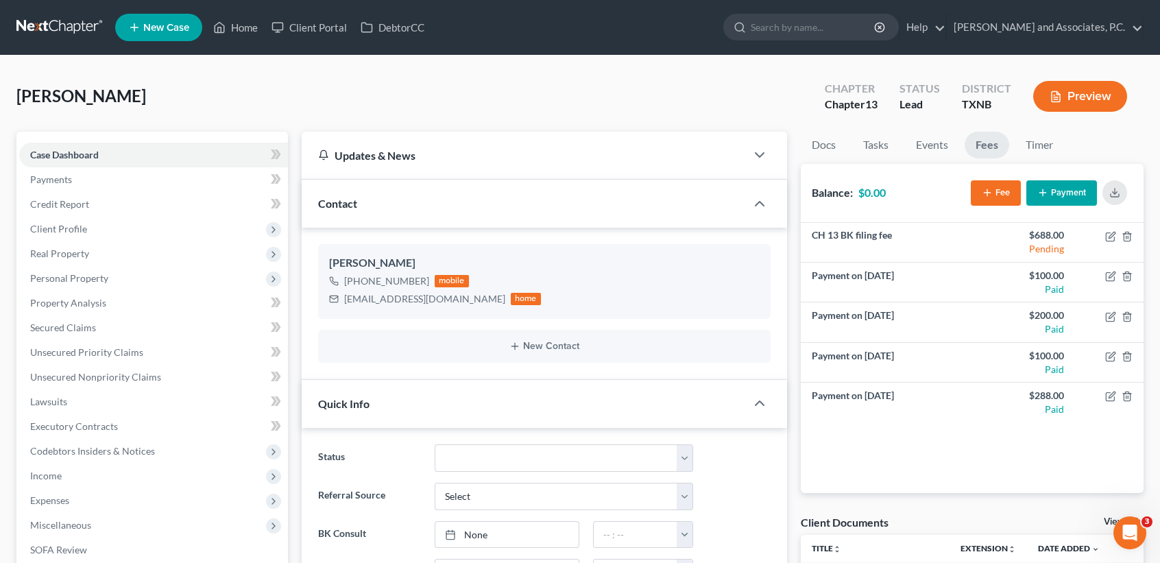
scroll to position [2591, 0]
click at [80, 332] on link "Secured Claims" at bounding box center [153, 327] width 269 height 25
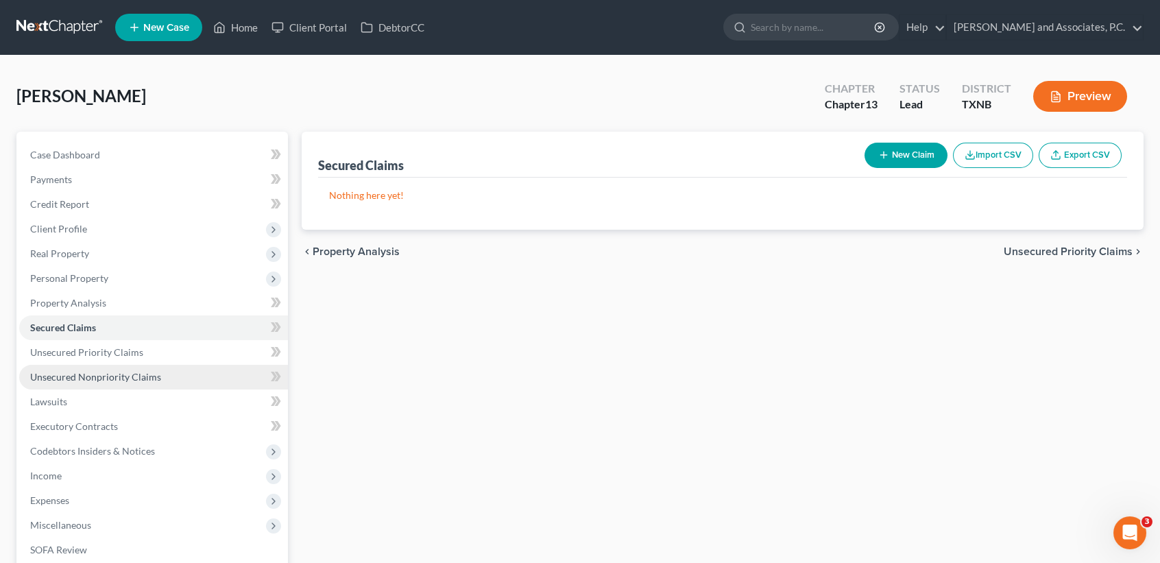
click at [79, 378] on span "Unsecured Nonpriority Claims" at bounding box center [95, 377] width 131 height 12
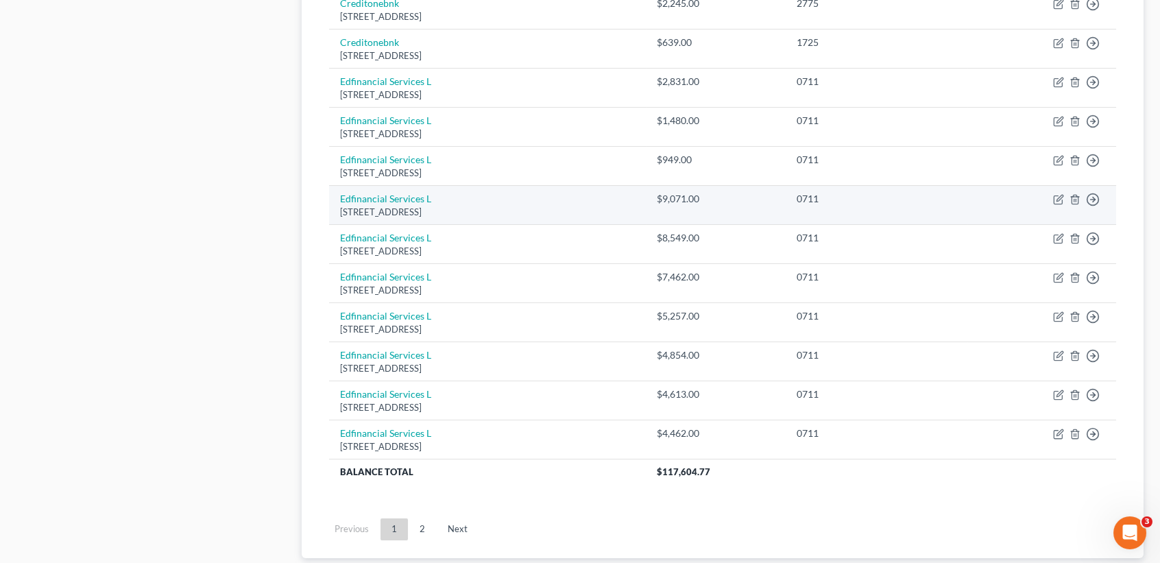
scroll to position [1017, 0]
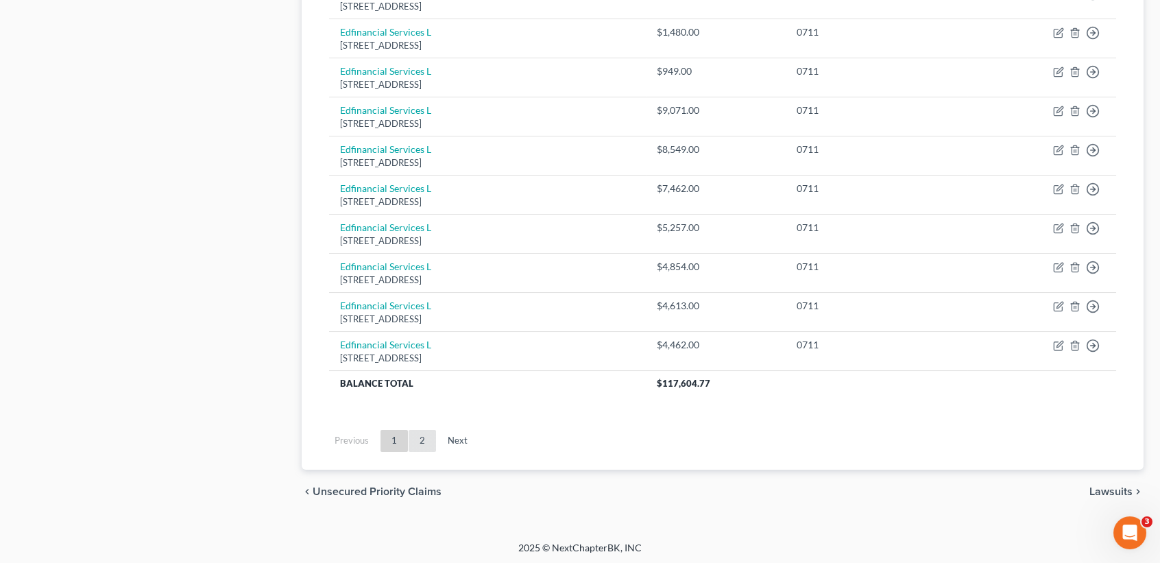
click at [424, 441] on link "2" at bounding box center [422, 441] width 27 height 22
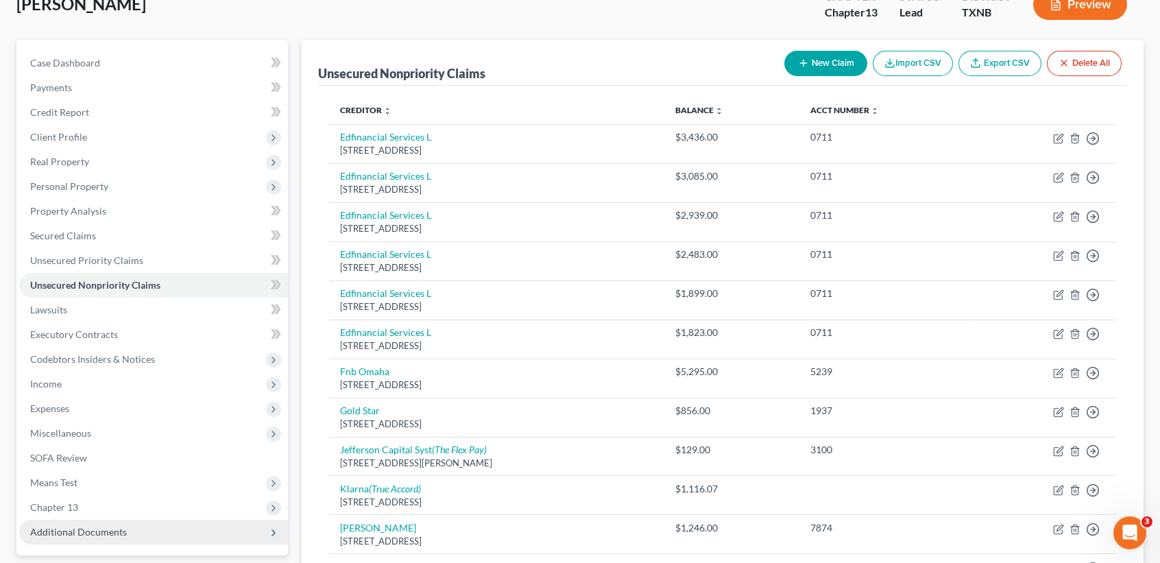
scroll to position [182, 0]
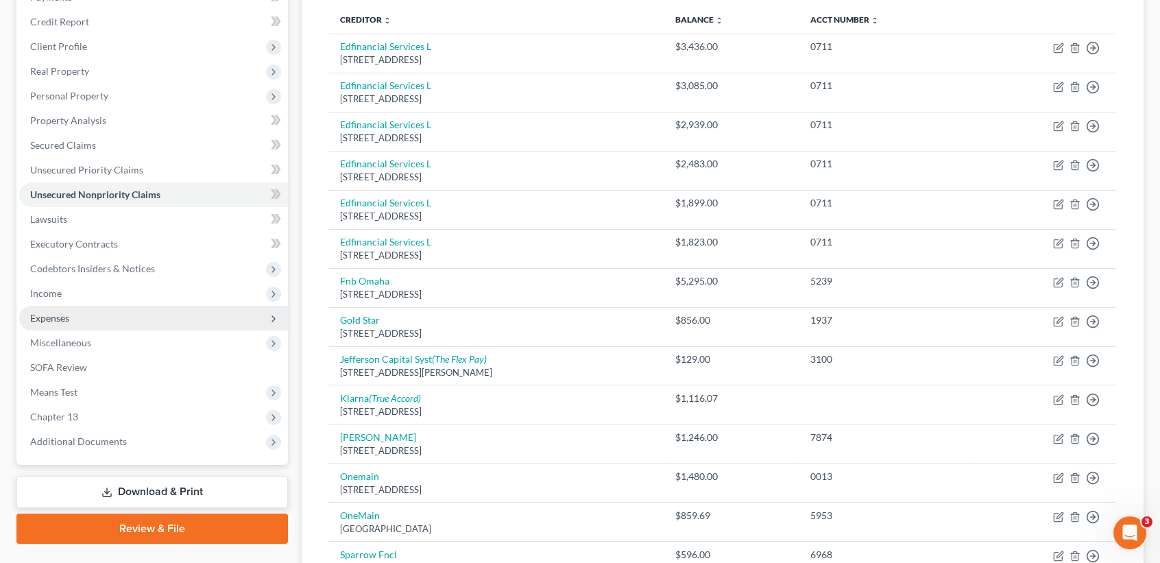
click at [101, 320] on span "Expenses" at bounding box center [153, 318] width 269 height 25
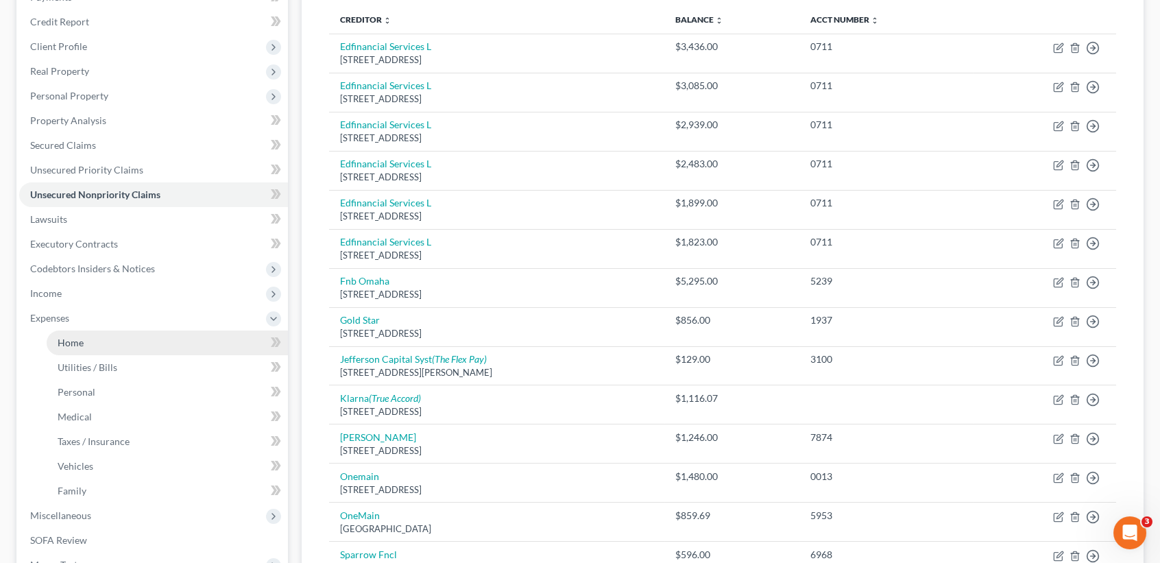
click at [108, 352] on link "Home" at bounding box center [167, 342] width 241 height 25
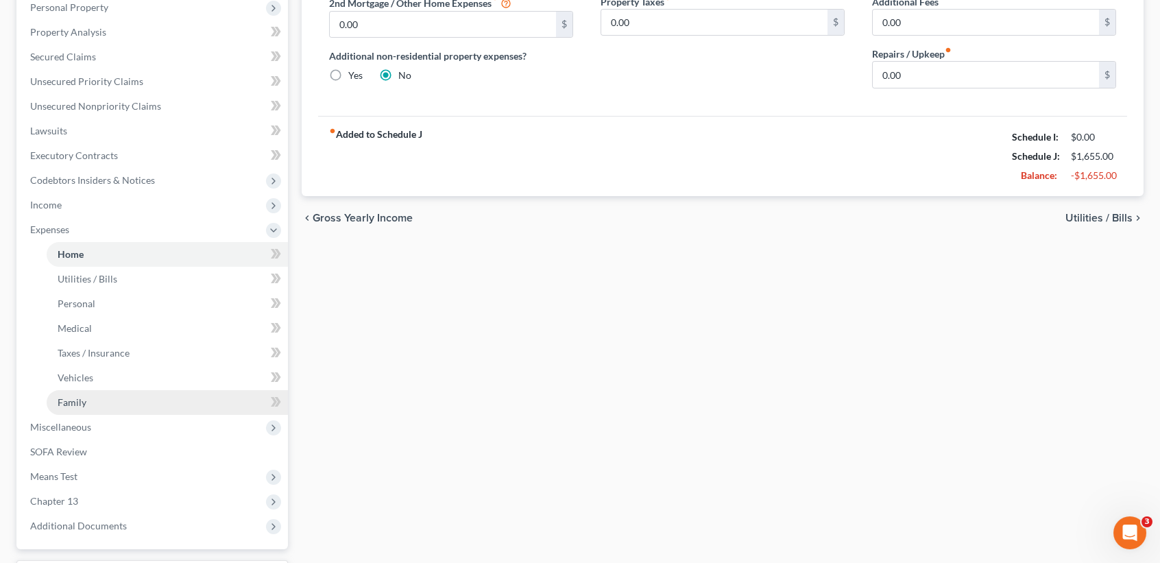
scroll to position [274, 0]
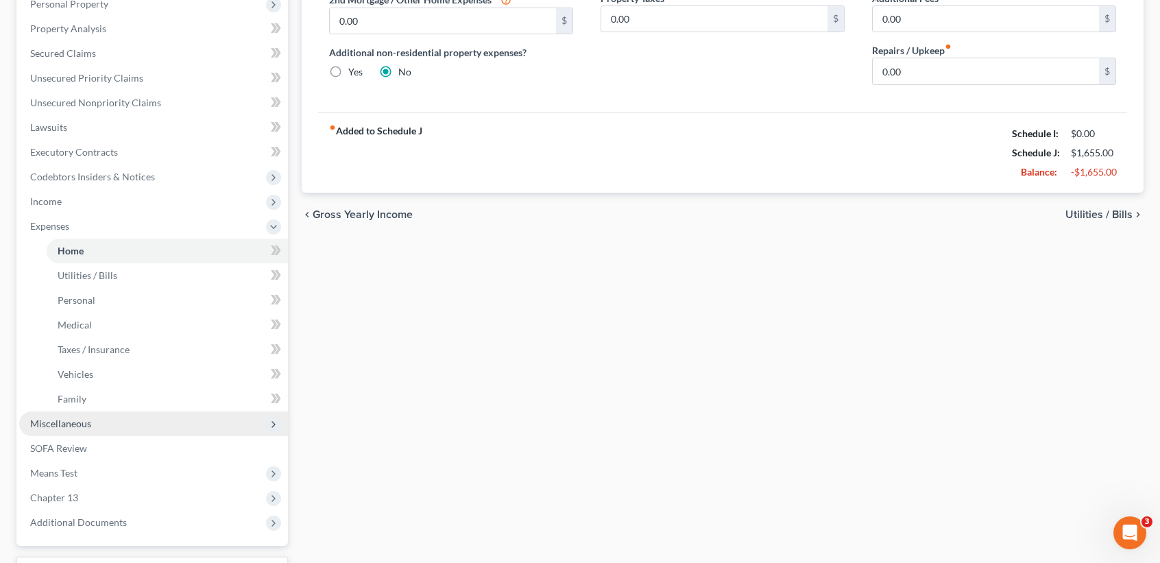
click at [109, 434] on span "Miscellaneous" at bounding box center [153, 423] width 269 height 25
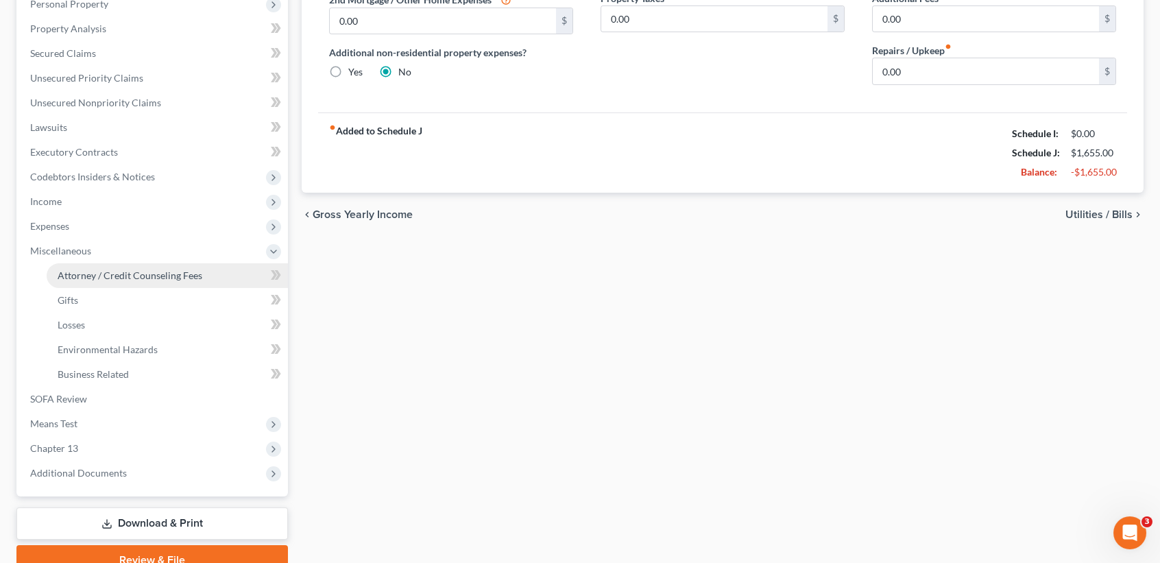
click at [108, 281] on link "Attorney / Credit Counseling Fees" at bounding box center [167, 275] width 241 height 25
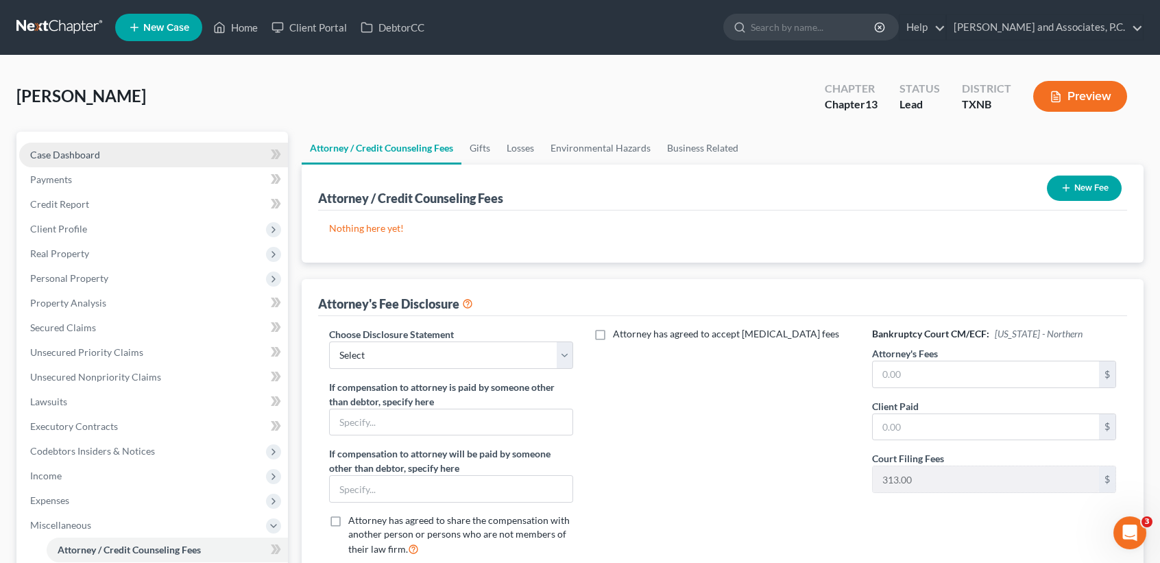
click at [82, 157] on span "Case Dashboard" at bounding box center [65, 155] width 70 height 12
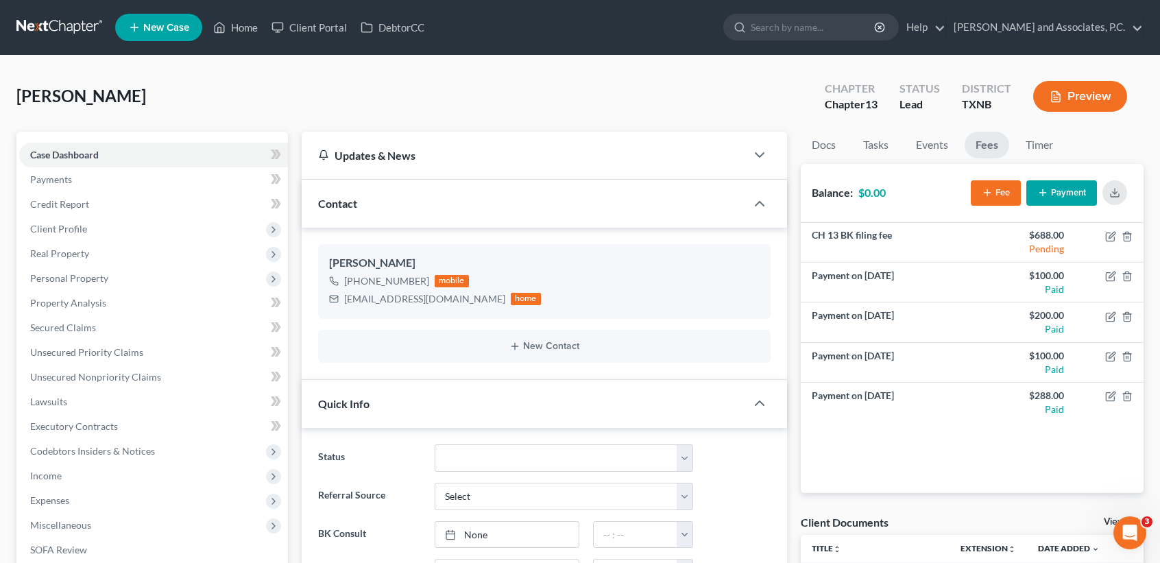
scroll to position [2591, 0]
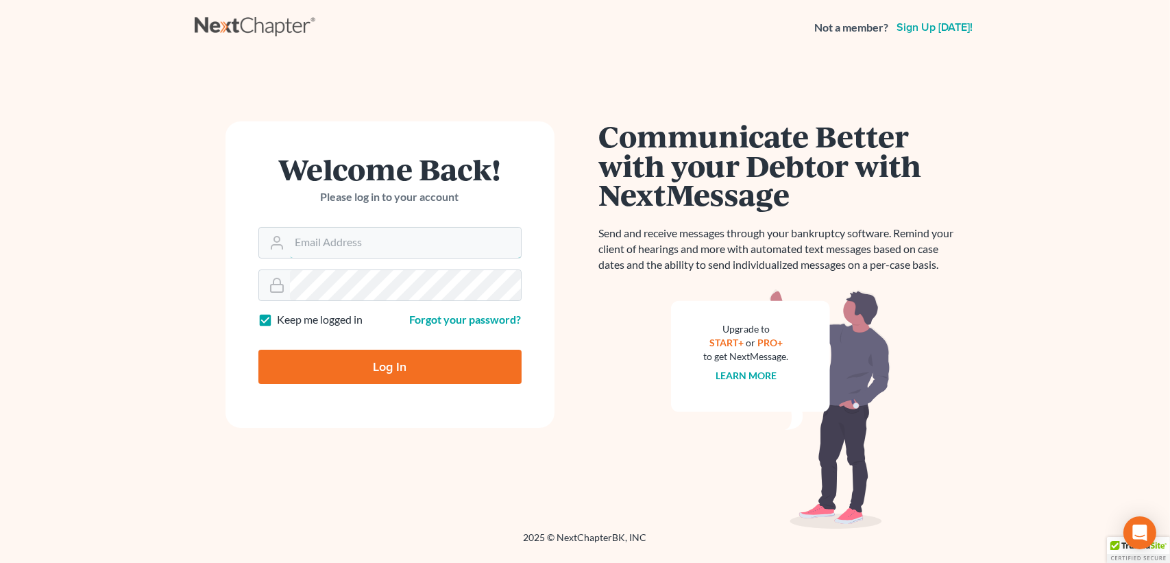
type input "desiree@montejwhite.com"
click at [395, 365] on input "Log In" at bounding box center [389, 367] width 263 height 34
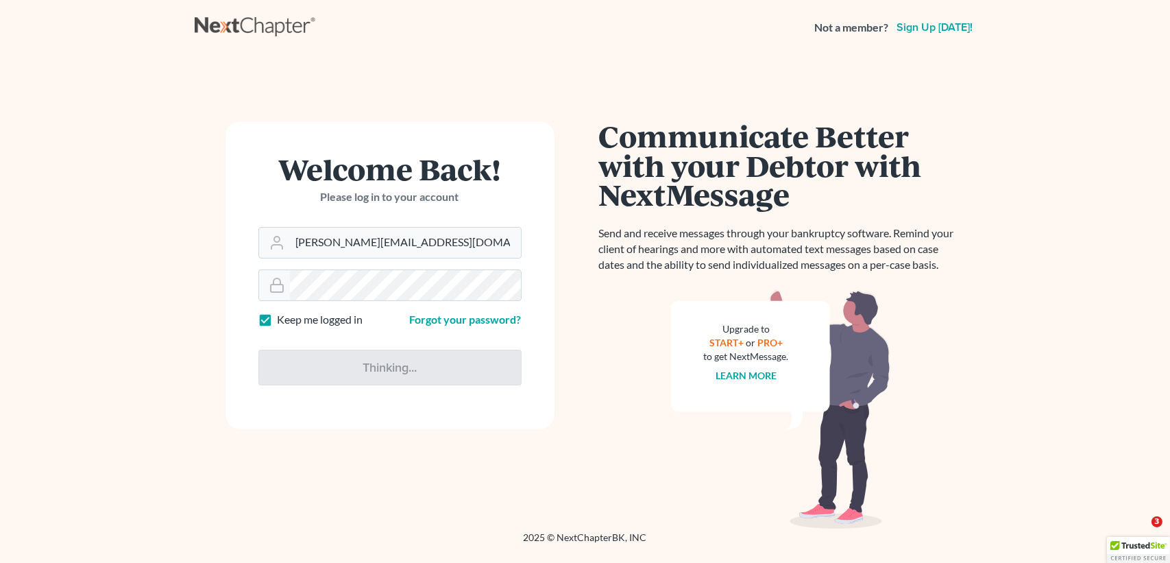
type input "Thinking..."
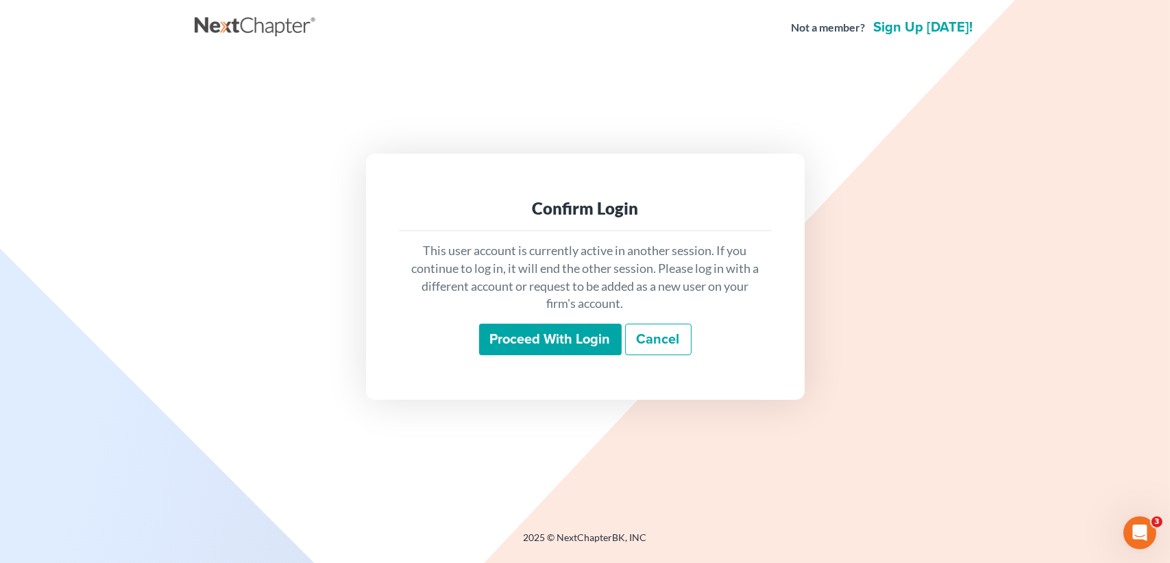
click at [589, 337] on input "Proceed with login" at bounding box center [550, 340] width 143 height 32
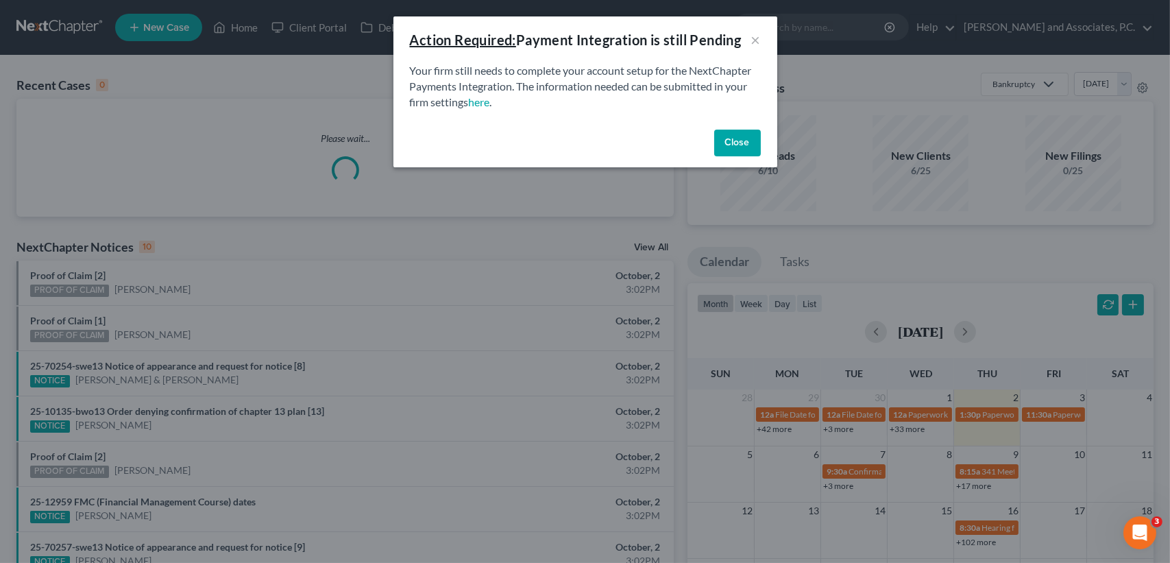
click at [742, 152] on button "Close" at bounding box center [737, 143] width 47 height 27
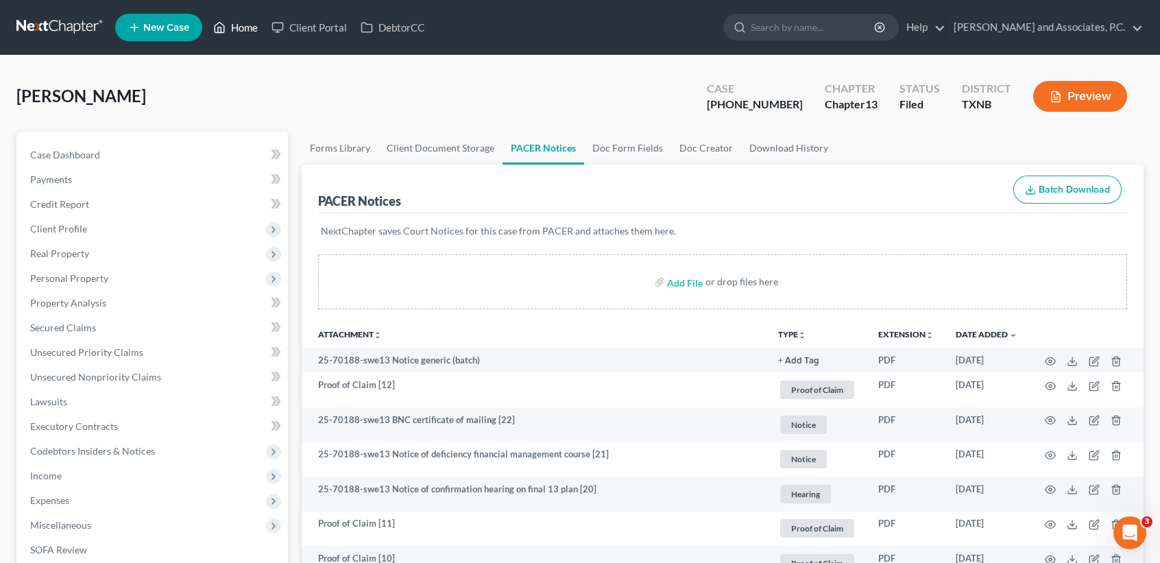
click at [248, 26] on link "Home" at bounding box center [235, 27] width 58 height 25
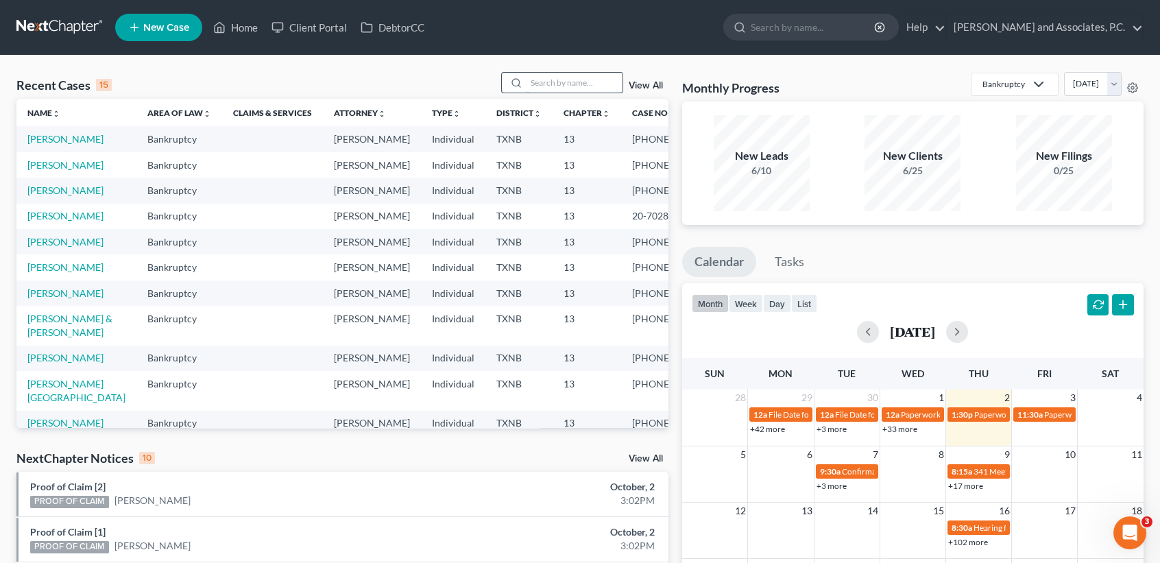
click at [557, 87] on input "search" at bounding box center [574, 83] width 96 height 20
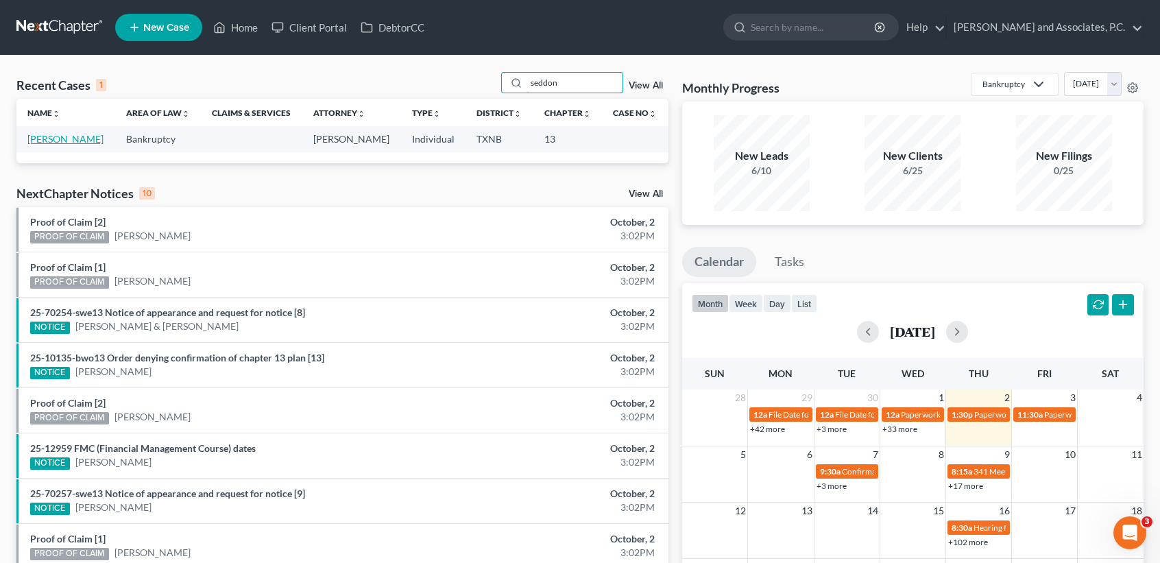
type input "seddon"
click at [69, 141] on link "[PERSON_NAME]" at bounding box center [65, 139] width 76 height 12
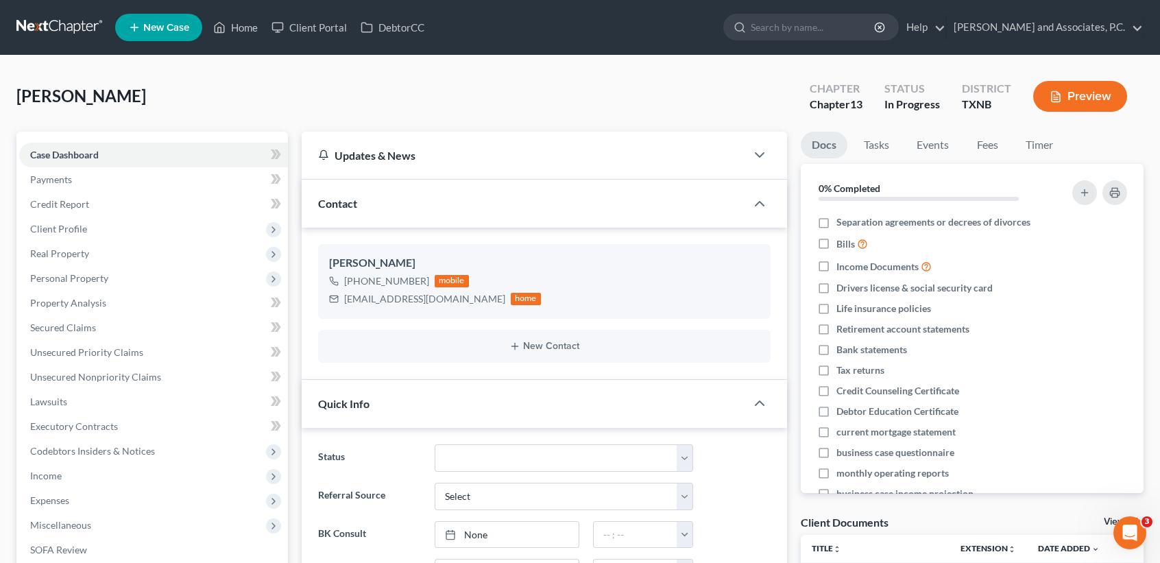
click at [666, 110] on div "[PERSON_NAME] Upgraded Chapter Chapter 13 Status In [GEOGRAPHIC_DATA] [GEOGRAPH…" at bounding box center [579, 102] width 1127 height 60
click at [78, 492] on span "Expenses" at bounding box center [153, 500] width 269 height 25
click at [92, 529] on link "Home" at bounding box center [167, 525] width 241 height 25
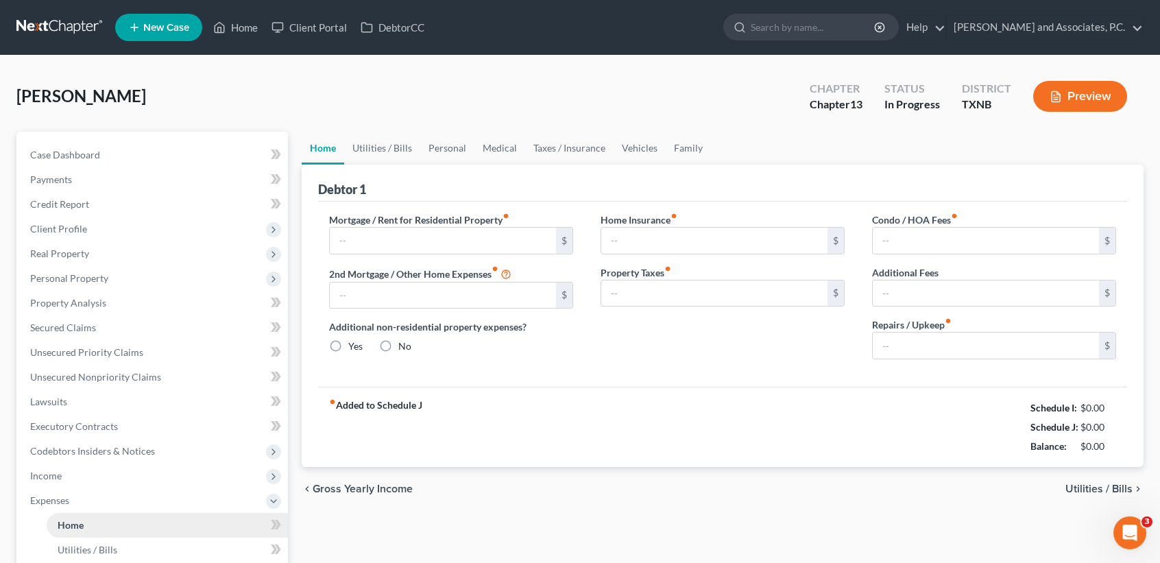
type input "0.00"
radio input "true"
type input "0.00"
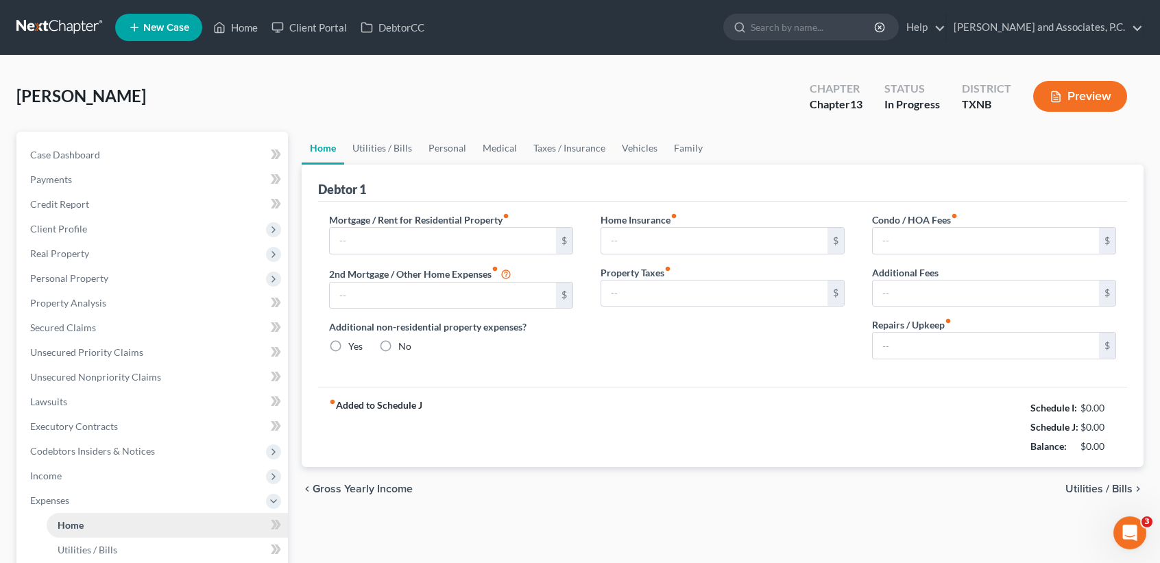
type input "0.00"
click at [401, 228] on input "text" at bounding box center [443, 241] width 226 height 26
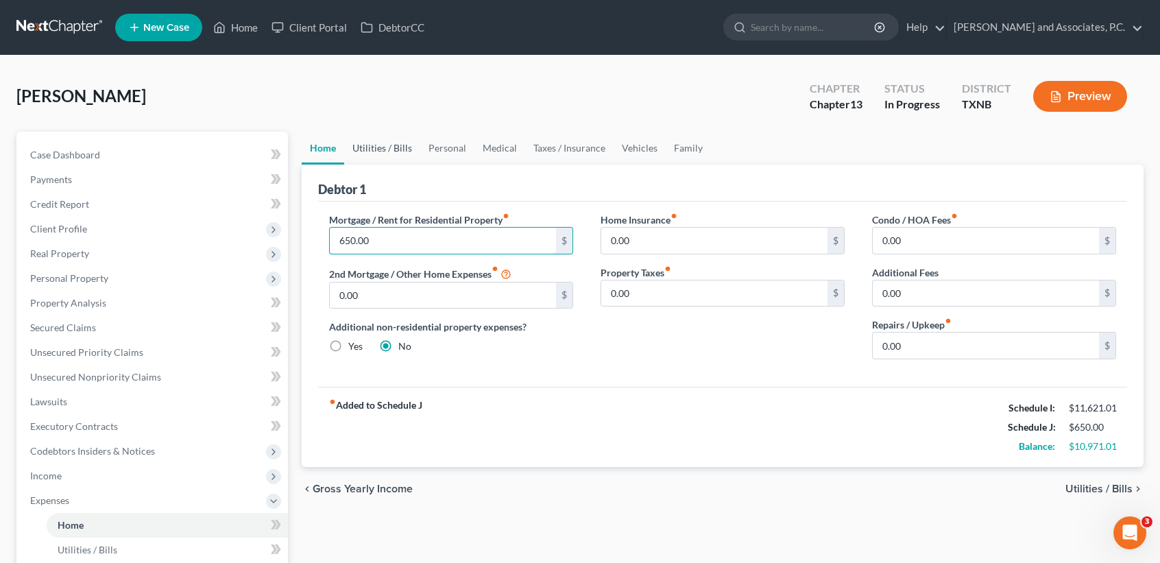
type input "650.00"
click at [404, 150] on link "Utilities / Bills" at bounding box center [382, 148] width 76 height 33
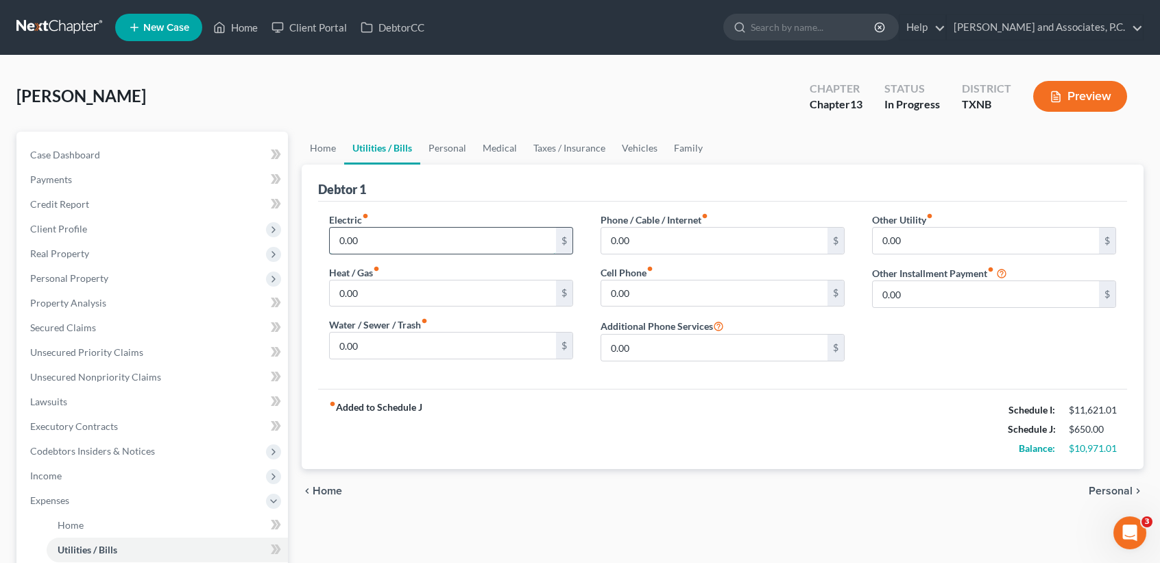
click at [409, 228] on input "0.00" at bounding box center [443, 241] width 226 height 26
type input "200.00"
click at [490, 297] on input "0.00" at bounding box center [443, 293] width 226 height 26
type input "250.00"
click at [406, 298] on input "0.00" at bounding box center [443, 293] width 226 height 26
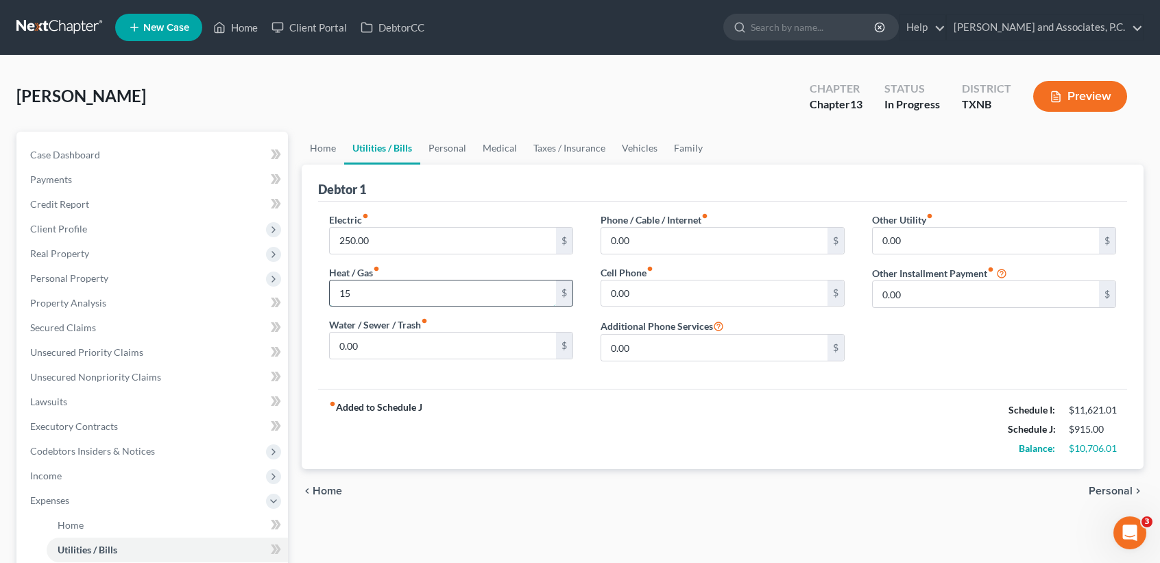
type input "1"
type input "9"
type input "0"
type input "75.00"
click at [722, 287] on input "0.00" at bounding box center [714, 293] width 226 height 26
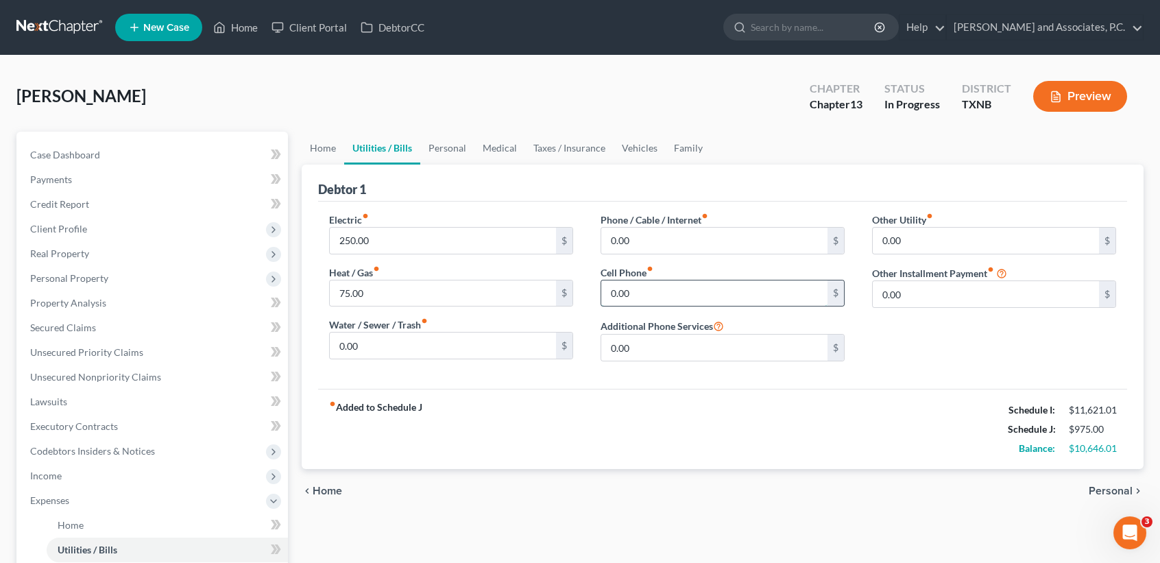
type input "3"
type input "285.00"
drag, startPoint x: 588, startPoint y: 227, endPoint x: 651, endPoint y: 243, distance: 65.0
click at [592, 230] on div "Phone / Cable / Internet fiber_manual_record 0.00 $ Cell Phone fiber_manual_rec…" at bounding box center [722, 293] width 271 height 160
click at [654, 238] on input "0.00" at bounding box center [714, 241] width 226 height 26
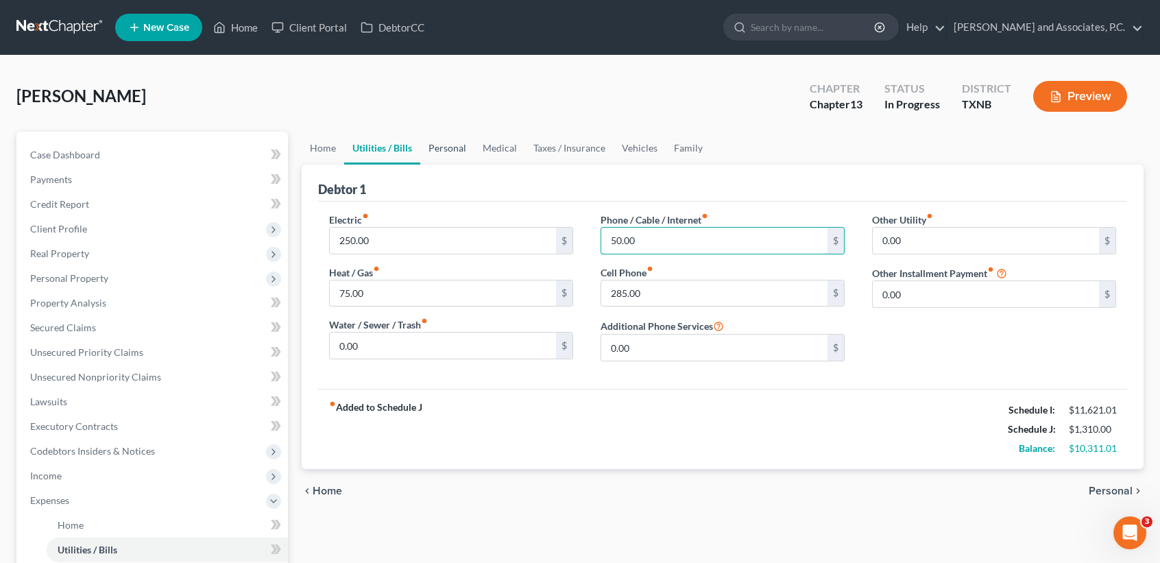
type input "50.00"
click at [468, 154] on link "Personal" at bounding box center [447, 148] width 54 height 33
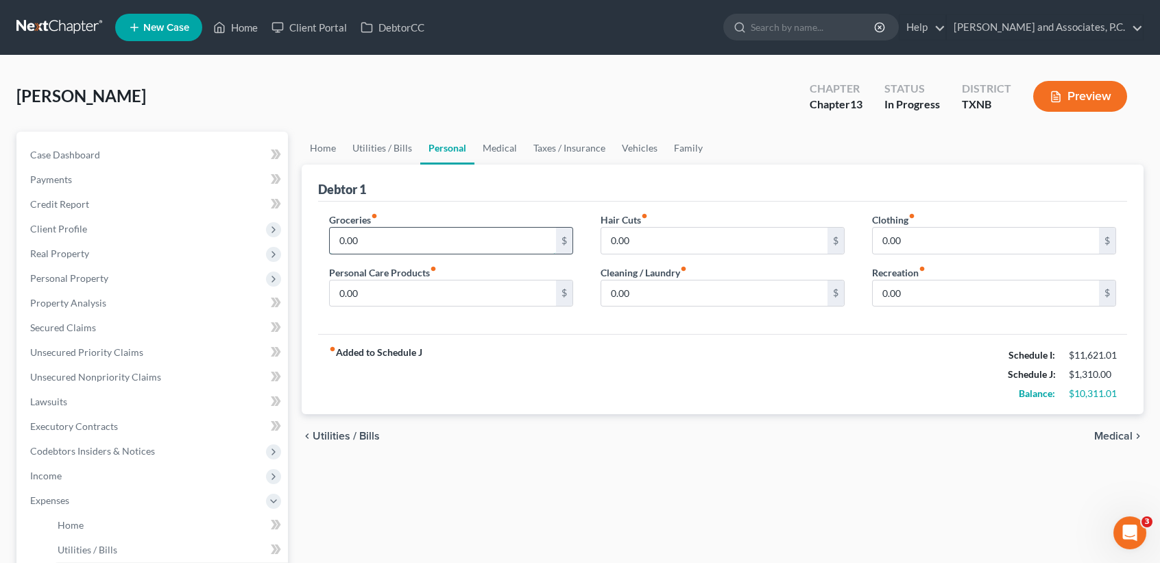
click at [428, 233] on input "0.00" at bounding box center [443, 241] width 226 height 26
type input "500.00"
click at [517, 152] on link "Medical" at bounding box center [499, 148] width 51 height 33
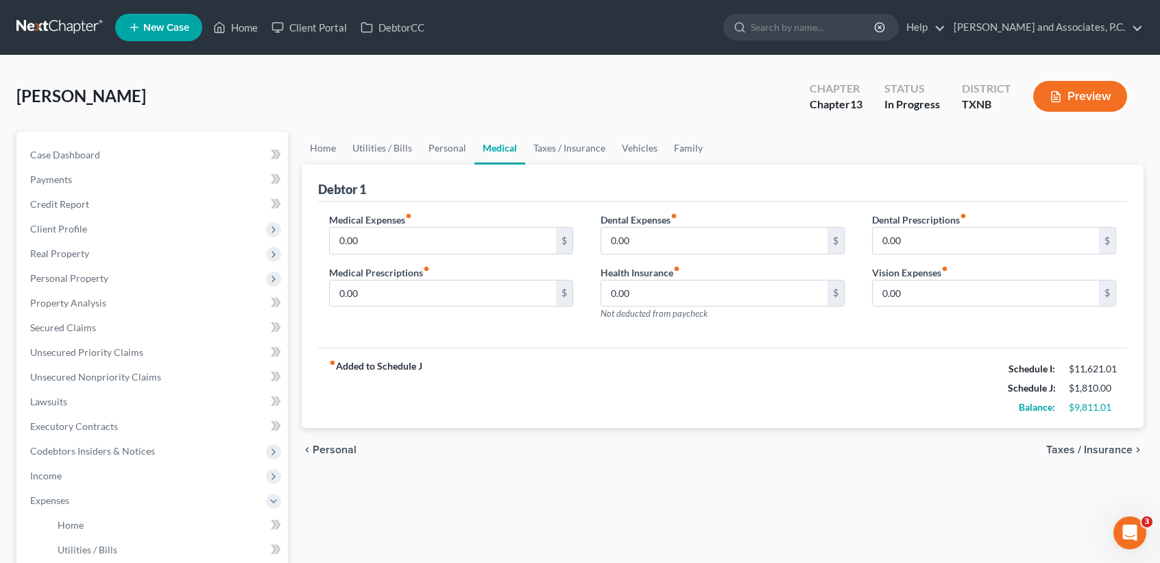
click at [476, 257] on div "Medical Expenses fiber_manual_record 0.00 $ Medical Prescriptions fiber_manual_…" at bounding box center [450, 272] width 271 height 119
click at [476, 245] on input "0.00" at bounding box center [443, 241] width 226 height 26
type input "20.00"
type input "25.00"
click at [540, 147] on link "Taxes / Insurance" at bounding box center [569, 148] width 88 height 33
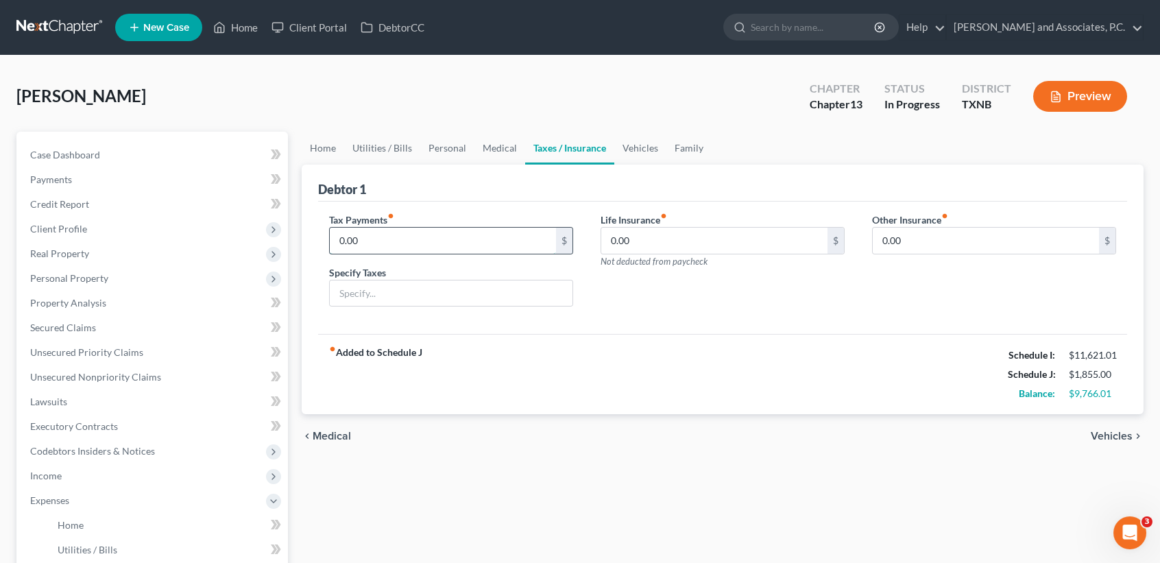
click at [472, 242] on input "0.00" at bounding box center [443, 241] width 226 height 26
click at [497, 186] on div "Debtor 1" at bounding box center [722, 183] width 809 height 37
click at [501, 241] on input "0.00" at bounding box center [443, 241] width 226 height 26
click at [666, 137] on link "Family" at bounding box center [688, 148] width 45 height 33
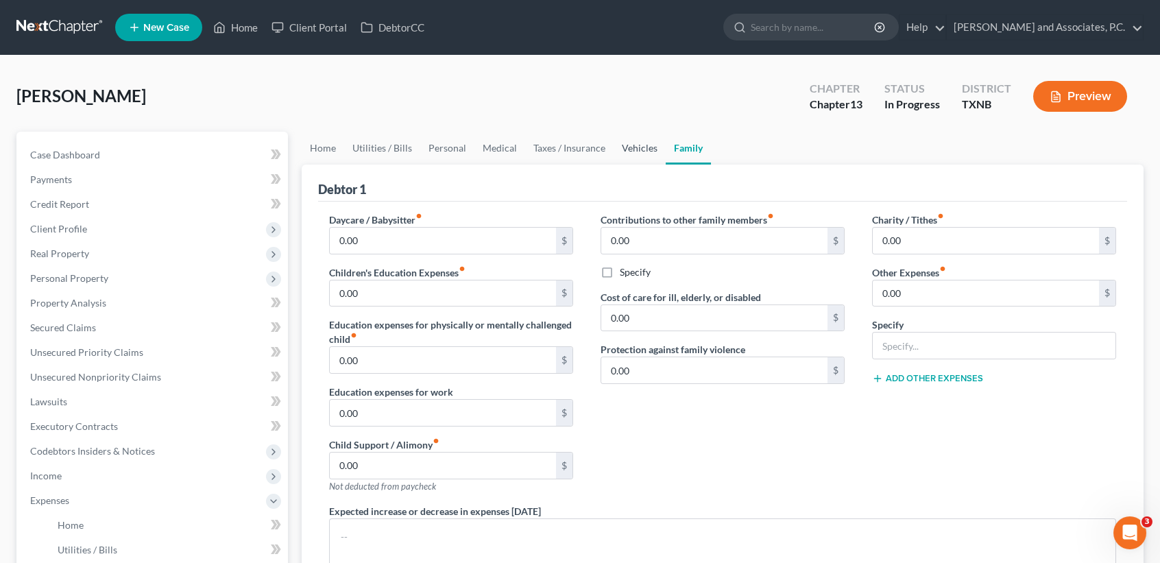
click at [646, 147] on link "Vehicles" at bounding box center [640, 148] width 52 height 33
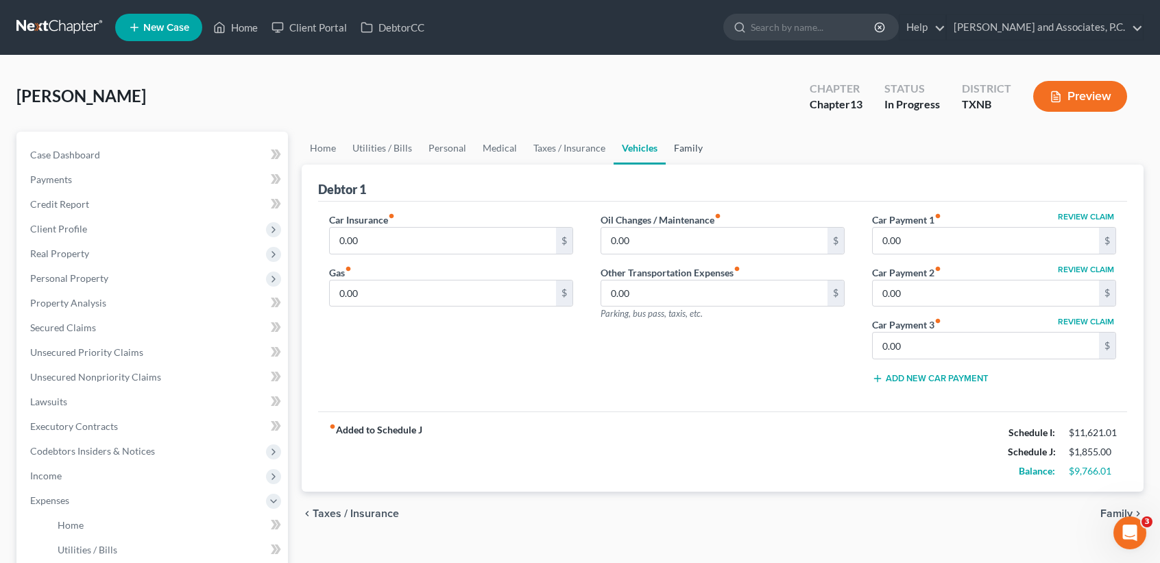
click at [688, 145] on link "Family" at bounding box center [688, 148] width 45 height 33
